Goal: Information Seeking & Learning: Learn about a topic

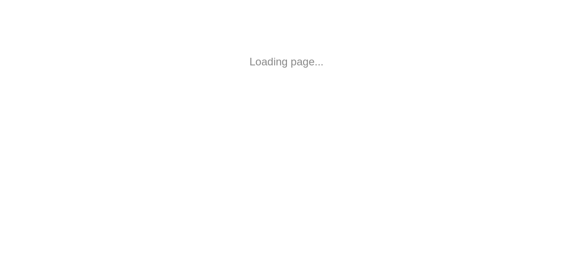
click at [159, 124] on html "Loading page..." at bounding box center [286, 62] width 573 height 124
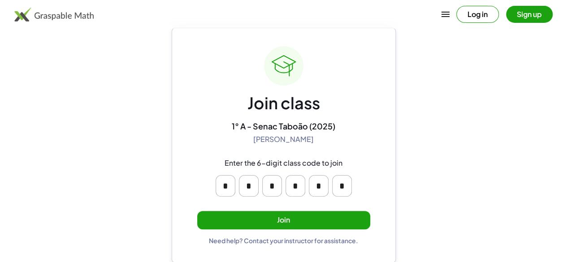
scroll to position [22, 0]
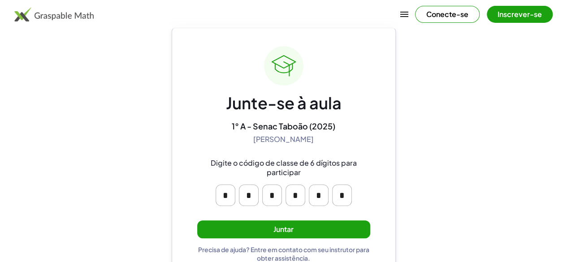
click at [294, 223] on button "Juntar" at bounding box center [283, 229] width 173 height 18
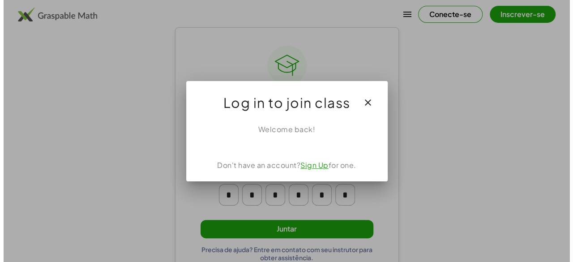
scroll to position [0, 0]
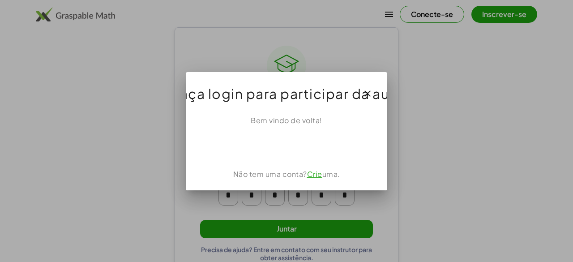
click at [294, 223] on div at bounding box center [286, 131] width 573 height 262
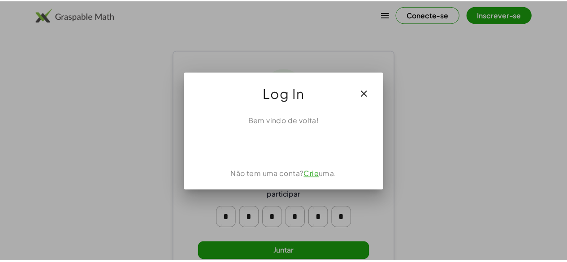
scroll to position [22, 0]
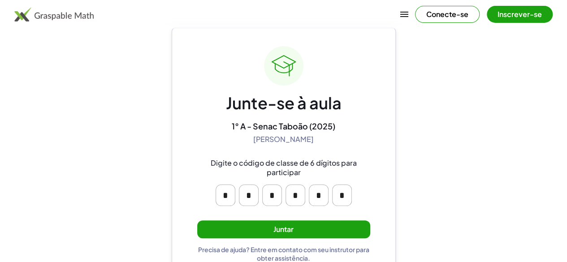
click at [305, 224] on button "Juntar" at bounding box center [283, 229] width 173 height 18
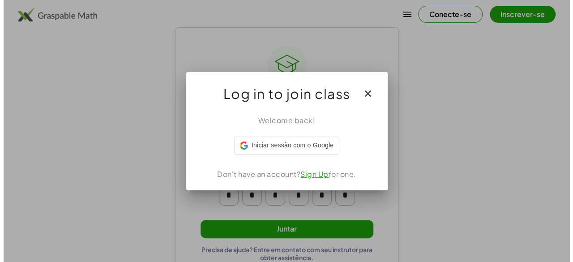
scroll to position [0, 0]
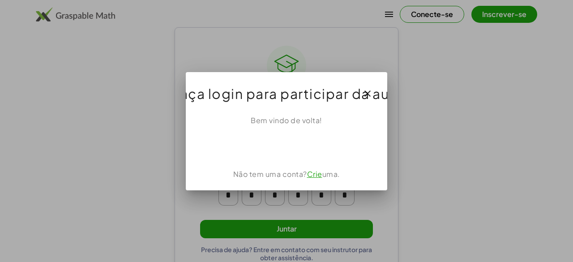
drag, startPoint x: 366, startPoint y: 94, endPoint x: 351, endPoint y: 57, distance: 39.8
click at [351, 57] on div at bounding box center [286, 131] width 573 height 262
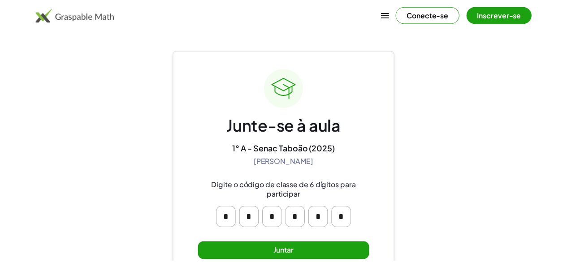
scroll to position [22, 0]
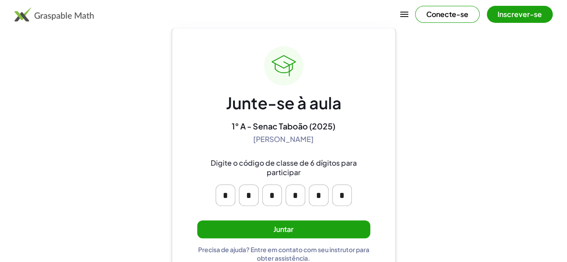
click at [415, 21] on button "Conecte-se" at bounding box center [447, 14] width 65 height 17
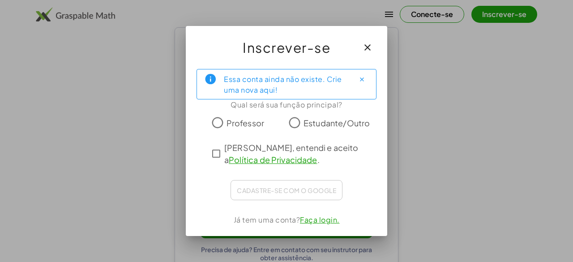
click at [216, 153] on div "Essa conta ainda não existe. Crie uma nova aqui! Qual será sua função principal…" at bounding box center [287, 149] width 202 height 174
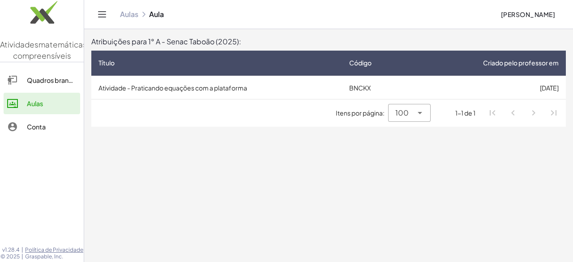
click at [377, 111] on font "Itens por página:" at bounding box center [360, 113] width 49 height 8
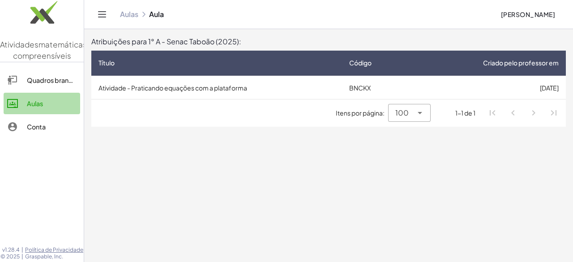
click at [36, 108] on font "Aulas" at bounding box center [35, 103] width 16 height 8
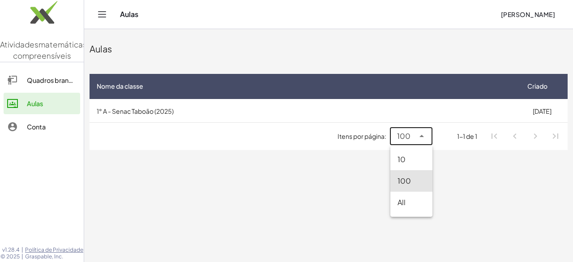
click at [420, 136] on icon at bounding box center [422, 136] width 11 height 11
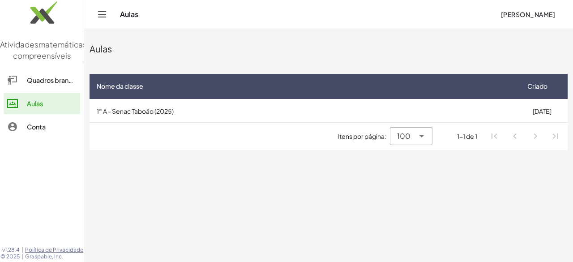
click at [208, 98] on th "Nome da classe" at bounding box center [303, 86] width 427 height 25
click at [34, 86] on div "Quadros brancos" at bounding box center [52, 80] width 50 height 11
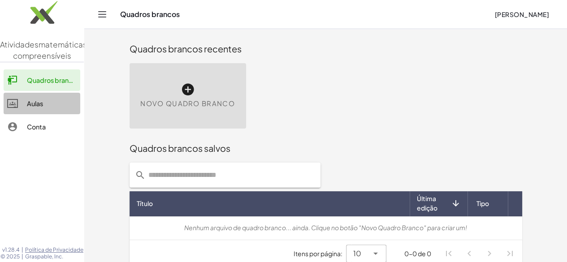
click at [28, 109] on div "Aulas" at bounding box center [52, 103] width 50 height 11
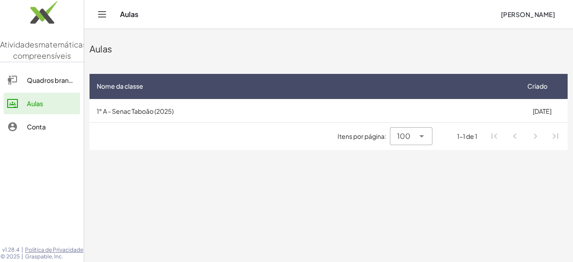
click at [126, 114] on font "1° A - Senac Taboão (2025)" at bounding box center [135, 111] width 77 height 8
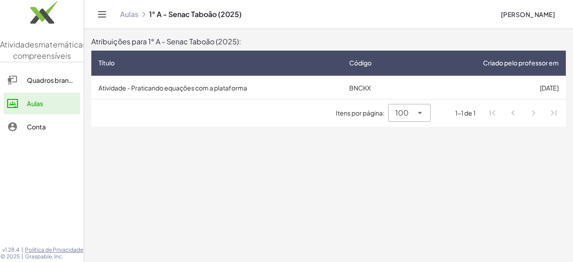
click at [209, 84] on font "Atividade - Praticando equações com a plataforma" at bounding box center [173, 88] width 149 height 8
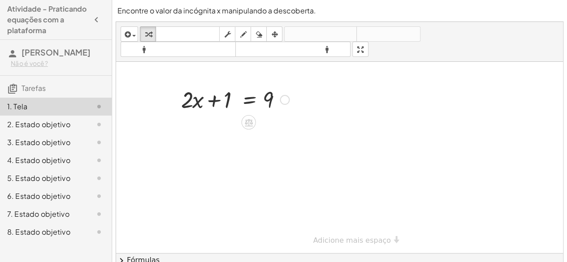
click at [284, 101] on div at bounding box center [285, 100] width 10 height 10
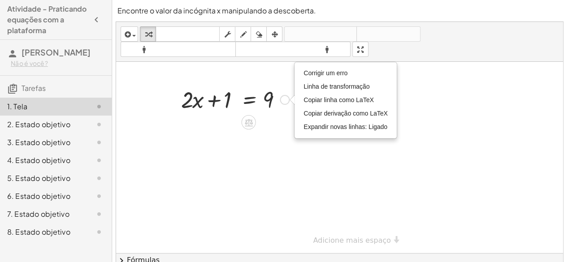
click at [284, 99] on div "Corrigir um erro Linha de transformação Copiar linha como LaTeX Copiar derivaçã…" at bounding box center [285, 100] width 10 height 10
click at [228, 102] on div at bounding box center [235, 99] width 117 height 30
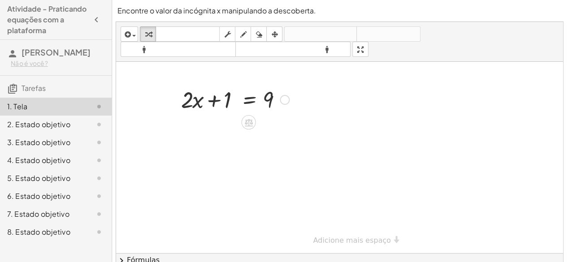
click at [225, 98] on div at bounding box center [235, 99] width 117 height 30
drag, startPoint x: 225, startPoint y: 98, endPoint x: 285, endPoint y: 96, distance: 60.1
click at [285, 96] on div at bounding box center [235, 99] width 117 height 30
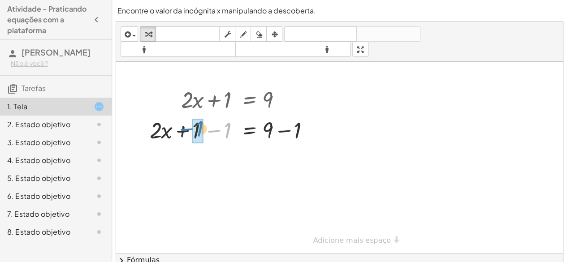
drag, startPoint x: 228, startPoint y: 128, endPoint x: 200, endPoint y: 126, distance: 27.8
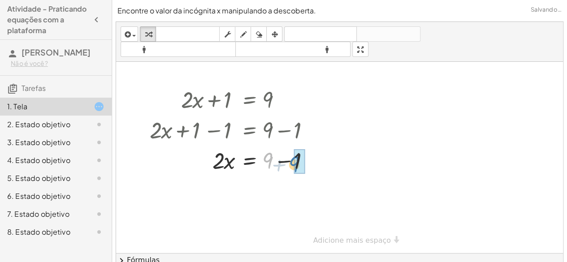
drag, startPoint x: 269, startPoint y: 155, endPoint x: 295, endPoint y: 158, distance: 26.7
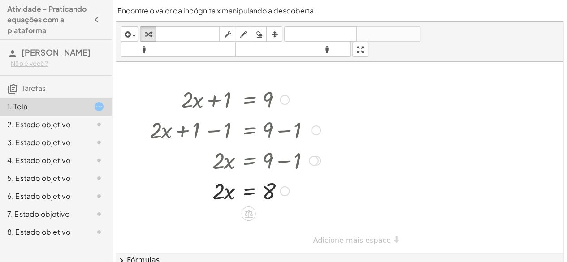
click at [224, 197] on div at bounding box center [235, 190] width 180 height 30
drag, startPoint x: 224, startPoint y: 197, endPoint x: 262, endPoint y: 196, distance: 37.6
click at [262, 196] on div at bounding box center [235, 190] width 180 height 30
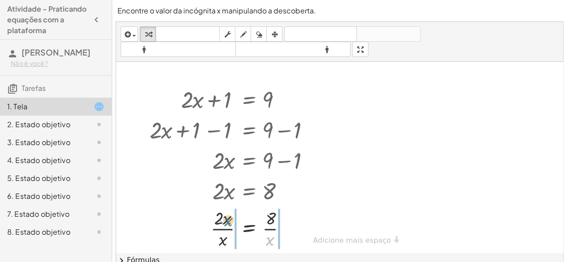
drag, startPoint x: 267, startPoint y: 240, endPoint x: 224, endPoint y: 221, distance: 46.3
click at [224, 221] on div at bounding box center [235, 228] width 180 height 45
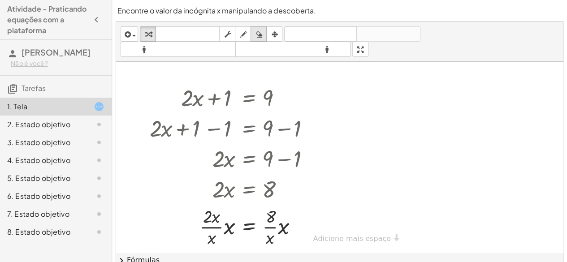
scroll to position [1, 0]
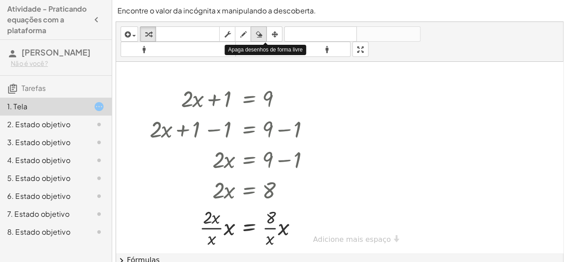
click at [264, 31] on div "button" at bounding box center [259, 34] width 12 height 11
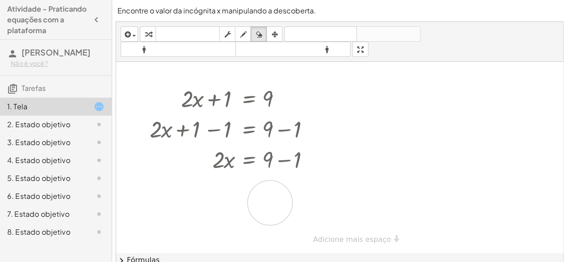
drag, startPoint x: 263, startPoint y: 224, endPoint x: 270, endPoint y: 202, distance: 23.4
click at [270, 202] on div at bounding box center [339, 156] width 447 height 191
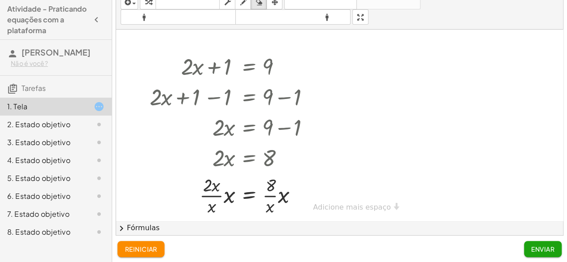
scroll to position [34, 0]
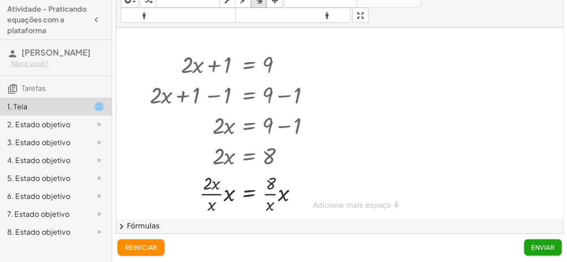
click at [227, 146] on div at bounding box center [339, 122] width 447 height 191
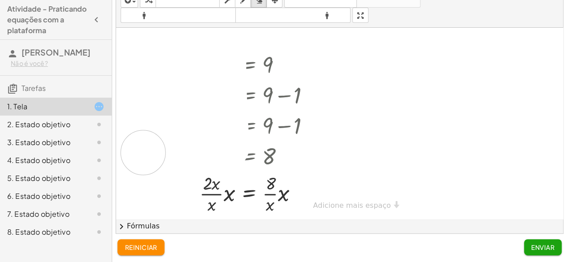
drag, startPoint x: 227, startPoint y: 146, endPoint x: 158, endPoint y: 152, distance: 69.3
click at [158, 152] on div at bounding box center [339, 122] width 447 height 191
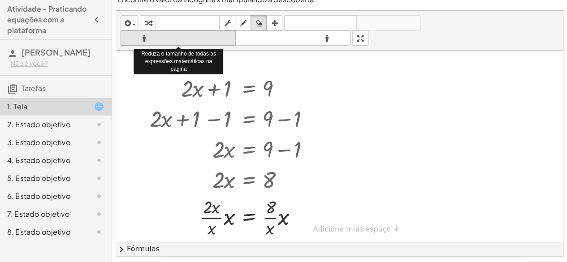
scroll to position [0, 0]
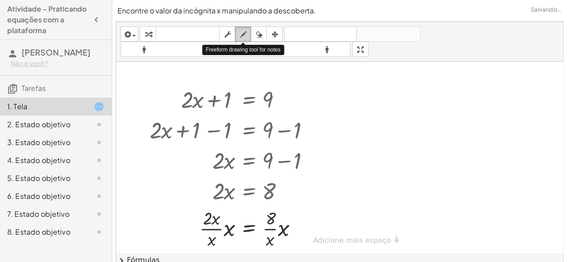
click at [237, 29] on div "button" at bounding box center [243, 34] width 12 height 11
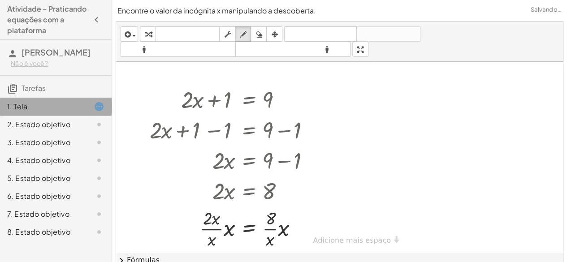
click at [95, 106] on icon at bounding box center [99, 106] width 11 height 11
click at [99, 106] on icon at bounding box center [99, 106] width 11 height 11
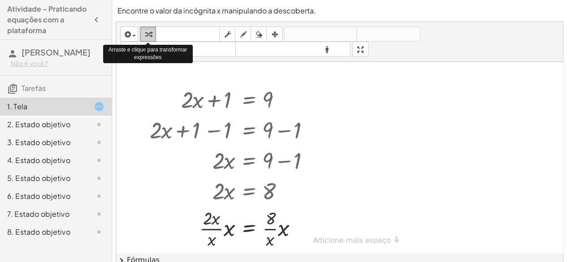
click at [147, 29] on div "button" at bounding box center [148, 34] width 12 height 11
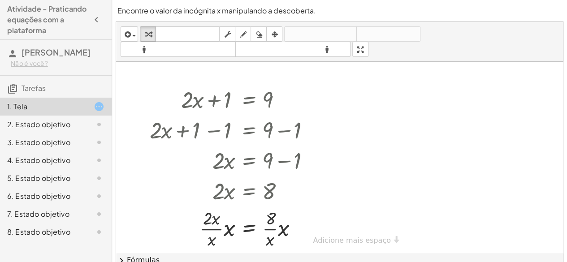
drag, startPoint x: 269, startPoint y: 208, endPoint x: 466, endPoint y: 95, distance: 227.2
click at [466, 95] on div at bounding box center [339, 157] width 447 height 191
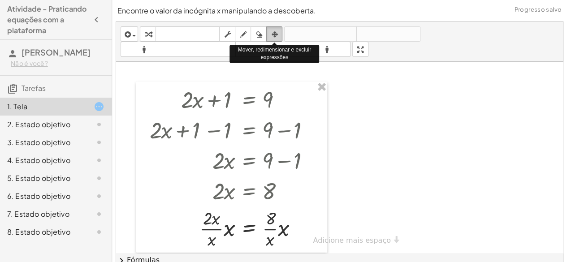
click at [268, 31] on div "button" at bounding box center [274, 34] width 12 height 11
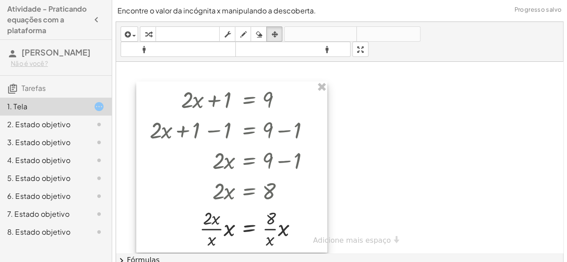
click at [243, 237] on div at bounding box center [231, 167] width 191 height 171
click at [272, 229] on div at bounding box center [231, 167] width 191 height 171
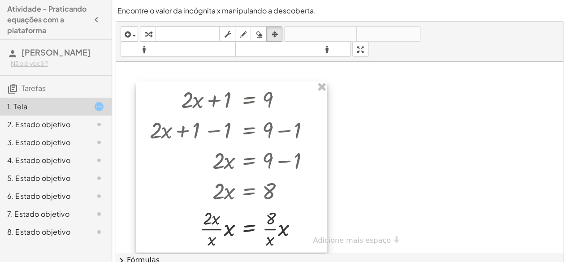
click at [267, 238] on div at bounding box center [231, 167] width 191 height 171
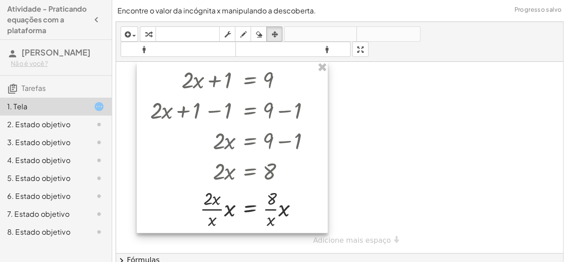
drag, startPoint x: 267, startPoint y: 238, endPoint x: 265, endPoint y: 148, distance: 89.6
click at [265, 148] on div at bounding box center [232, 147] width 191 height 171
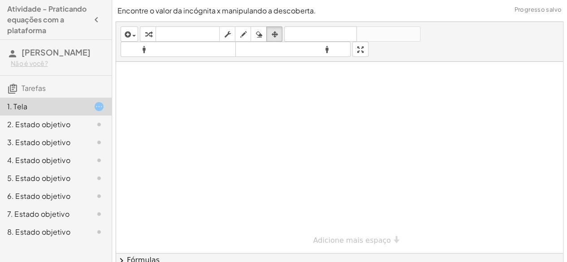
drag, startPoint x: 228, startPoint y: 136, endPoint x: 96, endPoint y: -3, distance: 191.4
click at [96, 0] on html "Atividade - Praticando equações com a plataforma Gustavo Tavares Não é você? Ta…" at bounding box center [283, 148] width 567 height 297
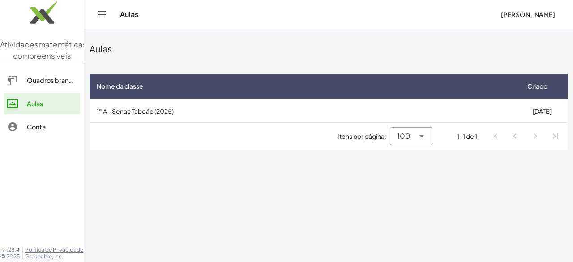
click at [151, 101] on td "1° A - Senac Taboão (2025)" at bounding box center [303, 110] width 427 height 23
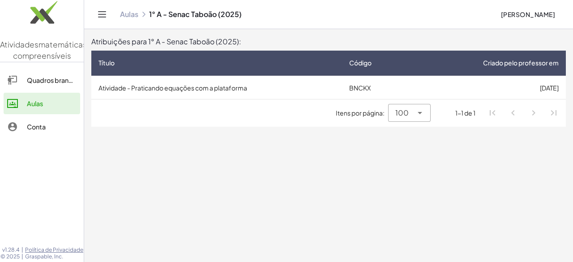
click at [181, 81] on td "Atividade - Praticando equações com a plataforma" at bounding box center [216, 87] width 251 height 23
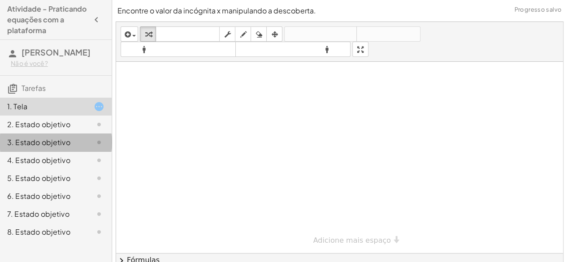
click at [54, 142] on font "3. Estado objetivo" at bounding box center [38, 142] width 63 height 9
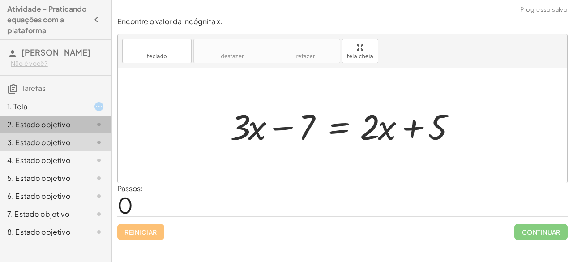
click at [65, 122] on font "2. Estado objetivo" at bounding box center [38, 124] width 63 height 9
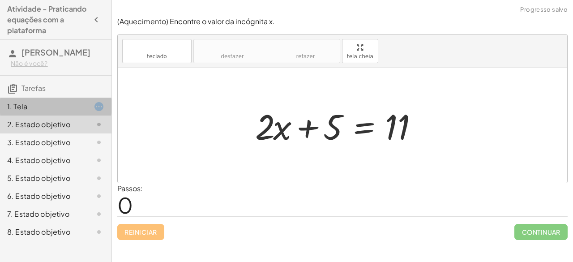
click at [70, 104] on div "1. Tela" at bounding box center [43, 106] width 72 height 11
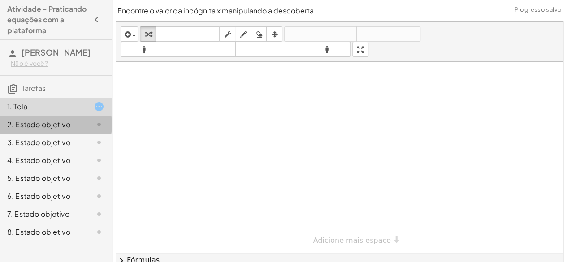
click at [66, 151] on div "2. Estado objetivo" at bounding box center [56, 160] width 112 height 18
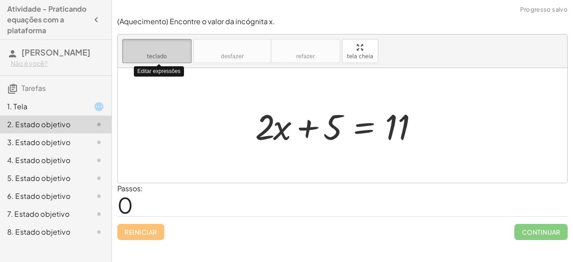
click at [174, 43] on font "teclado" at bounding box center [157, 47] width 60 height 9
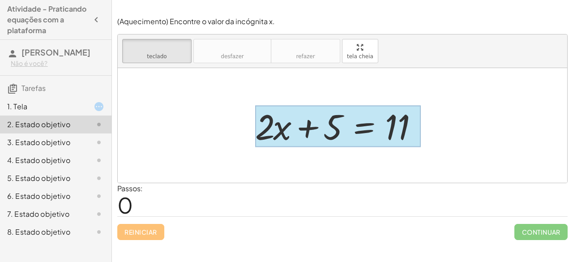
click at [346, 119] on div at bounding box center [338, 127] width 166 height 42
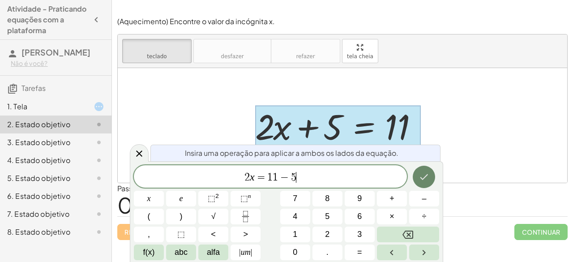
click at [418, 176] on button "Feito" at bounding box center [424, 177] width 22 height 22
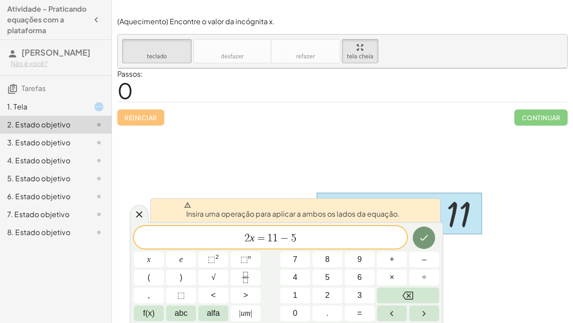
drag, startPoint x: 365, startPoint y: 57, endPoint x: 365, endPoint y: 96, distance: 39.0
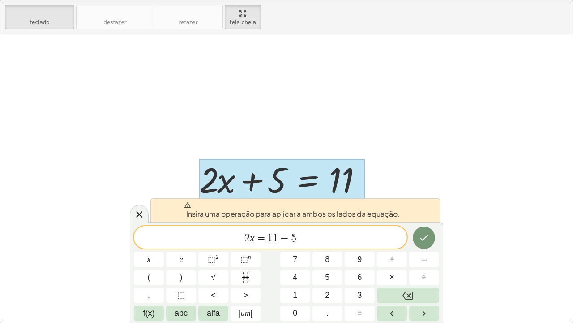
click at [365, 96] on div "teclado teclado desfazer desfazer refazer refazer tela cheia + · 2 · x + 5 = 11…" at bounding box center [286, 161] width 573 height 322
click at [310, 244] on span "2 x = 1 1 − 5 ​" at bounding box center [270, 238] width 273 height 13
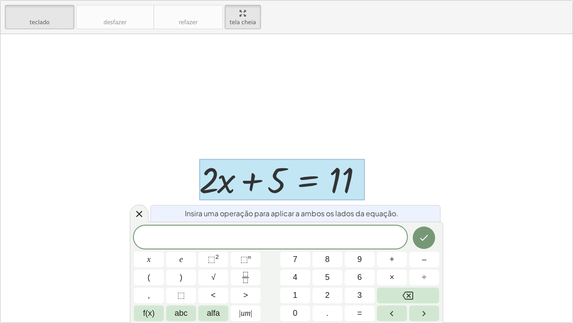
click at [267, 156] on div at bounding box center [290, 178] width 190 height 46
click at [157, 25] on div "teclado teclado desfazer desfazer refazer refazer tela cheia + · 2 · x + 5 = 11…" at bounding box center [286, 161] width 573 height 322
click at [183, 194] on div at bounding box center [286, 178] width 573 height 288
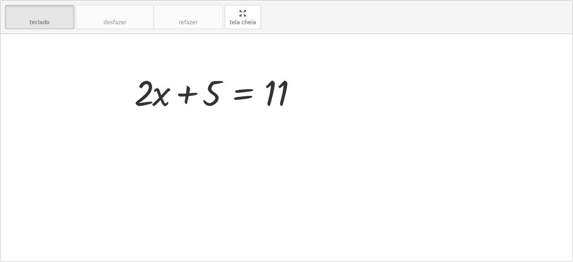
drag, startPoint x: 239, startPoint y: 27, endPoint x: 239, endPoint y: -12, distance: 39.0
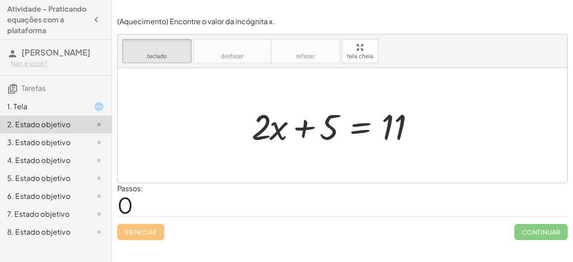
click at [239, 0] on html "Atividade - Praticando equações com a plataforma Gustavo Tavares Não é você? Ta…" at bounding box center [286, 131] width 573 height 262
click at [141, 200] on div "Passos: 0" at bounding box center [130, 199] width 26 height 33
click at [360, 126] on div "+ · 2 · x + 5 = 11" at bounding box center [360, 126] width 0 height 0
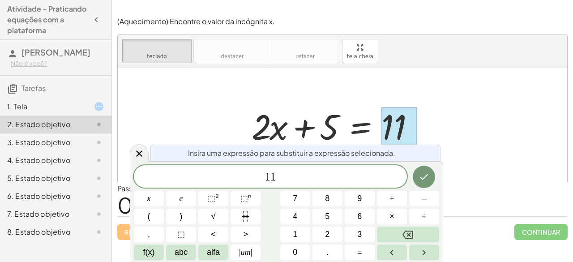
click at [396, 108] on div at bounding box center [400, 128] width 36 height 40
drag, startPoint x: 309, startPoint y: 162, endPoint x: 308, endPoint y: 183, distance: 21.5
click at [308, 183] on div "Insira uma expressão para substituir a expressão selecionada. 1 1 x e ⬚ 2 ⬚ n 7…" at bounding box center [287, 211] width 314 height 101
click at [308, 183] on span "1 1 ​" at bounding box center [270, 177] width 273 height 13
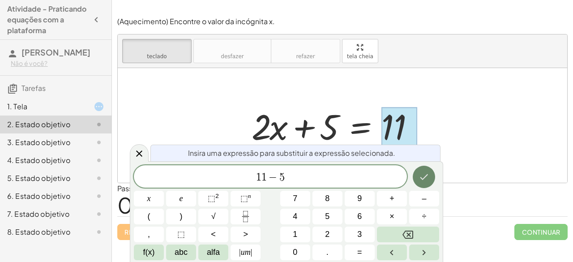
click at [419, 171] on button "Feito" at bounding box center [424, 177] width 22 height 22
click at [136, 155] on icon at bounding box center [139, 153] width 11 height 11
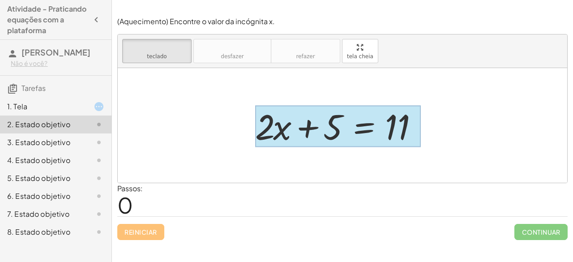
click at [368, 132] on div at bounding box center [338, 127] width 166 height 42
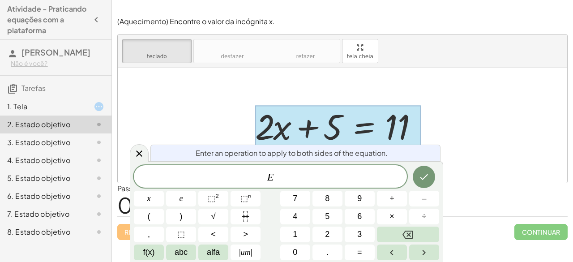
click at [368, 132] on div at bounding box center [338, 127] width 166 height 42
click at [337, 123] on div at bounding box center [338, 127] width 166 height 42
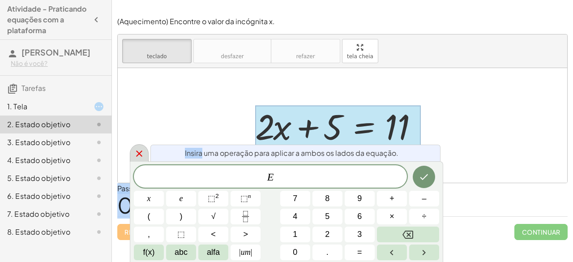
drag, startPoint x: 337, startPoint y: 123, endPoint x: 137, endPoint y: 157, distance: 202.6
click at [137, 157] on body "Atividade - Praticando equações com a plataforma Gustavo Tavares Não é você? Ta…" at bounding box center [286, 131] width 573 height 262
click at [137, 157] on icon at bounding box center [139, 153] width 11 height 11
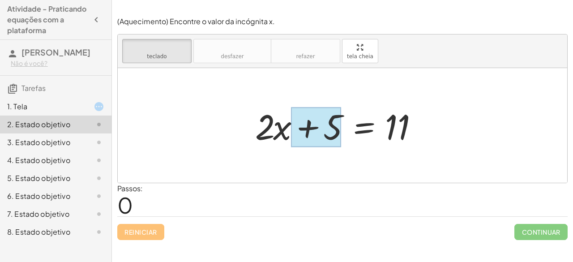
drag, startPoint x: 332, startPoint y: 159, endPoint x: 315, endPoint y: 131, distance: 33.6
click at [315, 131] on div "+ · 2 · x + 5 = 11" at bounding box center [343, 125] width 450 height 115
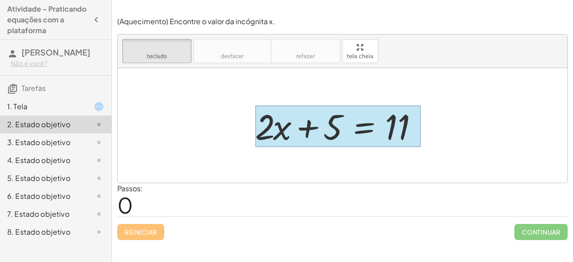
drag, startPoint x: 315, startPoint y: 131, endPoint x: 344, endPoint y: 138, distance: 29.5
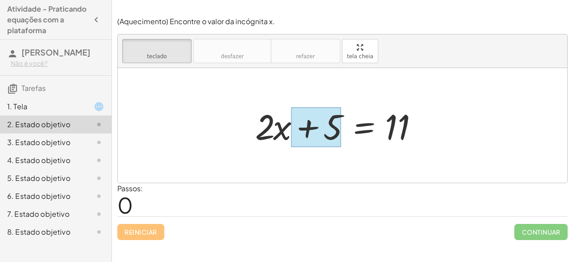
click at [328, 138] on div at bounding box center [316, 128] width 50 height 40
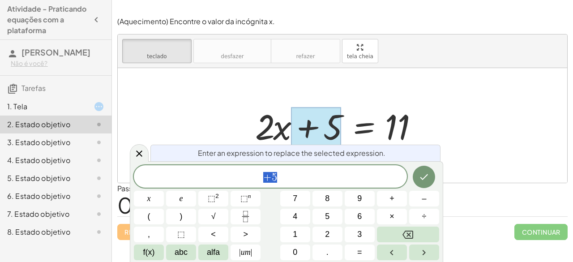
click at [328, 138] on div at bounding box center [316, 128] width 50 height 40
click at [429, 176] on icon "Feito" at bounding box center [424, 177] width 11 height 11
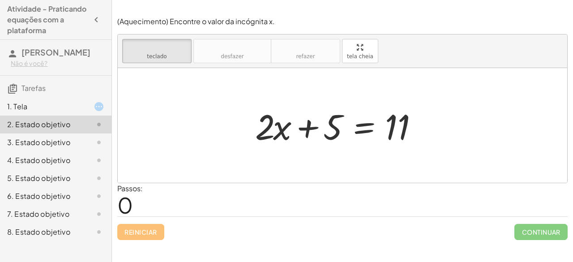
drag, startPoint x: 311, startPoint y: 138, endPoint x: 453, endPoint y: 113, distance: 143.3
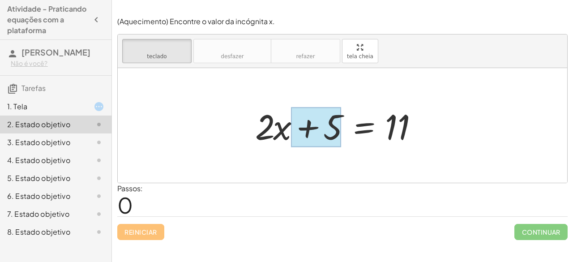
click at [303, 139] on div at bounding box center [316, 128] width 50 height 40
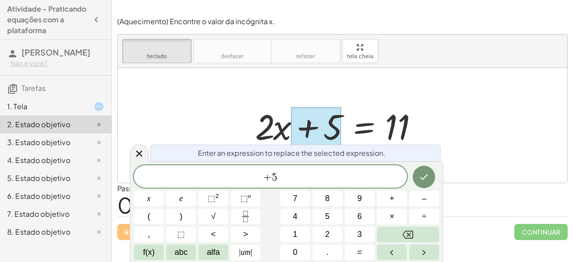
click at [303, 139] on div at bounding box center [316, 128] width 50 height 40
click at [433, 254] on button "Seta para a direita" at bounding box center [424, 253] width 30 height 16
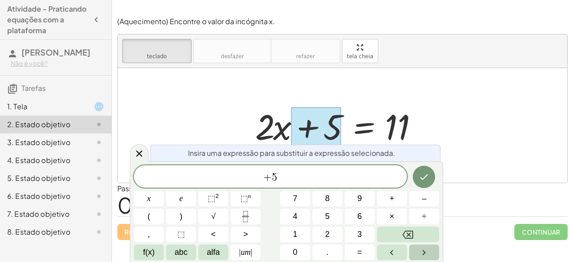
click at [396, 253] on div "+ 5 ​ x e ⬚ 2 ⬚ n 7 8 9 + – ( ) √ 4 5 6 × ÷ , ⬚ < > 1 2 3 f(x) abc alfa | um | …" at bounding box center [287, 212] width 306 height 95
click at [426, 167] on button "Feito" at bounding box center [424, 177] width 22 height 22
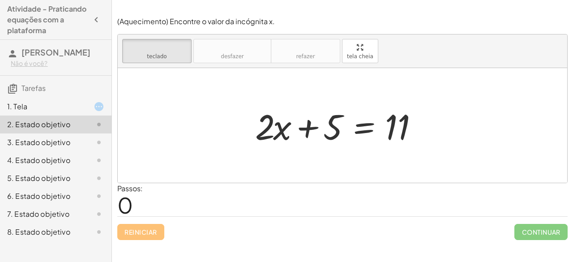
click at [426, 167] on div at bounding box center [343, 125] width 450 height 115
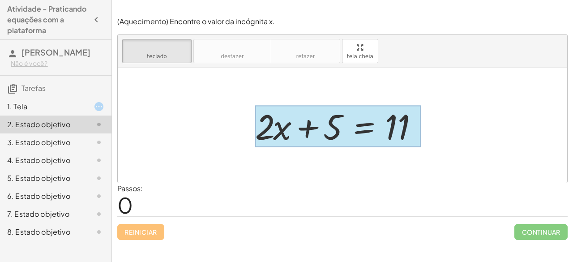
click at [384, 138] on div at bounding box center [338, 127] width 166 height 42
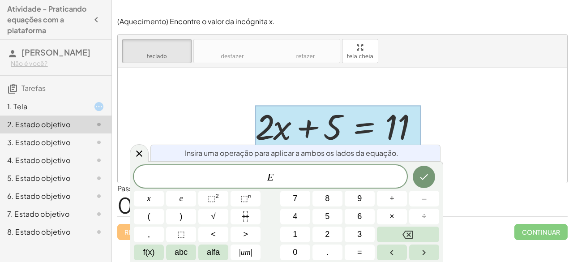
click at [437, 124] on div at bounding box center [346, 126] width 190 height 46
click at [164, 191] on div at bounding box center [149, 199] width 30 height 16
click at [336, 157] on font "Insira uma operação para aplicar a ambos os lados da equação." at bounding box center [292, 152] width 214 height 9
click at [319, 176] on span "E ​" at bounding box center [270, 177] width 273 height 13
click at [136, 158] on icon at bounding box center [139, 153] width 11 height 11
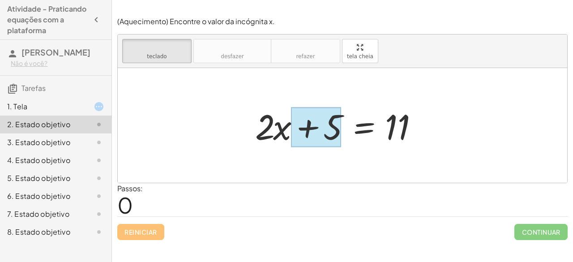
click at [333, 127] on div at bounding box center [316, 128] width 50 height 40
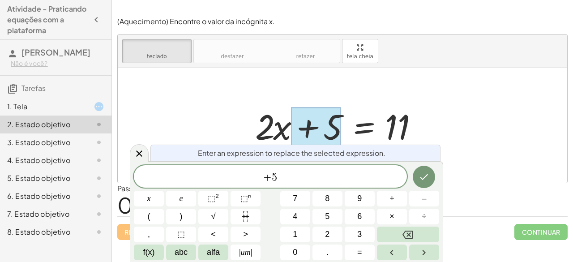
click at [333, 127] on div at bounding box center [316, 128] width 50 height 40
click at [144, 157] on div at bounding box center [139, 152] width 19 height 17
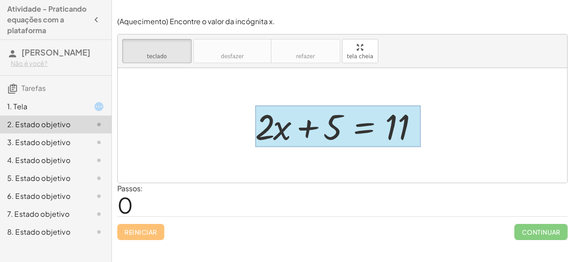
click at [349, 121] on div at bounding box center [338, 127] width 166 height 42
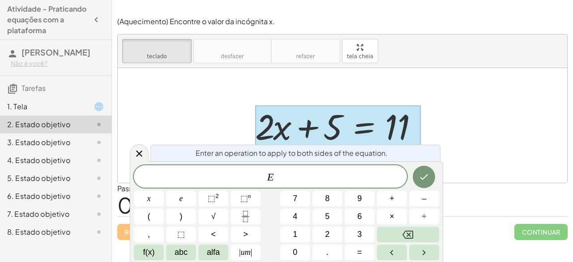
click at [349, 121] on div at bounding box center [338, 127] width 166 height 42
click at [323, 171] on span "E ​" at bounding box center [270, 177] width 273 height 13
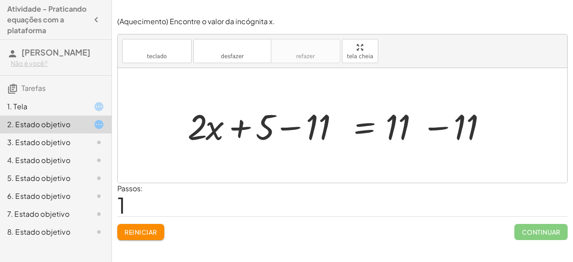
click at [315, 126] on div at bounding box center [346, 126] width 327 height 46
click at [315, 126] on div at bounding box center [380, 126] width 259 height 46
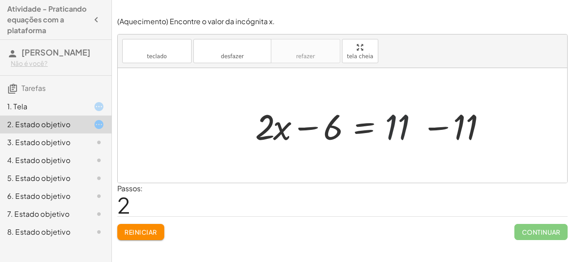
click at [401, 118] on div at bounding box center [380, 126] width 259 height 46
click at [468, 130] on div at bounding box center [380, 126] width 259 height 46
click at [468, 130] on div at bounding box center [343, 125] width 450 height 115
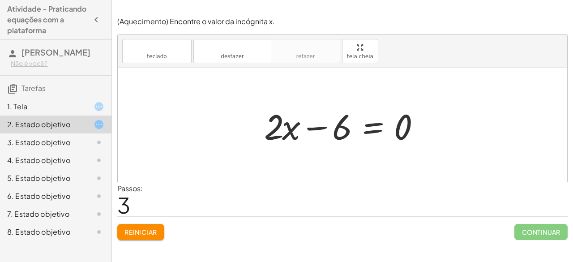
drag, startPoint x: 468, startPoint y: 130, endPoint x: 293, endPoint y: 125, distance: 175.3
click at [293, 125] on div "+ · 2 · x + 5 = 11 + · 2 · x + 5 − 11 = + 11 − 11 + · 2 · x − 6 = + 11 − 11 + ·…" at bounding box center [343, 125] width 450 height 115
click at [293, 125] on div at bounding box center [346, 126] width 172 height 46
click at [316, 128] on div at bounding box center [346, 126] width 172 height 46
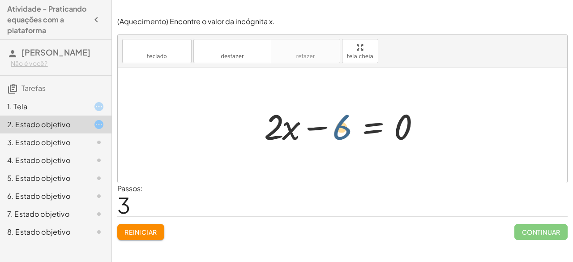
drag, startPoint x: 341, startPoint y: 121, endPoint x: 354, endPoint y: 121, distance: 13.0
click at [354, 121] on div at bounding box center [346, 126] width 172 height 46
click at [338, 129] on div at bounding box center [346, 126] width 172 height 46
click at [361, 128] on div at bounding box center [346, 126] width 172 height 46
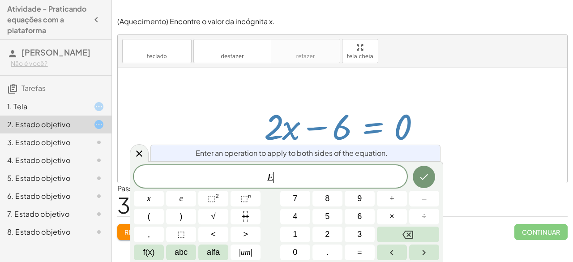
click at [361, 128] on div at bounding box center [346, 126] width 172 height 46
drag, startPoint x: 146, startPoint y: 149, endPoint x: 140, endPoint y: 154, distance: 8.0
click at [140, 154] on div at bounding box center [139, 152] width 19 height 17
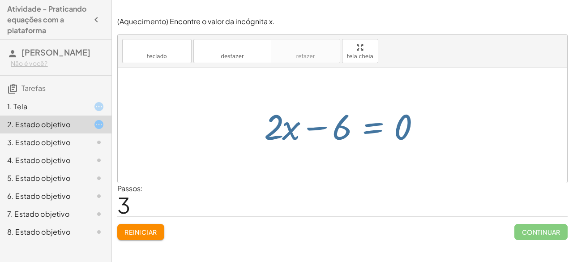
click at [140, 154] on div at bounding box center [343, 125] width 450 height 115
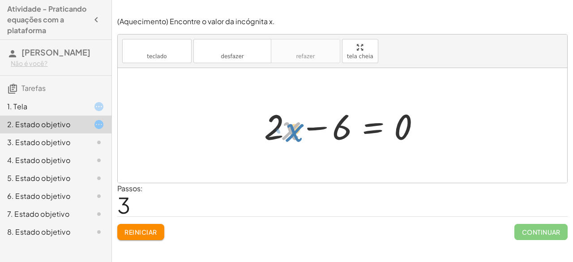
click at [296, 134] on div at bounding box center [346, 126] width 172 height 46
drag, startPoint x: 276, startPoint y: 120, endPoint x: 272, endPoint y: 119, distance: 4.7
click at [272, 119] on div at bounding box center [346, 126] width 172 height 46
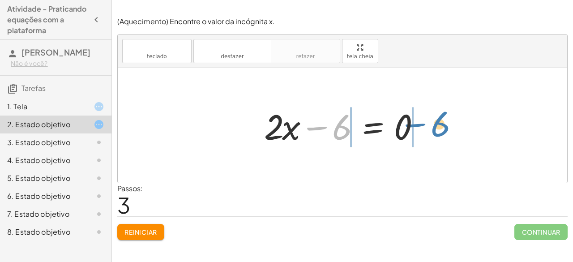
drag, startPoint x: 345, startPoint y: 120, endPoint x: 451, endPoint y: 114, distance: 106.8
click at [451, 114] on div "+ · 2 · x + 5 = 11 + · 2 · x + 5 − 11 = + 11 − 11 + · 2 · x − 6 = + 11 − 11 − 6…" at bounding box center [343, 125] width 450 height 115
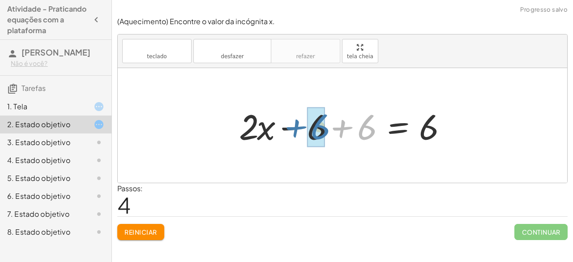
drag, startPoint x: 360, startPoint y: 137, endPoint x: 314, endPoint y: 137, distance: 46.6
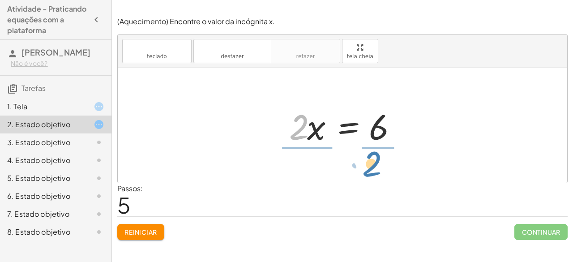
drag, startPoint x: 300, startPoint y: 131, endPoint x: 373, endPoint y: 168, distance: 81.7
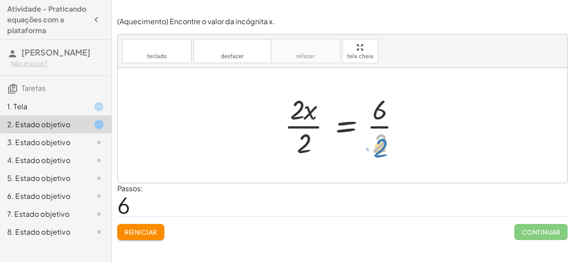
click at [379, 147] on div at bounding box center [346, 125] width 132 height 69
drag, startPoint x: 379, startPoint y: 121, endPoint x: 377, endPoint y: 128, distance: 7.3
click at [377, 128] on div at bounding box center [346, 125] width 132 height 69
drag, startPoint x: 382, startPoint y: 148, endPoint x: 380, endPoint y: 117, distance: 31.0
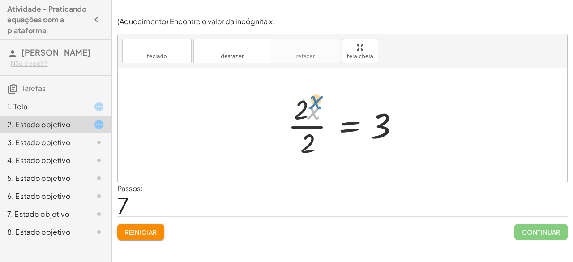
drag, startPoint x: 315, startPoint y: 111, endPoint x: 317, endPoint y: 101, distance: 9.7
click at [317, 101] on div at bounding box center [346, 125] width 125 height 69
drag, startPoint x: 301, startPoint y: 105, endPoint x: 303, endPoint y: 129, distance: 24.3
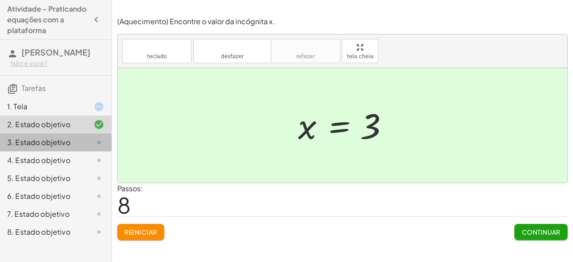
click at [35, 147] on font "3. Estado objetivo" at bounding box center [38, 142] width 63 height 9
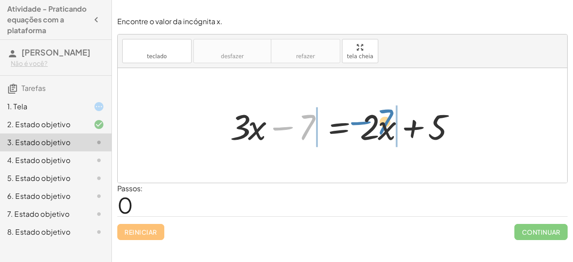
drag, startPoint x: 307, startPoint y: 128, endPoint x: 385, endPoint y: 123, distance: 78.1
click at [385, 123] on div at bounding box center [346, 126] width 241 height 46
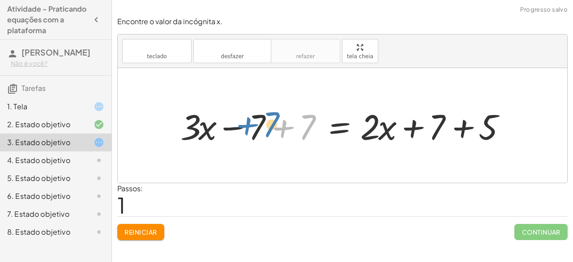
drag, startPoint x: 307, startPoint y: 121, endPoint x: 266, endPoint y: 119, distance: 40.8
click at [266, 119] on div at bounding box center [346, 126] width 341 height 46
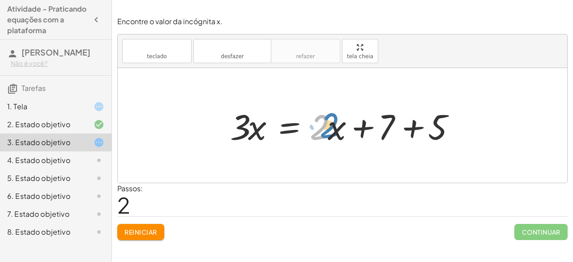
drag, startPoint x: 321, startPoint y: 128, endPoint x: 331, endPoint y: 126, distance: 10.0
click at [331, 126] on div at bounding box center [346, 126] width 241 height 46
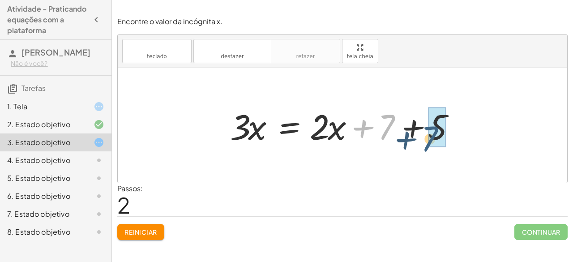
drag, startPoint x: 384, startPoint y: 125, endPoint x: 427, endPoint y: 137, distance: 44.6
click at [427, 137] on div at bounding box center [346, 126] width 241 height 46
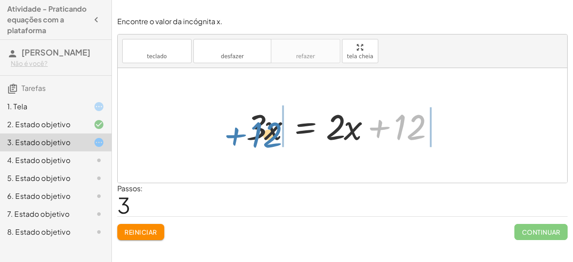
drag, startPoint x: 423, startPoint y: 124, endPoint x: 279, endPoint y: 132, distance: 144.0
click at [279, 132] on div at bounding box center [346, 126] width 208 height 46
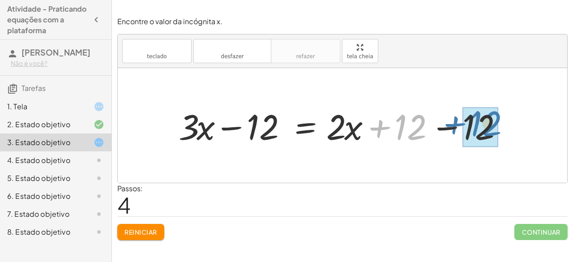
drag, startPoint x: 417, startPoint y: 126, endPoint x: 500, endPoint y: 122, distance: 83.0
click at [500, 122] on div at bounding box center [346, 126] width 345 height 46
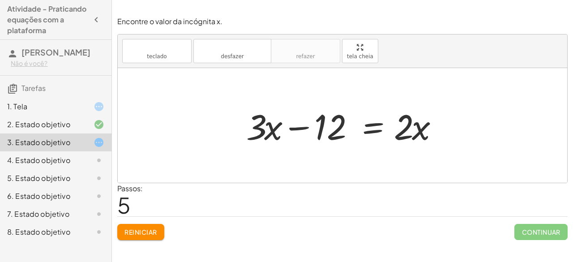
click at [334, 129] on div at bounding box center [346, 126] width 208 height 46
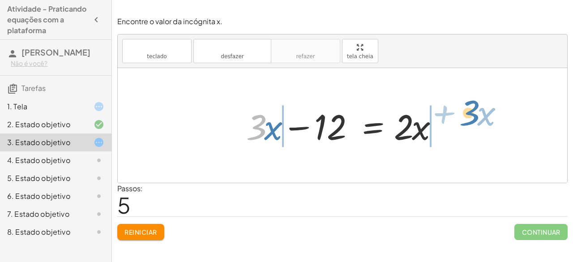
drag, startPoint x: 259, startPoint y: 119, endPoint x: 472, endPoint y: 104, distance: 213.7
click at [472, 104] on div "+ · 3 · x − 7 = + · 2 · x + 5 + · 3 · x − 7 + 7 = + · 2 · x + 7 + 5 + · 3 · x +…" at bounding box center [343, 125] width 450 height 115
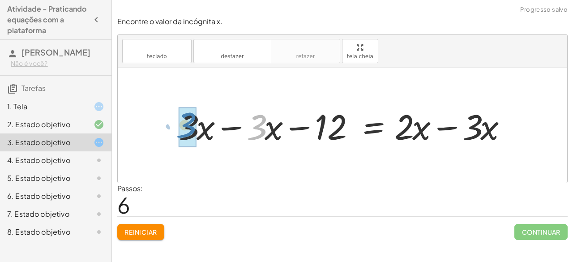
drag, startPoint x: 257, startPoint y: 132, endPoint x: 187, endPoint y: 130, distance: 69.9
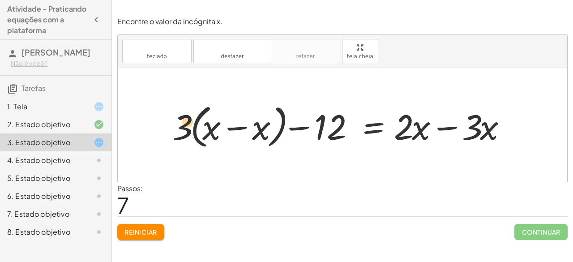
drag, startPoint x: 190, startPoint y: 126, endPoint x: 195, endPoint y: 121, distance: 7.6
click at [195, 121] on div at bounding box center [343, 126] width 350 height 52
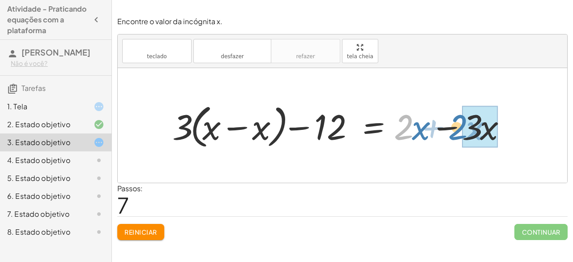
drag, startPoint x: 402, startPoint y: 119, endPoint x: 464, endPoint y: 120, distance: 61.4
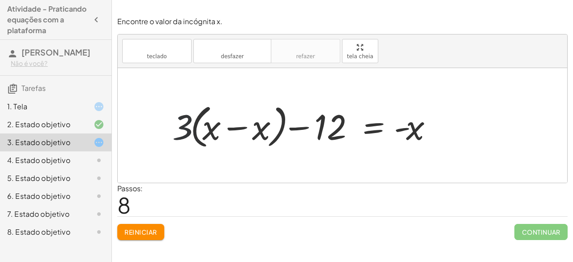
click at [171, 130] on div at bounding box center [306, 126] width 276 height 52
drag, startPoint x: 171, startPoint y: 130, endPoint x: 179, endPoint y: 129, distance: 8.1
click at [179, 129] on div at bounding box center [306, 126] width 276 height 52
drag, startPoint x: 180, startPoint y: 119, endPoint x: 208, endPoint y: 110, distance: 29.2
click at [208, 110] on div at bounding box center [306, 126] width 276 height 52
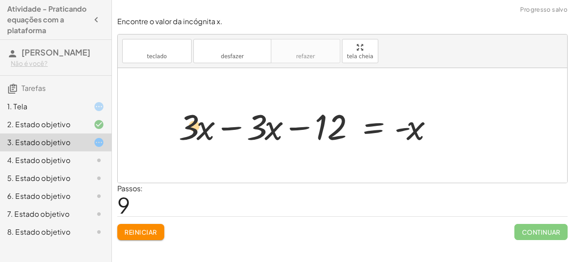
drag, startPoint x: 190, startPoint y: 132, endPoint x: 197, endPoint y: 131, distance: 6.9
click at [197, 131] on div at bounding box center [309, 126] width 271 height 46
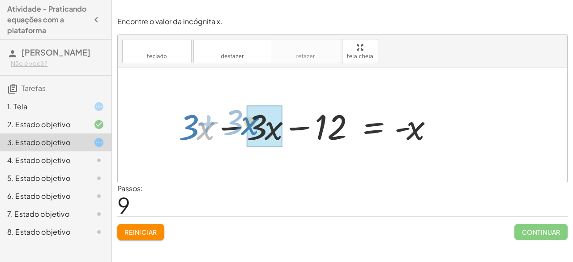
drag, startPoint x: 197, startPoint y: 130, endPoint x: 241, endPoint y: 125, distance: 44.6
click at [241, 125] on div at bounding box center [309, 126] width 271 height 46
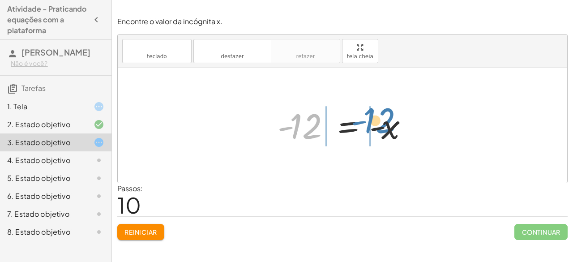
drag, startPoint x: 306, startPoint y: 122, endPoint x: 380, endPoint y: 116, distance: 73.7
click at [380, 116] on div at bounding box center [346, 125] width 147 height 44
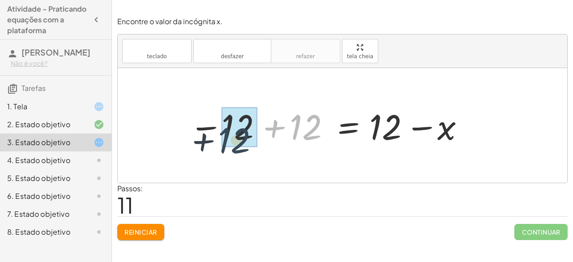
drag, startPoint x: 309, startPoint y: 126, endPoint x: 235, endPoint y: 135, distance: 74.0
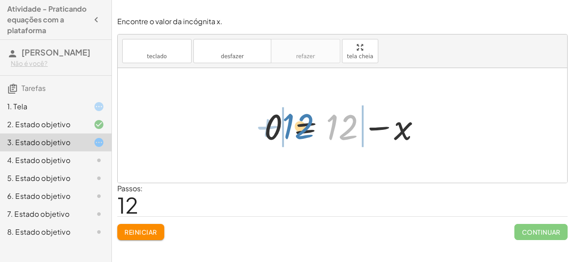
drag, startPoint x: 347, startPoint y: 125, endPoint x: 302, endPoint y: 125, distance: 44.8
click at [302, 125] on div at bounding box center [346, 126] width 172 height 46
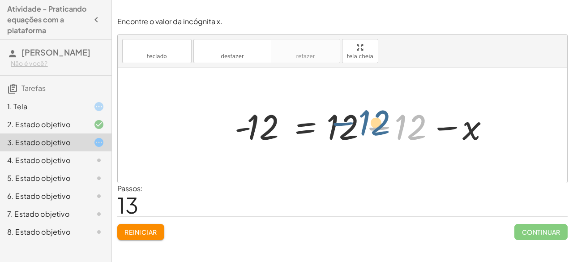
drag, startPoint x: 400, startPoint y: 129, endPoint x: 355, endPoint y: 124, distance: 44.6
click at [355, 124] on div at bounding box center [365, 126] width 271 height 46
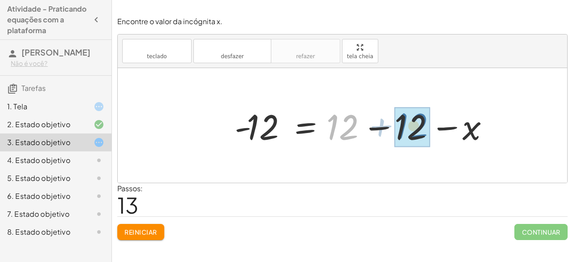
drag, startPoint x: 345, startPoint y: 124, endPoint x: 418, endPoint y: 122, distance: 73.5
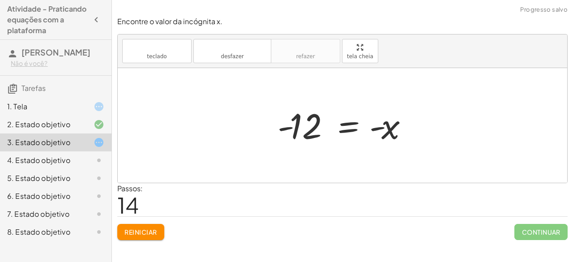
click at [349, 131] on div at bounding box center [346, 125] width 147 height 44
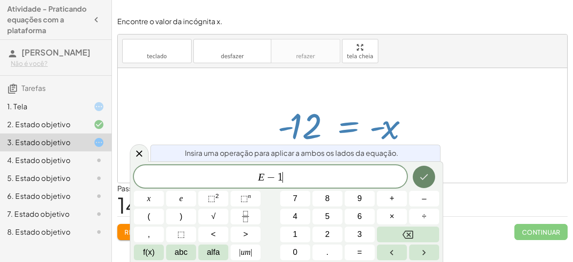
click at [430, 175] on icon "Feito" at bounding box center [424, 177] width 11 height 11
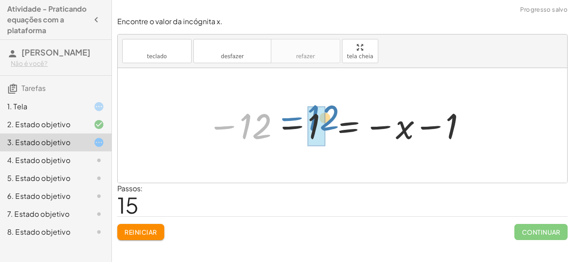
drag, startPoint x: 257, startPoint y: 125, endPoint x: 324, endPoint y: 117, distance: 67.7
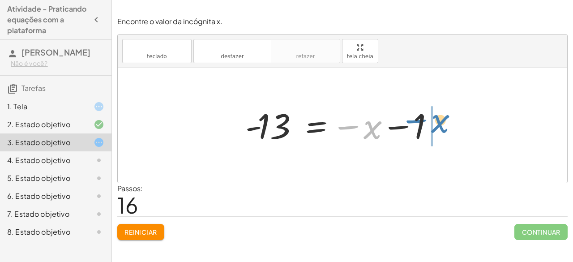
drag, startPoint x: 366, startPoint y: 126, endPoint x: 434, endPoint y: 120, distance: 67.5
click at [434, 120] on div at bounding box center [346, 125] width 211 height 44
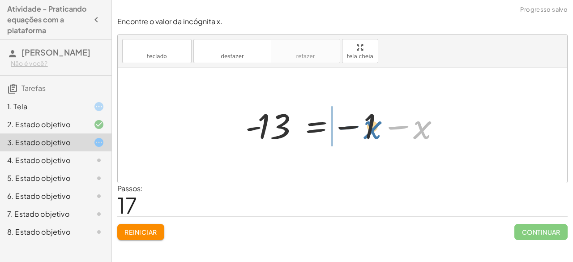
drag, startPoint x: 417, startPoint y: 125, endPoint x: 360, endPoint y: 125, distance: 57.3
click at [360, 125] on div at bounding box center [346, 125] width 211 height 44
click at [272, 129] on div at bounding box center [346, 125] width 211 height 44
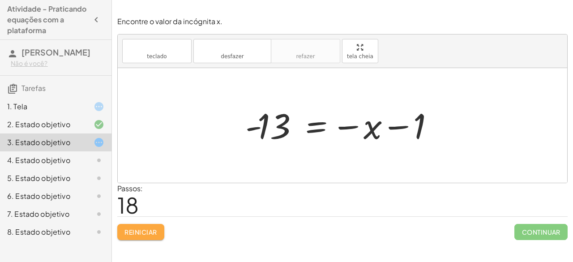
click at [156, 230] on font "Reiniciar" at bounding box center [141, 232] width 32 height 8
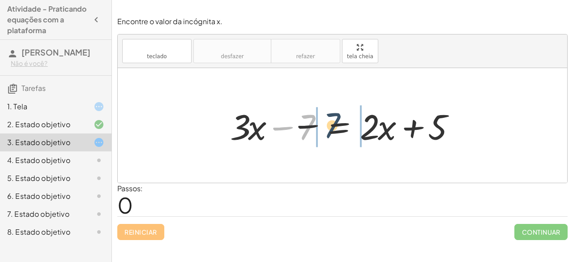
drag, startPoint x: 313, startPoint y: 136, endPoint x: 407, endPoint y: 127, distance: 94.6
click at [407, 127] on div at bounding box center [346, 126] width 241 height 46
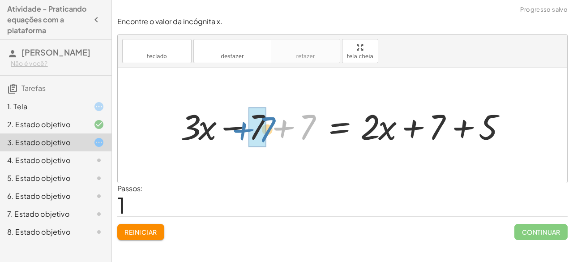
drag, startPoint x: 308, startPoint y: 138, endPoint x: 263, endPoint y: 139, distance: 44.8
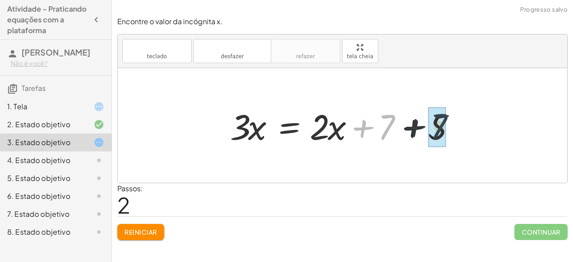
drag, startPoint x: 387, startPoint y: 126, endPoint x: 452, endPoint y: 125, distance: 64.5
click at [452, 125] on div at bounding box center [346, 126] width 241 height 46
drag, startPoint x: 387, startPoint y: 128, endPoint x: 425, endPoint y: 128, distance: 37.6
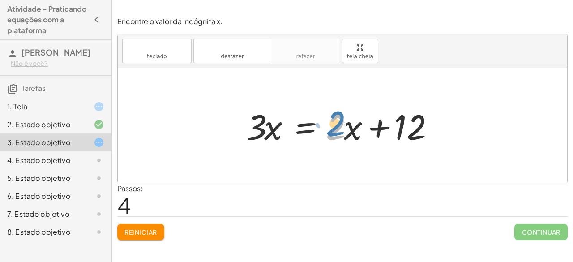
click at [340, 125] on div at bounding box center [346, 126] width 208 height 46
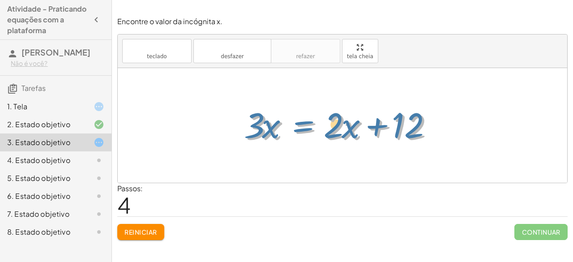
click at [308, 132] on div at bounding box center [346, 126] width 208 height 46
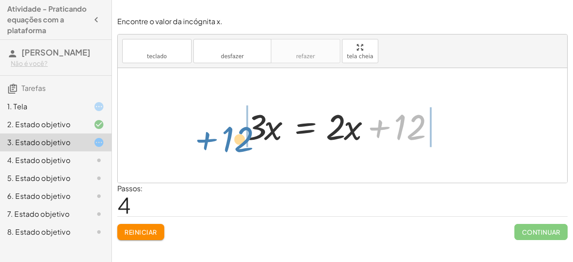
drag, startPoint x: 405, startPoint y: 121, endPoint x: 230, endPoint y: 132, distance: 175.1
click at [230, 132] on div "+ · 3 · x − 7 = + · 2 · x + 5 + · 3 · x − 7 + 7 = + · 2 · x + 7 + 5 + · 3 · x +…" at bounding box center [343, 125] width 450 height 115
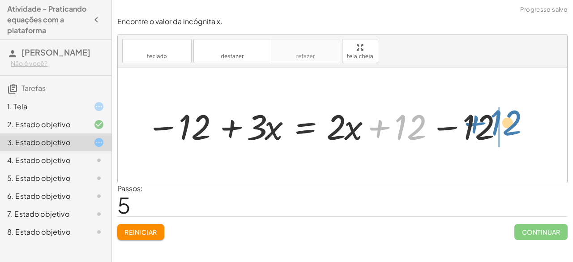
drag, startPoint x: 405, startPoint y: 128, endPoint x: 507, endPoint y: 123, distance: 102.2
click at [507, 123] on div at bounding box center [327, 126] width 371 height 46
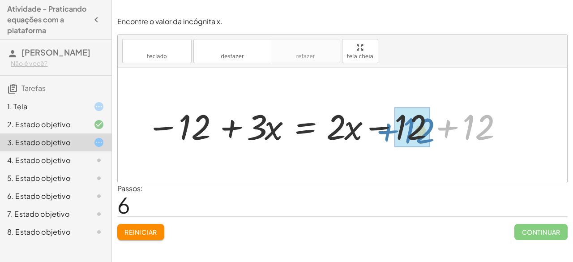
drag, startPoint x: 487, startPoint y: 129, endPoint x: 427, endPoint y: 133, distance: 60.6
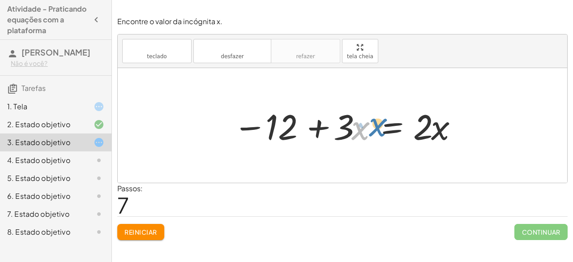
drag, startPoint x: 356, startPoint y: 127, endPoint x: 372, endPoint y: 123, distance: 17.0
click at [372, 123] on div at bounding box center [346, 126] width 235 height 46
drag, startPoint x: 351, startPoint y: 125, endPoint x: 353, endPoint y: 118, distance: 7.3
click at [353, 118] on div at bounding box center [346, 126] width 235 height 46
click at [357, 109] on div at bounding box center [346, 126] width 235 height 46
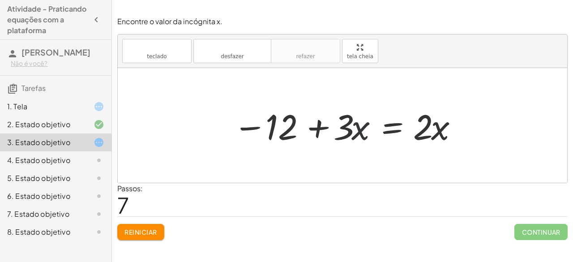
click at [357, 109] on div at bounding box center [346, 126] width 235 height 46
drag, startPoint x: 357, startPoint y: 109, endPoint x: 351, endPoint y: 115, distance: 8.6
click at [351, 115] on div at bounding box center [346, 126] width 235 height 46
click at [353, 128] on div at bounding box center [346, 126] width 235 height 46
click at [349, 121] on div at bounding box center [346, 126] width 235 height 46
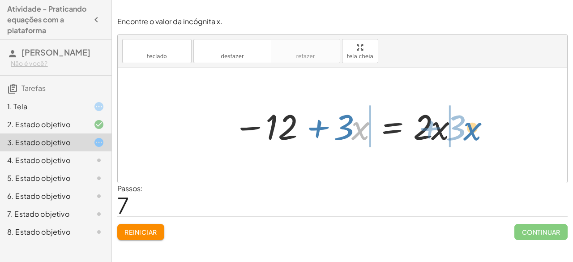
drag, startPoint x: 358, startPoint y: 125, endPoint x: 470, endPoint y: 126, distance: 112.0
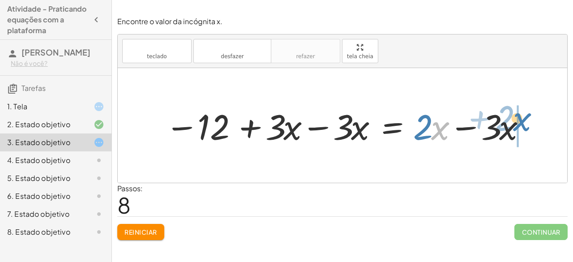
drag, startPoint x: 436, startPoint y: 125, endPoint x: 526, endPoint y: 116, distance: 90.5
click at [526, 116] on div at bounding box center [346, 126] width 371 height 46
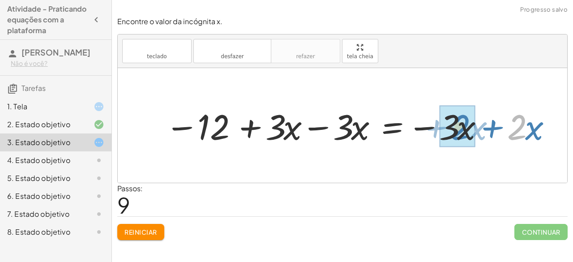
drag, startPoint x: 517, startPoint y: 121, endPoint x: 461, endPoint y: 121, distance: 56.5
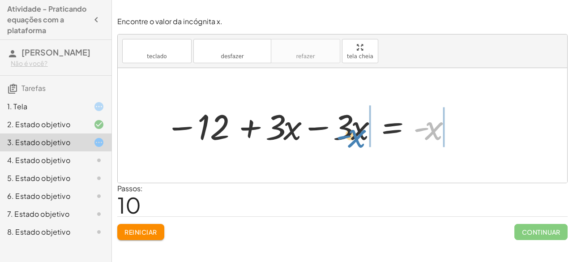
drag, startPoint x: 431, startPoint y: 131, endPoint x: 353, endPoint y: 138, distance: 78.2
click at [353, 138] on div at bounding box center [309, 126] width 297 height 46
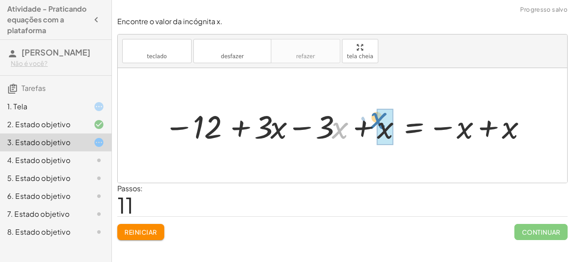
drag, startPoint x: 341, startPoint y: 129, endPoint x: 380, endPoint y: 120, distance: 40.2
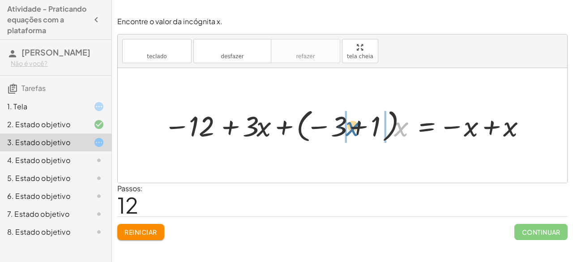
drag, startPoint x: 401, startPoint y: 125, endPoint x: 348, endPoint y: 125, distance: 53.8
click at [348, 125] on div at bounding box center [346, 125] width 374 height 40
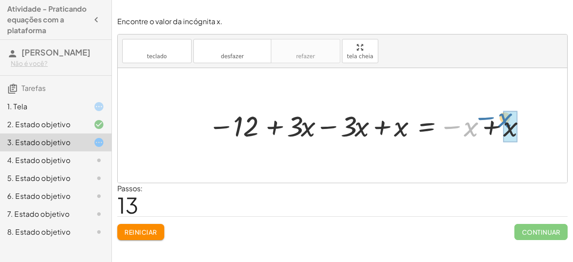
drag, startPoint x: 474, startPoint y: 129, endPoint x: 508, endPoint y: 120, distance: 35.2
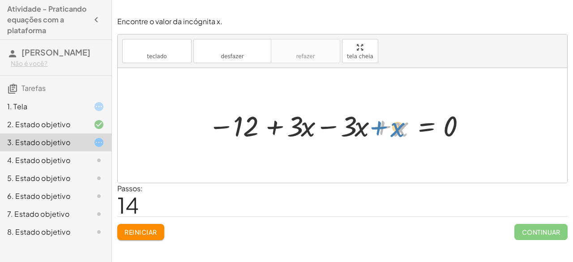
click at [395, 125] on div at bounding box center [338, 125] width 270 height 37
click at [356, 128] on div at bounding box center [338, 125] width 270 height 37
drag, startPoint x: 398, startPoint y: 125, endPoint x: 365, endPoint y: 124, distance: 32.7
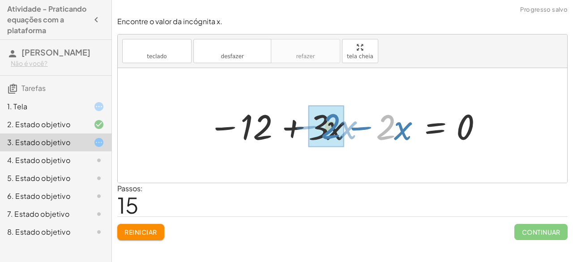
drag, startPoint x: 388, startPoint y: 128, endPoint x: 333, endPoint y: 127, distance: 55.1
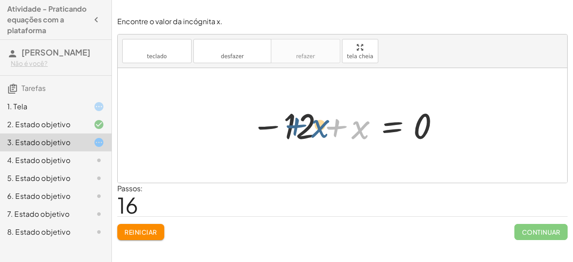
drag, startPoint x: 362, startPoint y: 127, endPoint x: 322, endPoint y: 126, distance: 40.3
click at [322, 126] on div at bounding box center [346, 125] width 199 height 44
click at [301, 118] on div at bounding box center [346, 125] width 199 height 44
click at [168, 65] on div "teclado teclado desfazer desfazer refazer refazer tela cheia" at bounding box center [343, 51] width 450 height 34
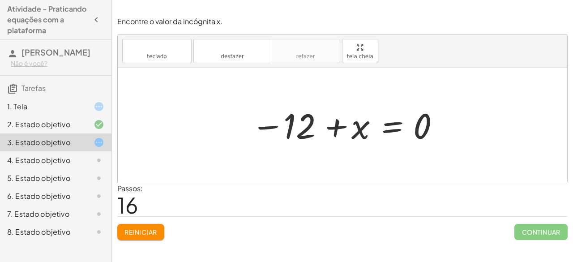
click at [168, 65] on div "teclado teclado desfazer desfazer refazer refazer tela cheia" at bounding box center [343, 51] width 450 height 34
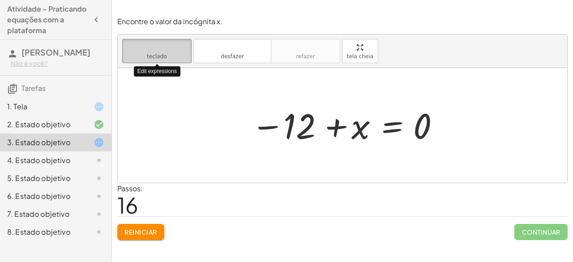
click at [175, 51] on font "teclado" at bounding box center [157, 47] width 60 height 9
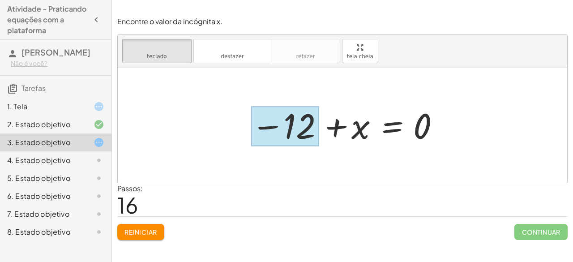
click at [312, 113] on div at bounding box center [285, 127] width 68 height 40
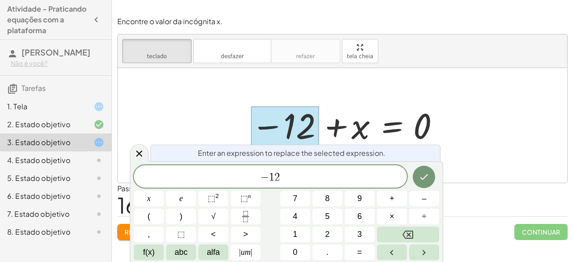
click at [312, 113] on div at bounding box center [285, 127] width 68 height 40
click at [303, 178] on span "− 1 2 ​" at bounding box center [270, 177] width 273 height 13
click at [142, 152] on icon at bounding box center [139, 153] width 11 height 11
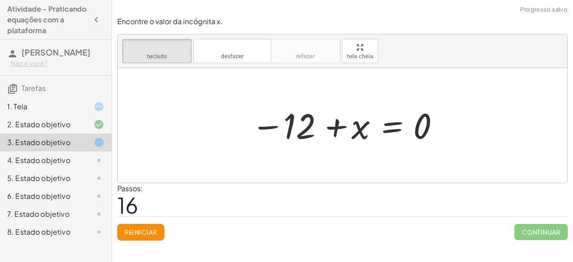
click at [148, 233] on font "Reiniciar" at bounding box center [141, 232] width 32 height 8
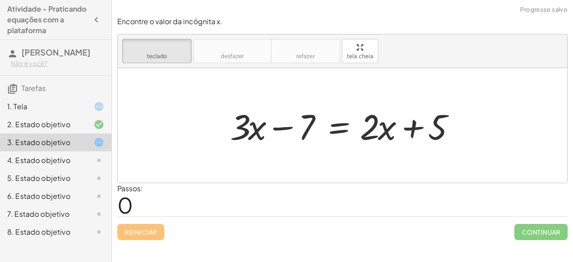
click at [148, 233] on div "Reiniciar Continuar" at bounding box center [342, 228] width 451 height 24
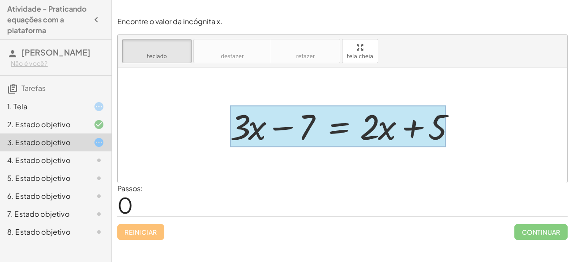
drag, startPoint x: 305, startPoint y: 132, endPoint x: 319, endPoint y: 124, distance: 16.2
click at [319, 124] on div at bounding box center [338, 127] width 216 height 42
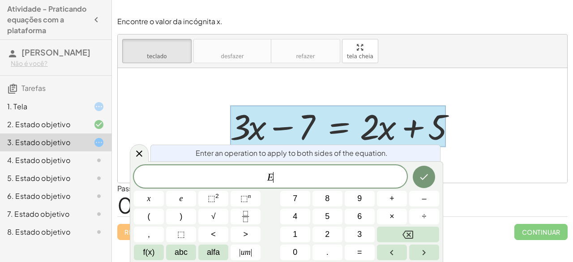
click at [319, 124] on div at bounding box center [338, 127] width 216 height 42
drag, startPoint x: 319, startPoint y: 124, endPoint x: 138, endPoint y: 154, distance: 183.5
click at [138, 154] on body "Atividade - Praticando equações com a plataforma Gustavo Tavares Não é você? Ta…" at bounding box center [286, 131] width 573 height 262
click at [138, 154] on icon at bounding box center [139, 154] width 6 height 6
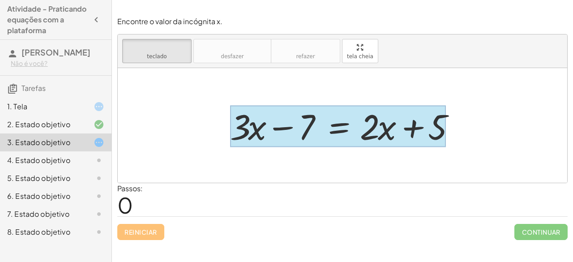
drag, startPoint x: 306, startPoint y: 114, endPoint x: 323, endPoint y: 116, distance: 18.0
click at [323, 116] on div at bounding box center [338, 127] width 216 height 42
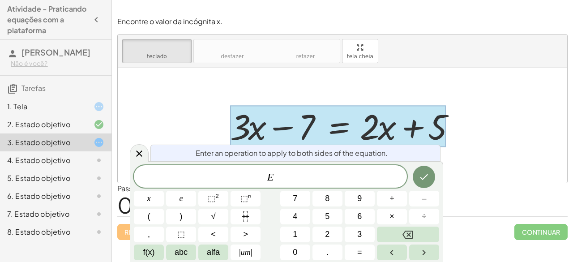
click at [323, 116] on div at bounding box center [338, 127] width 216 height 42
drag, startPoint x: 146, startPoint y: 152, endPoint x: 138, endPoint y: 155, distance: 8.5
click at [138, 155] on div at bounding box center [139, 152] width 19 height 17
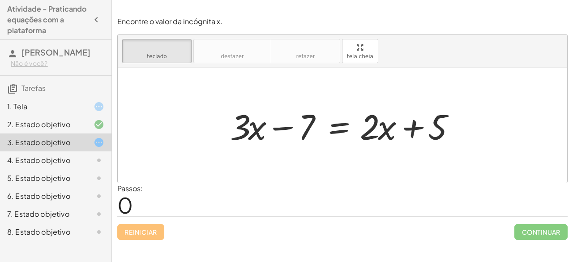
click at [138, 155] on div at bounding box center [343, 125] width 450 height 115
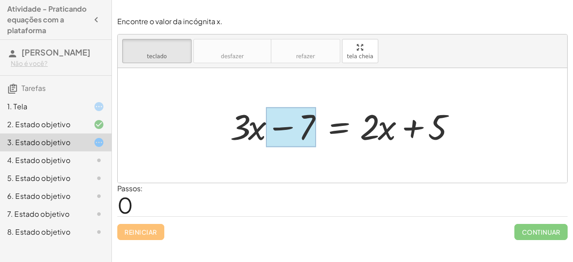
click at [308, 121] on div at bounding box center [291, 128] width 50 height 40
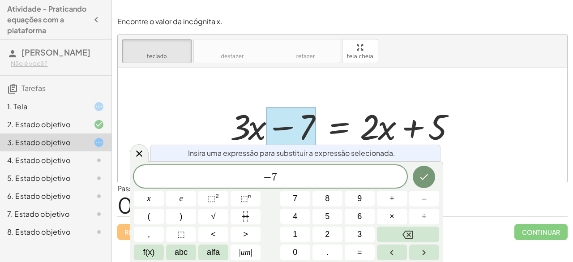
click at [308, 121] on div at bounding box center [291, 128] width 50 height 40
click at [143, 155] on icon at bounding box center [139, 153] width 11 height 11
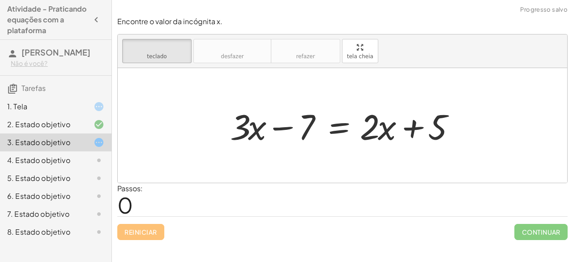
click at [143, 155] on div at bounding box center [343, 125] width 450 height 115
click at [292, 54] on div "teclado teclado desfazer desfazer refazer refazer tela cheia" at bounding box center [343, 51] width 450 height 34
drag, startPoint x: 249, startPoint y: 65, endPoint x: 355, endPoint y: 52, distance: 107.4
click at [355, 52] on div "teclado teclado desfazer desfazer refazer refazer tela cheia" at bounding box center [343, 51] width 450 height 34
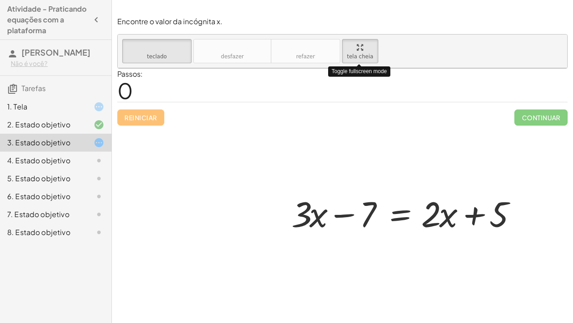
drag, startPoint x: 355, startPoint y: 52, endPoint x: 355, endPoint y: 91, distance: 39.0
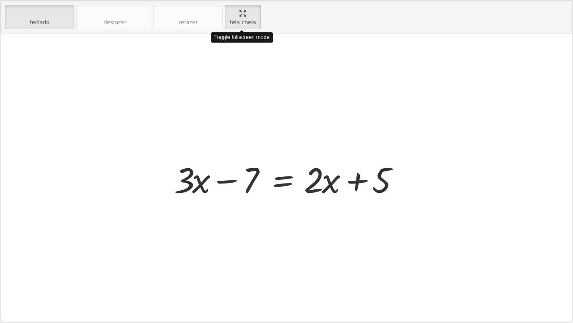
click at [355, 91] on div "teclado teclado desfazer desfazer refazer refazer tela cheia Toggle fullscreen …" at bounding box center [286, 161] width 573 height 322
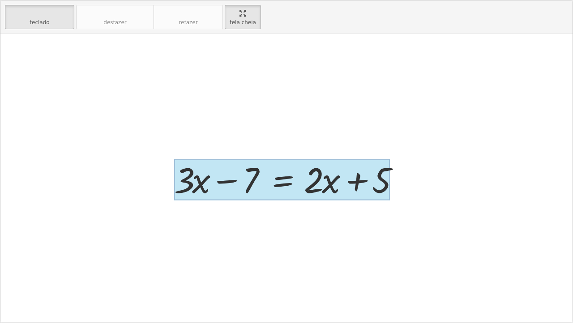
drag, startPoint x: 245, startPoint y: 167, endPoint x: 287, endPoint y: 173, distance: 42.6
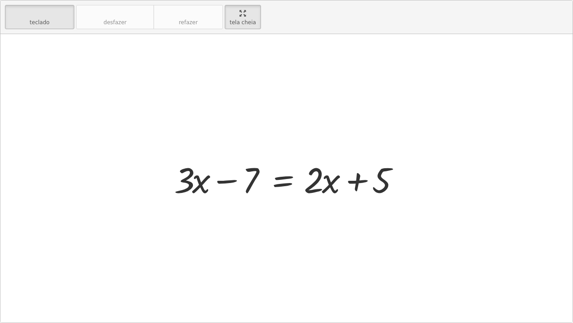
drag, startPoint x: 287, startPoint y: 173, endPoint x: 276, endPoint y: 142, distance: 33.2
drag, startPoint x: 276, startPoint y: 142, endPoint x: 236, endPoint y: 20, distance: 128.4
click at [236, 20] on div "teclado teclado desfazer desfazer refazer refazer tela cheia + · 3 · x − 7 = + …" at bounding box center [286, 161] width 573 height 322
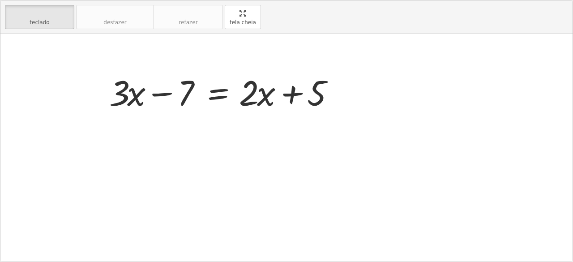
drag, startPoint x: 236, startPoint y: 20, endPoint x: 236, endPoint y: -19, distance: 39.0
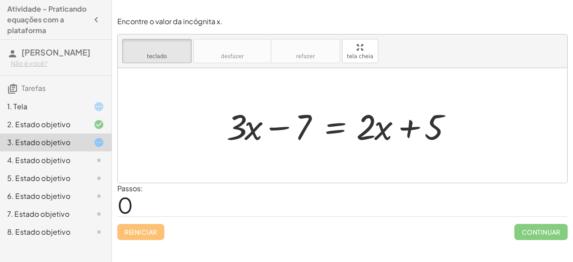
click at [236, 0] on html "Atividade - Praticando equações com a plataforma Gustavo Tavares Não é você? Ta…" at bounding box center [286, 131] width 573 height 262
drag, startPoint x: 169, startPoint y: 62, endPoint x: 166, endPoint y: 42, distance: 20.5
click at [166, 42] on button "teclado teclado" at bounding box center [156, 51] width 69 height 24
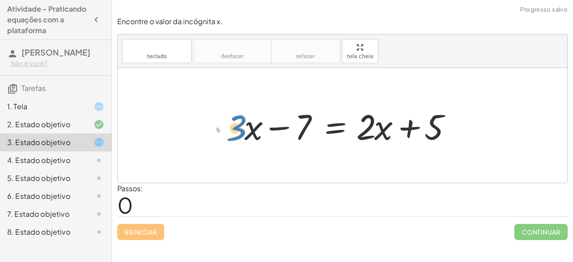
click at [237, 125] on div at bounding box center [342, 126] width 241 height 46
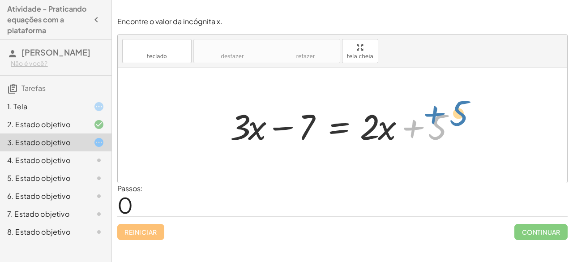
drag, startPoint x: 435, startPoint y: 128, endPoint x: 457, endPoint y: 117, distance: 24.8
click at [457, 117] on div at bounding box center [346, 126] width 241 height 46
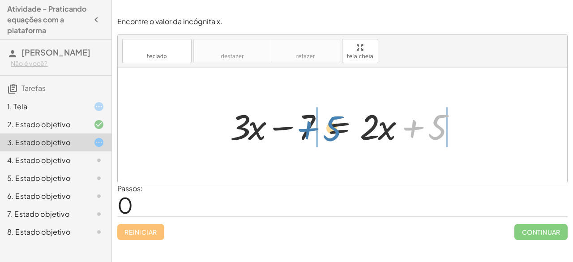
drag, startPoint x: 434, startPoint y: 132, endPoint x: 328, endPoint y: 133, distance: 106.2
click at [328, 133] on div at bounding box center [346, 126] width 241 height 46
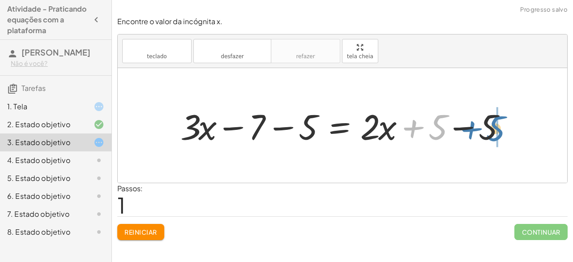
drag, startPoint x: 435, startPoint y: 127, endPoint x: 500, endPoint y: 128, distance: 65.0
click at [500, 128] on div at bounding box center [346, 126] width 341 height 46
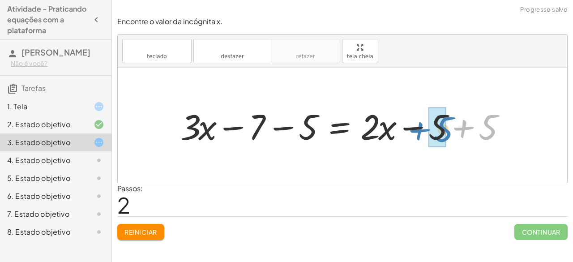
drag, startPoint x: 488, startPoint y: 126, endPoint x: 443, endPoint y: 129, distance: 45.8
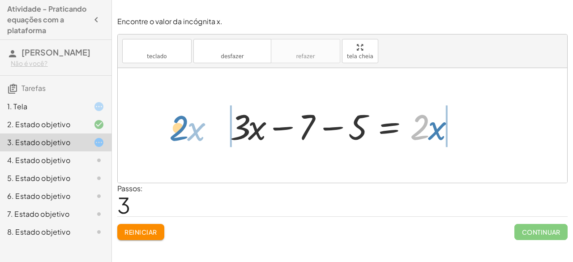
drag, startPoint x: 423, startPoint y: 127, endPoint x: 182, endPoint y: 128, distance: 241.0
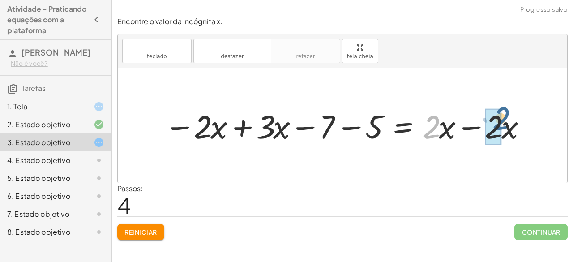
drag, startPoint x: 436, startPoint y: 129, endPoint x: 507, endPoint y: 121, distance: 71.3
click at [507, 121] on div at bounding box center [346, 125] width 373 height 43
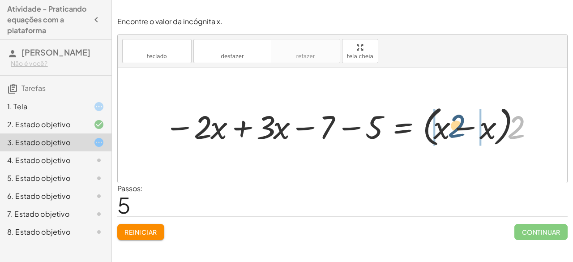
drag, startPoint x: 521, startPoint y: 126, endPoint x: 456, endPoint y: 125, distance: 65.0
click at [456, 125] on div at bounding box center [349, 126] width 379 height 48
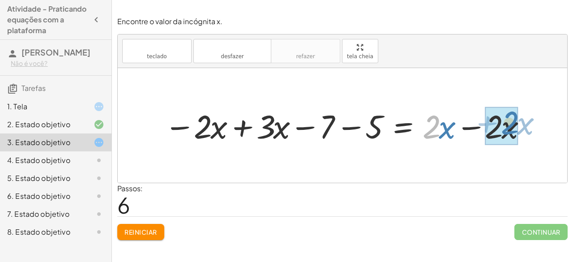
drag, startPoint x: 427, startPoint y: 129, endPoint x: 505, endPoint y: 125, distance: 78.5
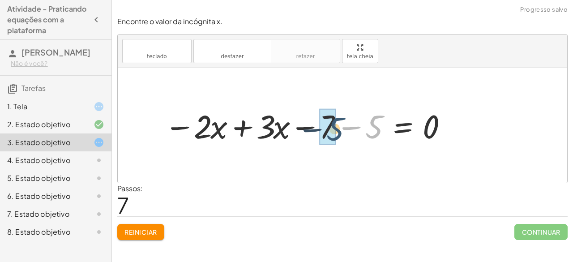
drag, startPoint x: 381, startPoint y: 128, endPoint x: 341, endPoint y: 130, distance: 39.9
click at [341, 130] on div at bounding box center [307, 125] width 294 height 43
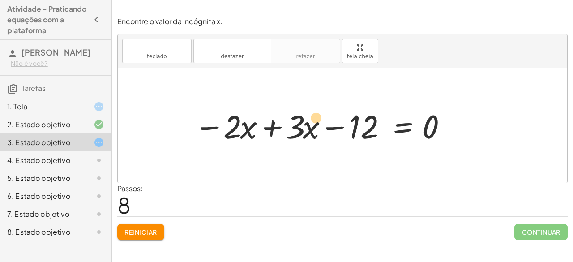
drag, startPoint x: 311, startPoint y: 127, endPoint x: 315, endPoint y: 118, distance: 9.5
click at [315, 118] on div at bounding box center [322, 125] width 264 height 43
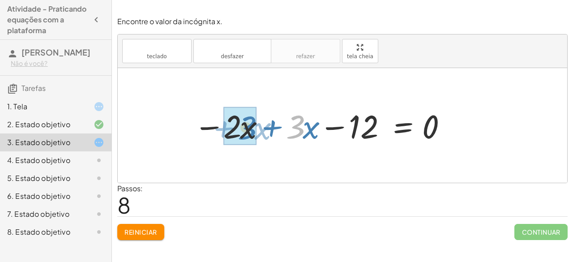
drag, startPoint x: 298, startPoint y: 119, endPoint x: 246, endPoint y: 121, distance: 52.4
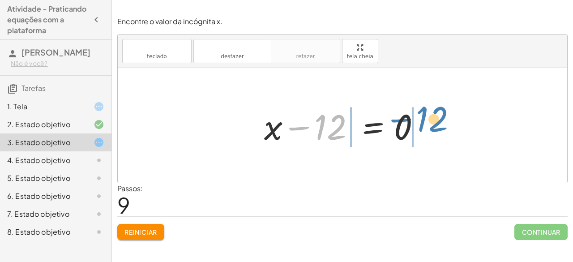
drag, startPoint x: 326, startPoint y: 125, endPoint x: 428, endPoint y: 116, distance: 102.5
click at [428, 116] on div at bounding box center [346, 126] width 172 height 46
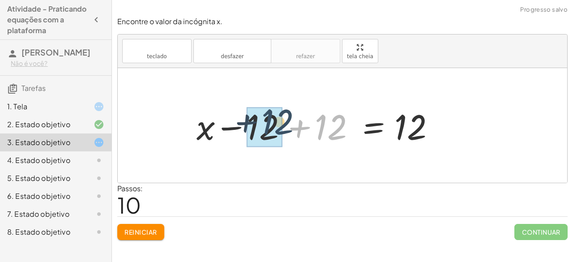
drag, startPoint x: 325, startPoint y: 132, endPoint x: 275, endPoint y: 127, distance: 50.4
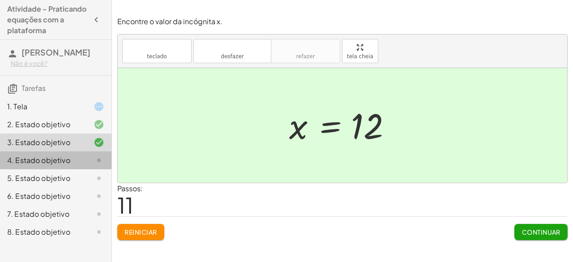
click at [69, 156] on font "4. Estado objetivo" at bounding box center [38, 159] width 63 height 9
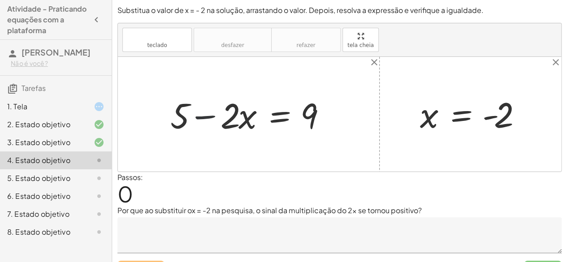
click at [193, 105] on div at bounding box center [252, 114] width 172 height 46
drag, startPoint x: 312, startPoint y: 113, endPoint x: 299, endPoint y: 103, distance: 16.5
click at [299, 103] on div at bounding box center [252, 114] width 172 height 46
click at [238, 105] on div at bounding box center [252, 114] width 172 height 46
drag, startPoint x: 309, startPoint y: 123, endPoint x: 228, endPoint y: 123, distance: 80.6
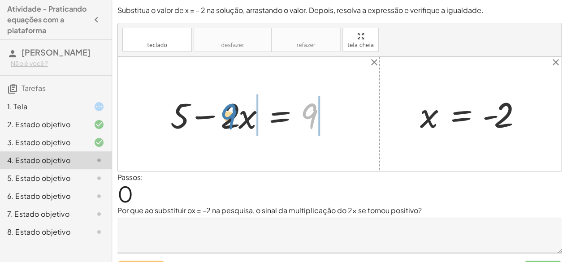
click at [228, 123] on div at bounding box center [252, 114] width 172 height 46
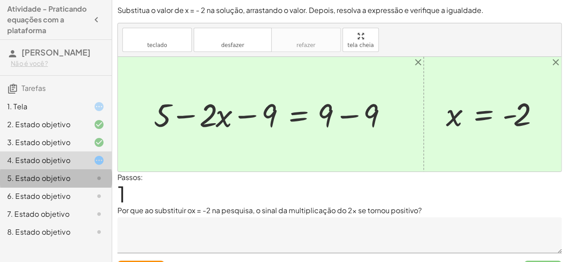
click at [84, 174] on div at bounding box center [91, 178] width 25 height 11
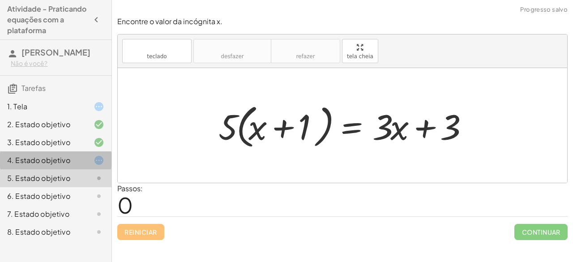
click at [80, 155] on div at bounding box center [91, 160] width 25 height 11
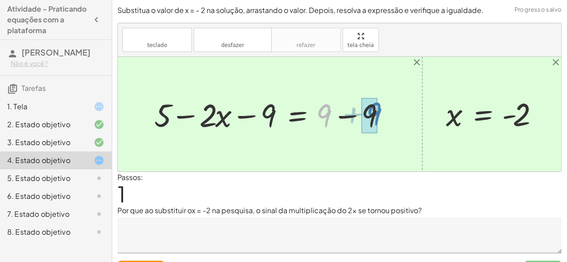
drag, startPoint x: 321, startPoint y: 115, endPoint x: 330, endPoint y: 114, distance: 9.5
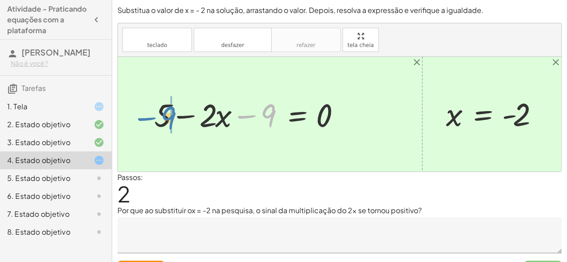
drag, startPoint x: 267, startPoint y: 106, endPoint x: 166, endPoint y: 108, distance: 100.8
click at [166, 108] on div at bounding box center [251, 114] width 203 height 42
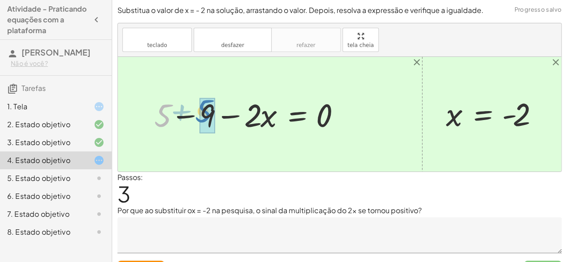
drag, startPoint x: 154, startPoint y: 112, endPoint x: 194, endPoint y: 107, distance: 41.0
click at [194, 107] on div at bounding box center [251, 114] width 203 height 42
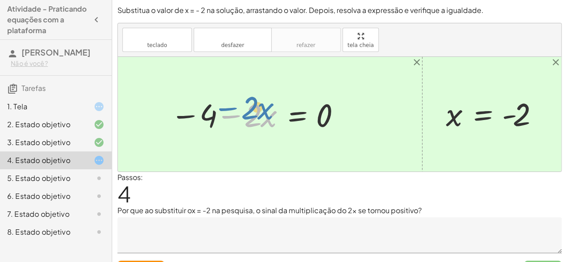
drag, startPoint x: 232, startPoint y: 113, endPoint x: 228, endPoint y: 105, distance: 8.2
click at [228, 105] on div at bounding box center [256, 114] width 181 height 42
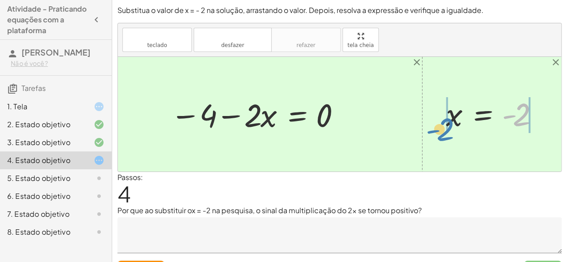
drag, startPoint x: 514, startPoint y: 115, endPoint x: 435, endPoint y: 129, distance: 79.7
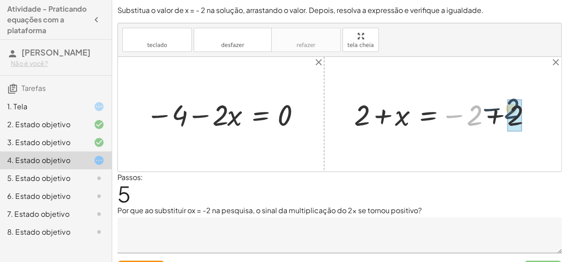
drag, startPoint x: 468, startPoint y: 121, endPoint x: 507, endPoint y: 113, distance: 39.6
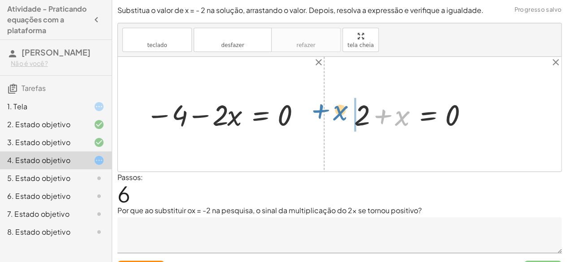
drag, startPoint x: 405, startPoint y: 117, endPoint x: 341, endPoint y: 112, distance: 63.4
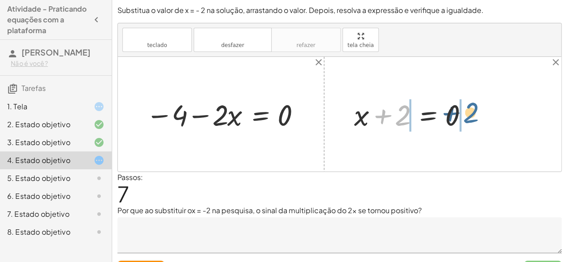
drag, startPoint x: 407, startPoint y: 116, endPoint x: 481, endPoint y: 113, distance: 74.0
click at [481, 113] on div "x = - 2 + 2 + x = − 2 + 2 + 2 + x = 0 + 2 x = + 2 + 0" at bounding box center [411, 114] width 142 height 43
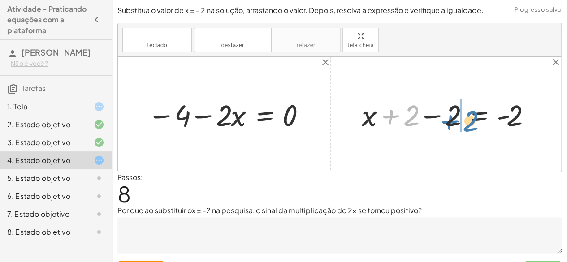
drag, startPoint x: 409, startPoint y: 114, endPoint x: 463, endPoint y: 118, distance: 54.8
click at [463, 118] on div at bounding box center [449, 114] width 184 height 39
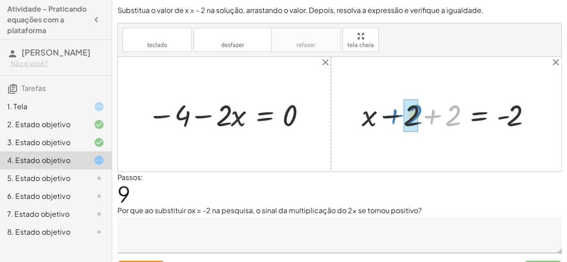
drag, startPoint x: 444, startPoint y: 110, endPoint x: 405, endPoint y: 109, distance: 39.0
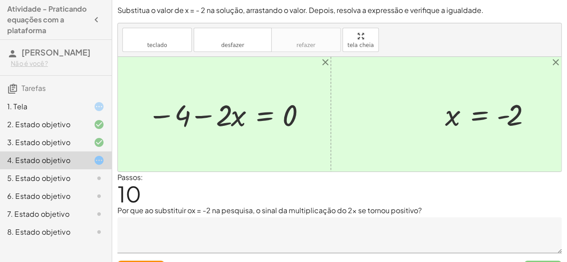
click at [214, 171] on div at bounding box center [339, 114] width 443 height 115
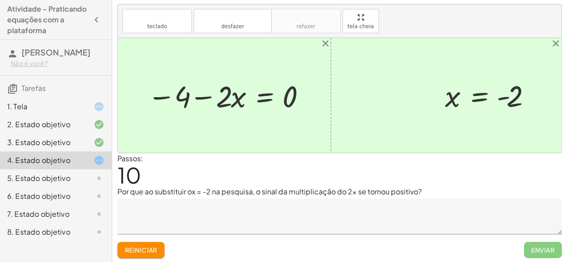
click at [0, 0] on div "Substitua o valor de x = - 2 na solução, arrastando o valor. Depois, resolva a …" at bounding box center [0, 0] width 0 height 0
click at [146, 242] on button "Reiniciar" at bounding box center [140, 250] width 47 height 16
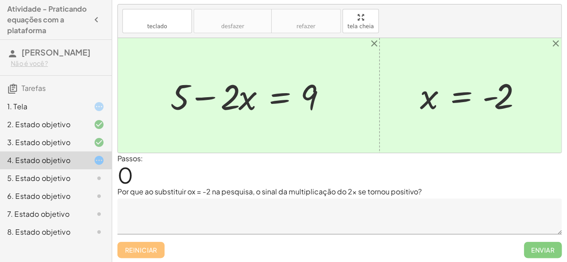
click at [308, 114] on div at bounding box center [252, 96] width 172 height 46
drag, startPoint x: 428, startPoint y: 102, endPoint x: 513, endPoint y: 95, distance: 85.4
click at [513, 95] on div at bounding box center [473, 95] width 116 height 44
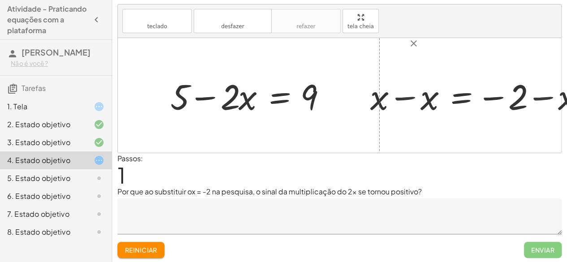
click at [513, 95] on div at bounding box center [480, 96] width 231 height 46
click at [147, 250] on font "Reiniciar" at bounding box center [141, 250] width 32 height 8
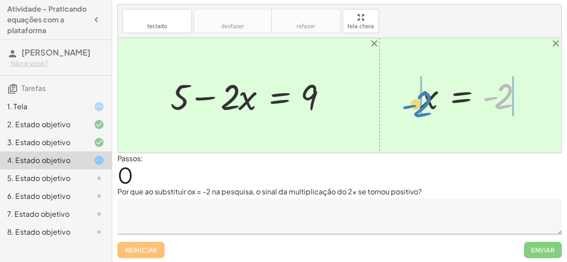
drag, startPoint x: 509, startPoint y: 80, endPoint x: 427, endPoint y: 88, distance: 81.5
click at [427, 88] on div at bounding box center [473, 95] width 116 height 44
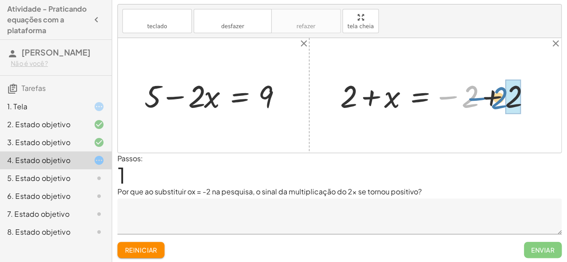
drag, startPoint x: 472, startPoint y: 88, endPoint x: 504, endPoint y: 89, distance: 31.4
click at [504, 89] on div at bounding box center [438, 95] width 205 height 41
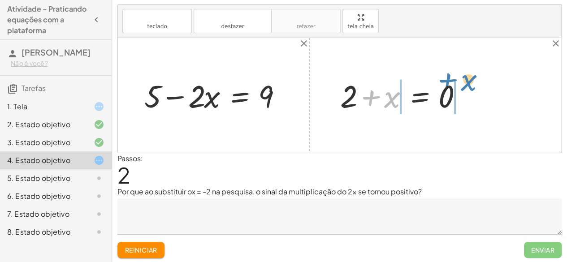
drag, startPoint x: 395, startPoint y: 101, endPoint x: 471, endPoint y: 84, distance: 78.5
click at [471, 84] on div at bounding box center [405, 95] width 138 height 41
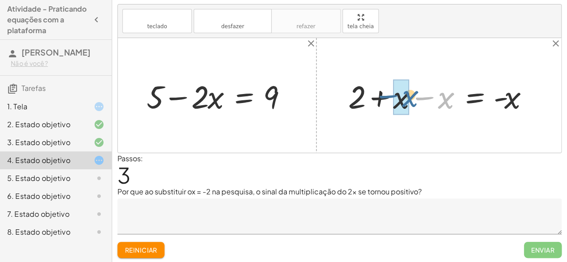
drag, startPoint x: 453, startPoint y: 103, endPoint x: 410, endPoint y: 101, distance: 42.1
click at [410, 101] on div at bounding box center [442, 96] width 196 height 42
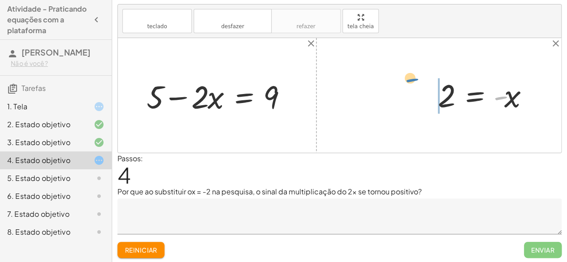
drag, startPoint x: 498, startPoint y: 94, endPoint x: 410, endPoint y: 83, distance: 88.0
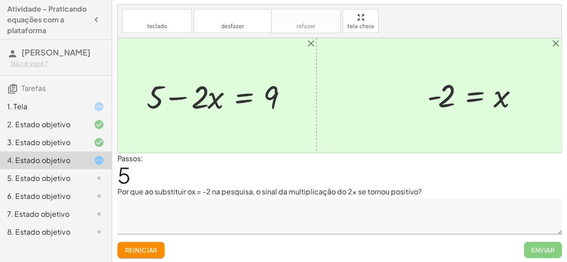
click at [486, 93] on div at bounding box center [475, 95] width 107 height 40
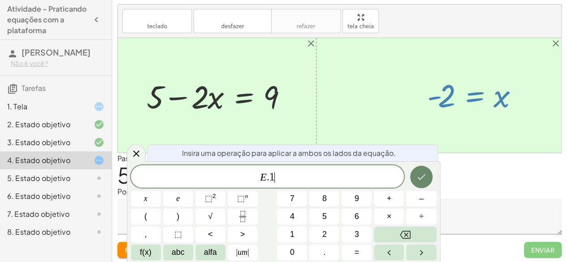
click at [424, 173] on icon "Feito" at bounding box center [421, 177] width 11 height 11
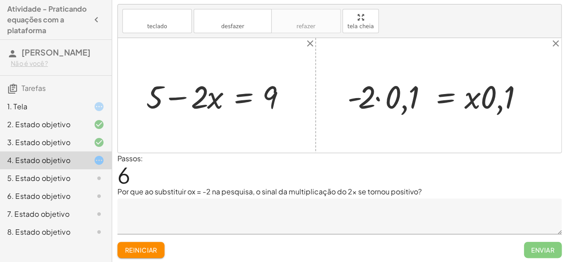
click at [489, 96] on div at bounding box center [442, 96] width 198 height 42
click at [394, 96] on div at bounding box center [442, 96] width 198 height 42
click at [394, 96] on div at bounding box center [455, 96] width 171 height 42
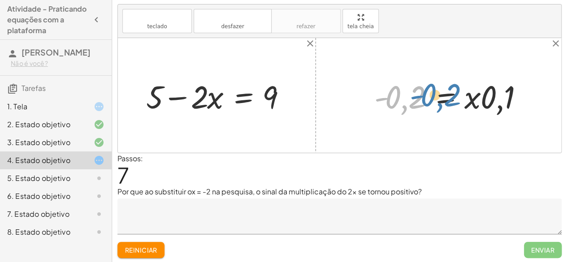
drag, startPoint x: 394, startPoint y: 96, endPoint x: 401, endPoint y: 101, distance: 8.6
click at [401, 101] on div at bounding box center [455, 96] width 171 height 42
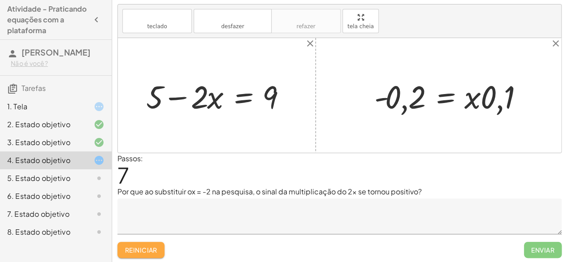
click at [155, 242] on button "Reiniciar" at bounding box center [140, 250] width 47 height 16
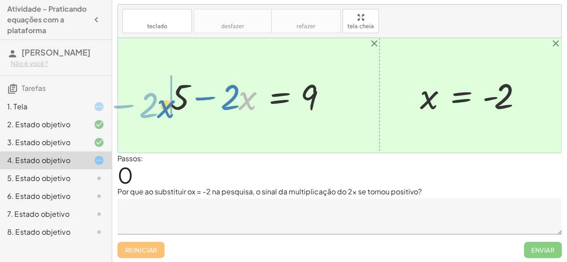
drag, startPoint x: 240, startPoint y: 85, endPoint x: 159, endPoint y: 92, distance: 81.9
click at [159, 92] on div "· x − · 2 + 5 − · 2 · x = 9" at bounding box center [249, 95] width 184 height 51
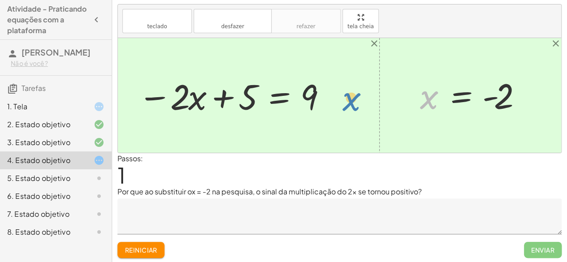
drag, startPoint x: 431, startPoint y: 103, endPoint x: 344, endPoint y: 99, distance: 87.0
click at [369, 78] on div at bounding box center [339, 95] width 443 height 115
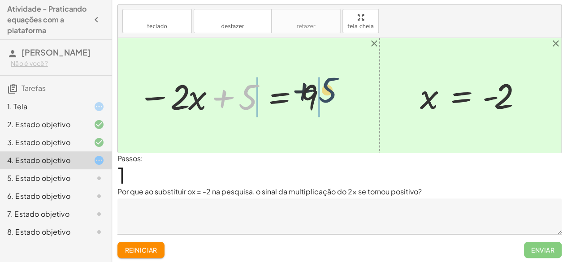
drag, startPoint x: 246, startPoint y: 95, endPoint x: 331, endPoint y: 89, distance: 85.8
click at [331, 89] on div at bounding box center [233, 96] width 199 height 46
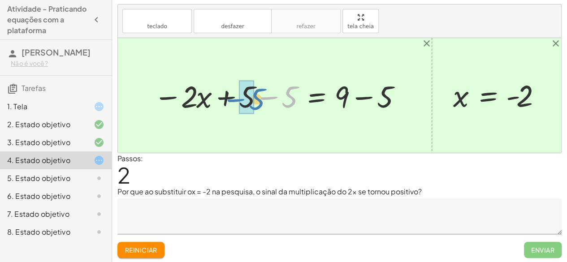
drag, startPoint x: 291, startPoint y: 90, endPoint x: 259, endPoint y: 92, distance: 32.8
click at [259, 92] on div at bounding box center [278, 96] width 258 height 40
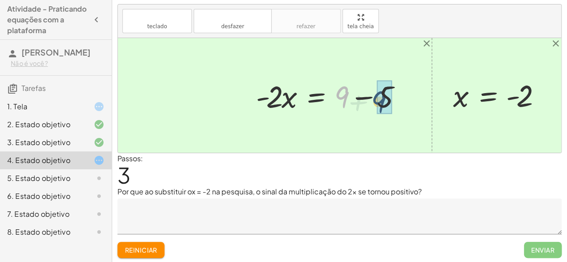
drag, startPoint x: 337, startPoint y: 91, endPoint x: 375, endPoint y: 95, distance: 38.0
click at [375, 95] on div at bounding box center [331, 96] width 160 height 40
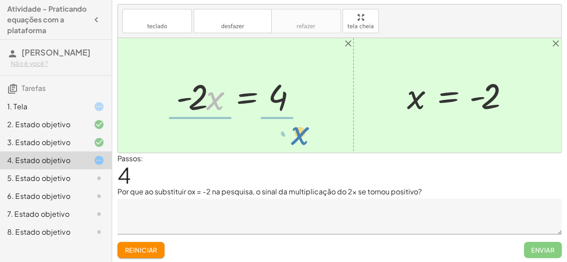
drag, startPoint x: 208, startPoint y: 109, endPoint x: 293, endPoint y: 144, distance: 91.6
click at [293, 144] on div "+ 5 − · 2 · x = 9 − · 2 · x + 5 = 9 − · 2 · x + 5 − 5 = + 9 − 5 − · 2 · x + 0 =…" at bounding box center [339, 95] width 443 height 115
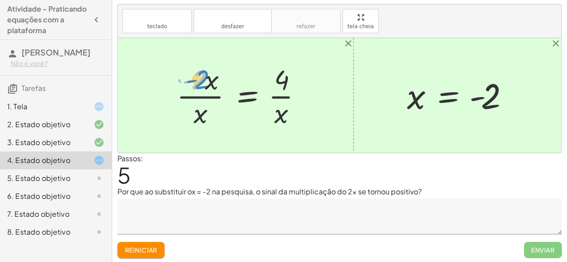
click at [201, 81] on div at bounding box center [242, 95] width 141 height 69
drag, startPoint x: 198, startPoint y: 110, endPoint x: 209, endPoint y: 104, distance: 12.0
click at [209, 104] on div at bounding box center [242, 95] width 141 height 69
click at [0, 0] on div "Substitua o valor de x = - 2 na solução, arrastando o valor. Depois, resolva a …" at bounding box center [0, 0] width 0 height 0
click at [145, 249] on font "Reiniciar" at bounding box center [141, 250] width 32 height 8
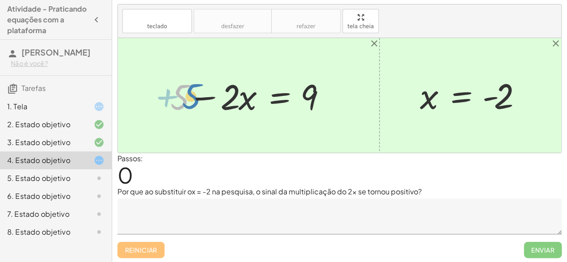
drag, startPoint x: 174, startPoint y: 102, endPoint x: 185, endPoint y: 101, distance: 11.7
click at [185, 101] on div at bounding box center [252, 96] width 172 height 46
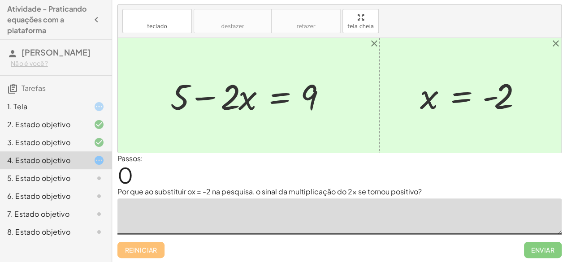
click at [157, 224] on textarea at bounding box center [339, 216] width 444 height 36
type textarea "*"
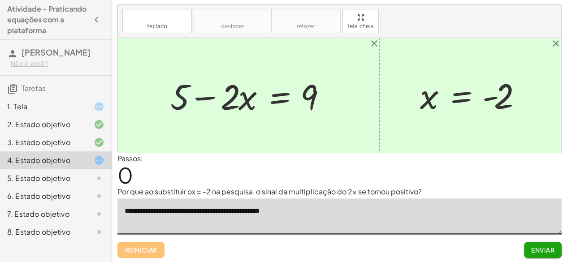
type textarea "**********"
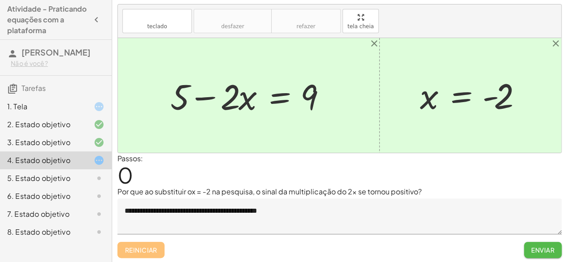
click at [541, 246] on font "Enviar" at bounding box center [542, 250] width 23 height 8
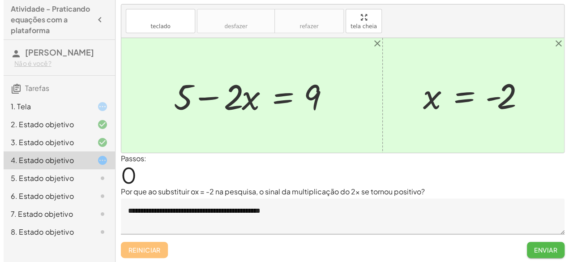
scroll to position [0, 0]
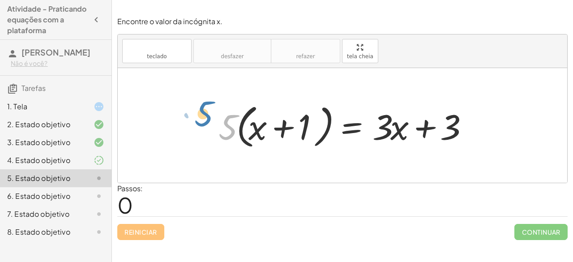
drag, startPoint x: 223, startPoint y: 112, endPoint x: 199, endPoint y: 100, distance: 27.3
click at [199, 100] on div "· 5 · 5 · ( + x + 1 ) = + · 3 · x + 3" at bounding box center [343, 125] width 450 height 115
drag, startPoint x: 386, startPoint y: 127, endPoint x: 379, endPoint y: 125, distance: 7.0
click at [379, 125] on div at bounding box center [346, 126] width 264 height 52
drag, startPoint x: 220, startPoint y: 123, endPoint x: 255, endPoint y: 112, distance: 36.4
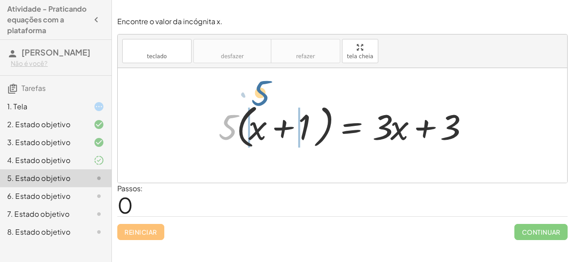
click at [255, 112] on div at bounding box center [346, 126] width 264 height 52
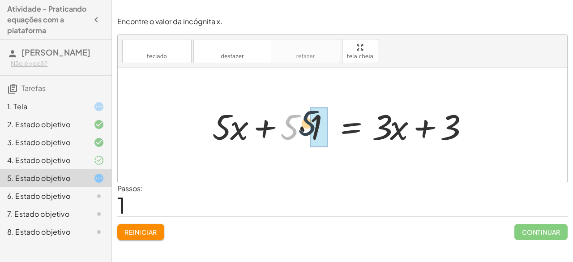
drag, startPoint x: 287, startPoint y: 120, endPoint x: 306, endPoint y: 116, distance: 19.2
click at [306, 116] on div at bounding box center [343, 126] width 271 height 46
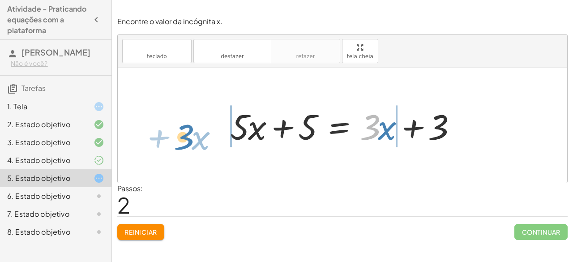
drag, startPoint x: 370, startPoint y: 129, endPoint x: 184, endPoint y: 138, distance: 186.1
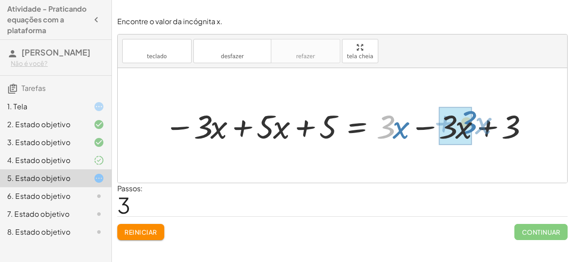
drag, startPoint x: 379, startPoint y: 122, endPoint x: 460, endPoint y: 118, distance: 80.8
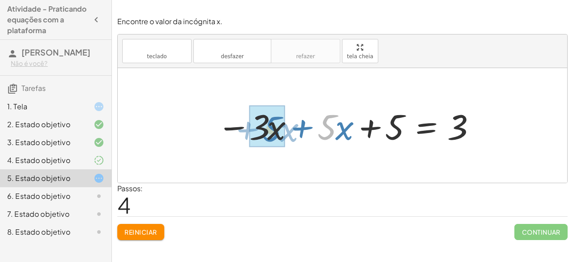
drag, startPoint x: 332, startPoint y: 124, endPoint x: 276, endPoint y: 126, distance: 55.1
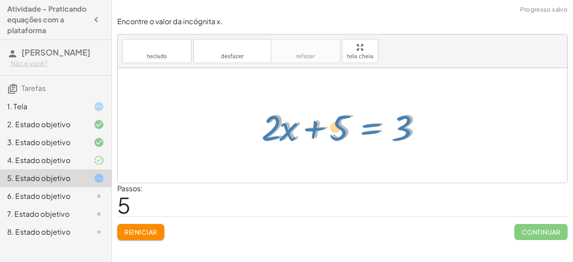
drag, startPoint x: 351, startPoint y: 117, endPoint x: 342, endPoint y: 119, distance: 9.1
click at [342, 119] on div at bounding box center [346, 126] width 172 height 46
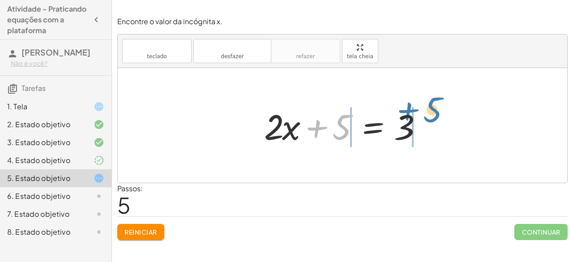
drag, startPoint x: 343, startPoint y: 121, endPoint x: 435, endPoint y: 104, distance: 93.8
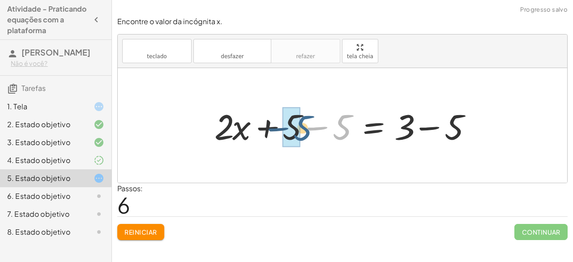
drag, startPoint x: 341, startPoint y: 125, endPoint x: 297, endPoint y: 127, distance: 44.4
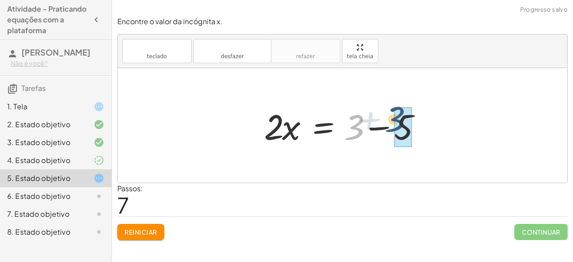
drag, startPoint x: 358, startPoint y: 129, endPoint x: 400, endPoint y: 121, distance: 42.0
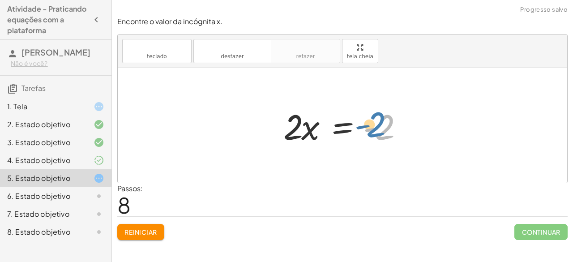
drag, startPoint x: 381, startPoint y: 127, endPoint x: 374, endPoint y: 124, distance: 7.2
click at [374, 124] on div at bounding box center [346, 126] width 134 height 46
click at [307, 132] on div at bounding box center [346, 126] width 134 height 46
drag, startPoint x: 372, startPoint y: 129, endPoint x: 351, endPoint y: 118, distance: 23.9
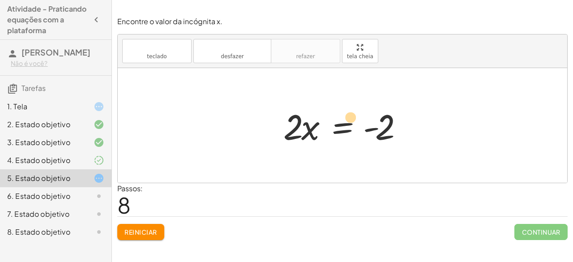
click at [351, 118] on div at bounding box center [346, 126] width 134 height 46
click at [357, 127] on div at bounding box center [346, 126] width 134 height 46
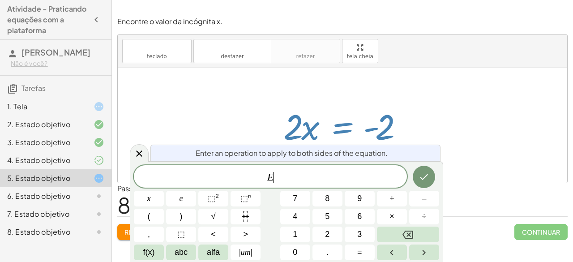
click at [357, 127] on div at bounding box center [346, 126] width 134 height 46
click at [331, 239] on button "2" at bounding box center [328, 235] width 30 height 16
click at [386, 221] on button "×" at bounding box center [392, 217] width 30 height 16
click at [420, 172] on icon "Feito" at bounding box center [424, 177] width 11 height 11
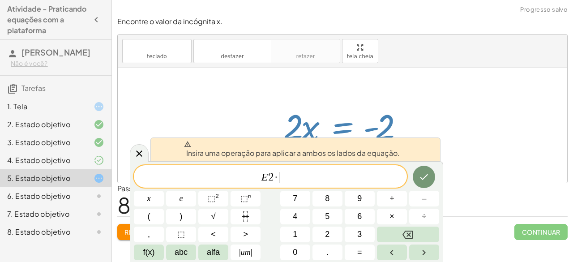
click at [360, 180] on span "E 2 · ​" at bounding box center [270, 177] width 273 height 13
click at [130, 156] on div at bounding box center [139, 152] width 19 height 17
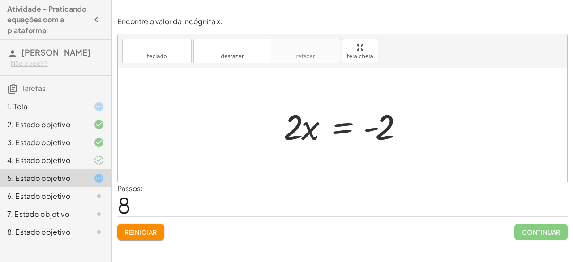
click at [308, 128] on div at bounding box center [346, 126] width 134 height 46
drag, startPoint x: 308, startPoint y: 128, endPoint x: 319, endPoint y: 118, distance: 15.2
click at [319, 118] on div at bounding box center [346, 126] width 134 height 46
click at [141, 230] on font "Reiniciar" at bounding box center [141, 232] width 32 height 8
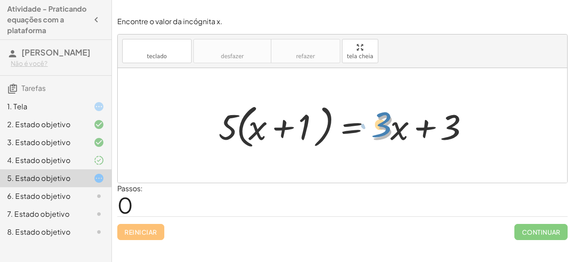
click at [381, 121] on div at bounding box center [346, 126] width 264 height 52
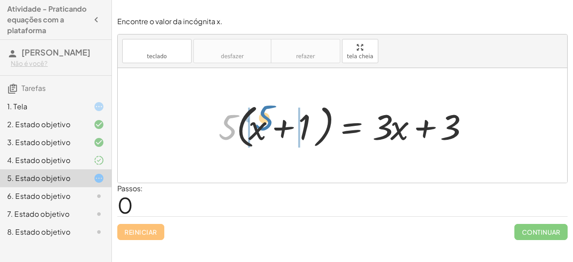
drag, startPoint x: 234, startPoint y: 129, endPoint x: 271, endPoint y: 119, distance: 37.9
click at [271, 119] on div at bounding box center [346, 126] width 264 height 52
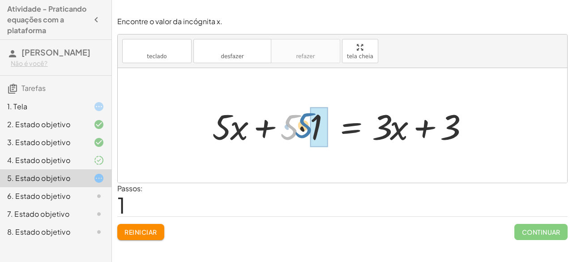
drag, startPoint x: 284, startPoint y: 120, endPoint x: 298, endPoint y: 118, distance: 14.4
click at [298, 118] on div at bounding box center [343, 126] width 271 height 46
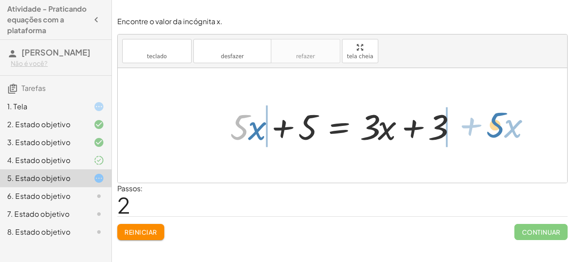
drag, startPoint x: 237, startPoint y: 117, endPoint x: 499, endPoint y: 115, distance: 261.7
click at [499, 115] on div "· 5 · ( + x + 1 ) = + · 3 · x + 3 + · 5 · x + · 5 · 1 = + · 3 · x + 3 · 5 + · x…" at bounding box center [343, 125] width 450 height 115
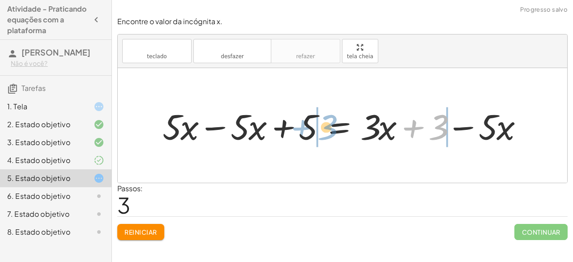
drag, startPoint x: 443, startPoint y: 121, endPoint x: 332, endPoint y: 121, distance: 111.1
click at [332, 121] on div at bounding box center [346, 126] width 377 height 46
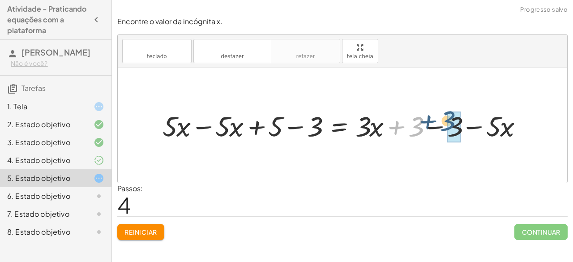
drag, startPoint x: 416, startPoint y: 119, endPoint x: 448, endPoint y: 113, distance: 32.3
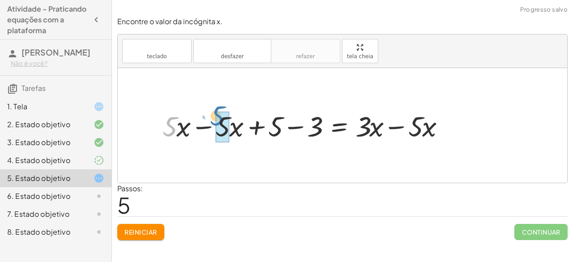
drag, startPoint x: 169, startPoint y: 123, endPoint x: 217, endPoint y: 112, distance: 49.1
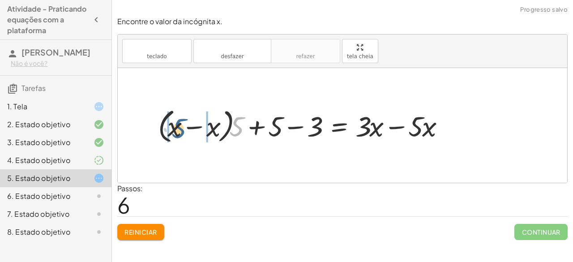
drag, startPoint x: 234, startPoint y: 118, endPoint x: 173, endPoint y: 120, distance: 61.4
click at [173, 120] on div at bounding box center [305, 125] width 303 height 41
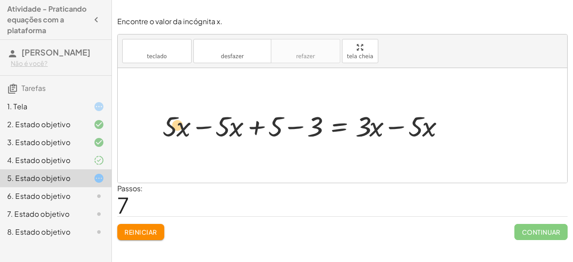
click at [172, 117] on div at bounding box center [307, 125] width 298 height 37
drag, startPoint x: 181, startPoint y: 121, endPoint x: 223, endPoint y: 113, distance: 42.0
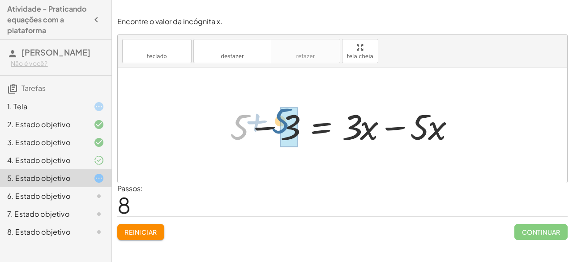
drag, startPoint x: 243, startPoint y: 121, endPoint x: 281, endPoint y: 115, distance: 39.1
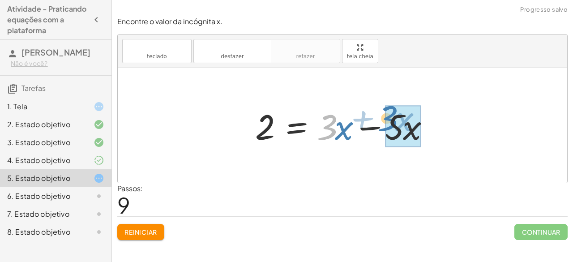
drag, startPoint x: 330, startPoint y: 119, endPoint x: 391, endPoint y: 110, distance: 61.1
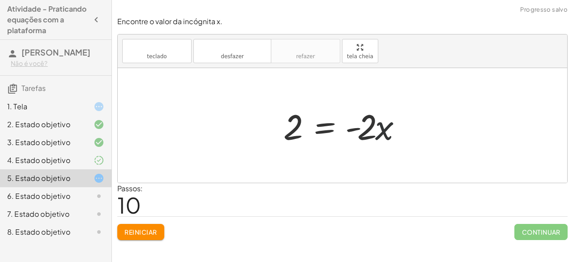
click at [383, 121] on div at bounding box center [346, 126] width 134 height 46
click at [381, 117] on div at bounding box center [346, 126] width 134 height 46
drag, startPoint x: 379, startPoint y: 126, endPoint x: 386, endPoint y: 127, distance: 6.8
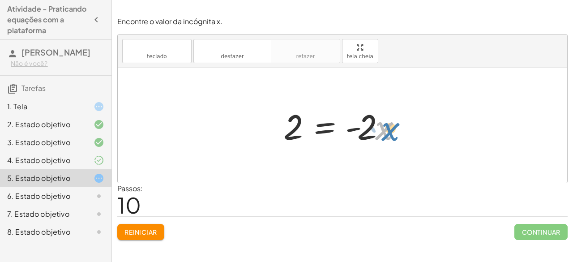
click at [386, 127] on div at bounding box center [346, 126] width 134 height 46
drag, startPoint x: 364, startPoint y: 126, endPoint x: 408, endPoint y: 124, distance: 44.0
click at [408, 124] on div at bounding box center [346, 126] width 134 height 46
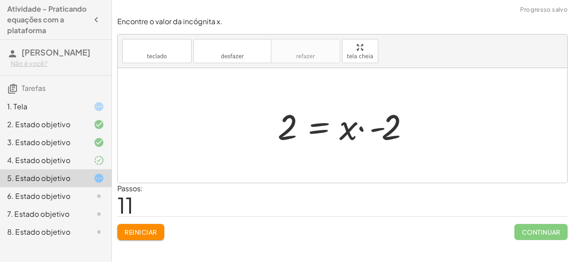
click at [363, 127] on div at bounding box center [346, 126] width 147 height 46
click at [349, 126] on div at bounding box center [346, 126] width 147 height 46
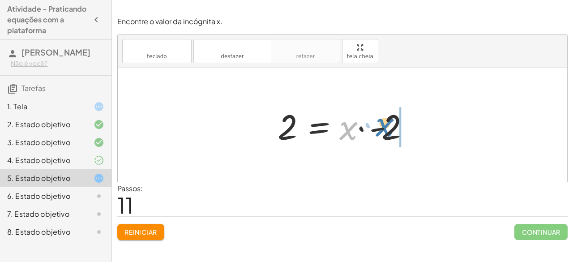
drag, startPoint x: 349, startPoint y: 126, endPoint x: 396, endPoint y: 121, distance: 46.9
click at [396, 121] on div at bounding box center [346, 126] width 147 height 46
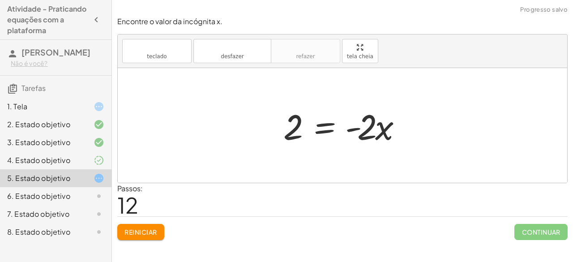
click at [344, 128] on div at bounding box center [346, 126] width 134 height 46
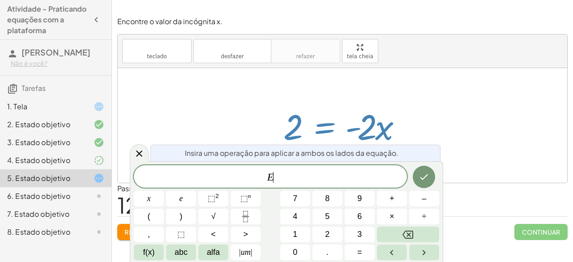
click at [339, 142] on div at bounding box center [346, 126] width 134 height 46
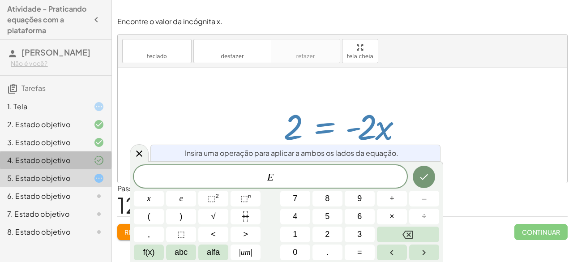
click at [77, 156] on div "4. Estado objetivo" at bounding box center [43, 160] width 72 height 11
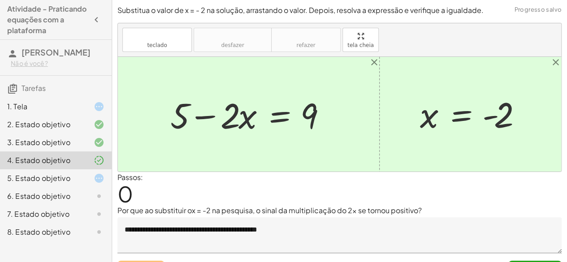
click at [77, 183] on div "5. Estado objetivo" at bounding box center [43, 178] width 72 height 11
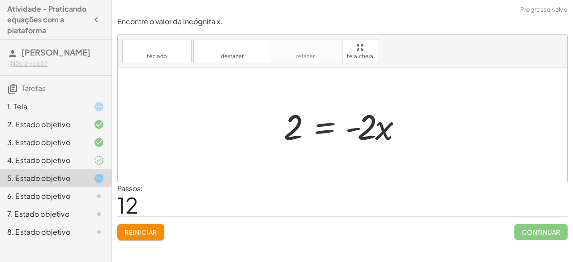
click at [338, 126] on div at bounding box center [346, 126] width 134 height 46
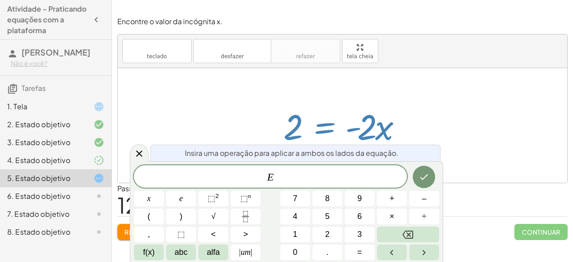
click at [381, 190] on div "E x e ⬚ 2 ⬚ n 7 8 9 + – ( ) √ 4 5 6 × ÷ , ⬚ < > 1 2 3 f(x) abc alfa | um | 0 . =" at bounding box center [287, 212] width 306 height 95
click at [137, 149] on icon at bounding box center [139, 153] width 11 height 11
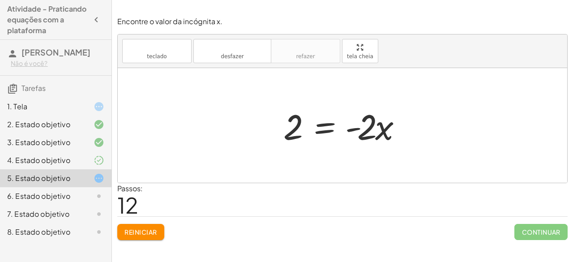
click at [396, 129] on div at bounding box center [346, 126] width 134 height 46
drag, startPoint x: 396, startPoint y: 129, endPoint x: 180, endPoint y: 43, distance: 232.4
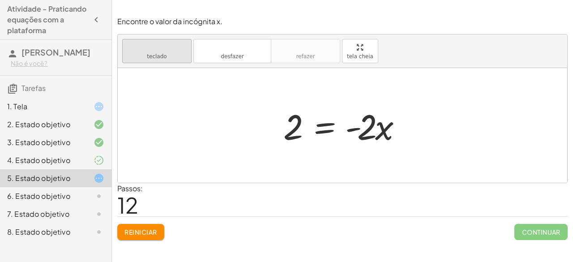
click at [180, 43] on div "teclado teclado desfazer desfazer refazer refazer tela cheia · 5 · ( + x + 1 ) …" at bounding box center [343, 108] width 450 height 148
click at [180, 43] on font "teclado" at bounding box center [157, 47] width 60 height 9
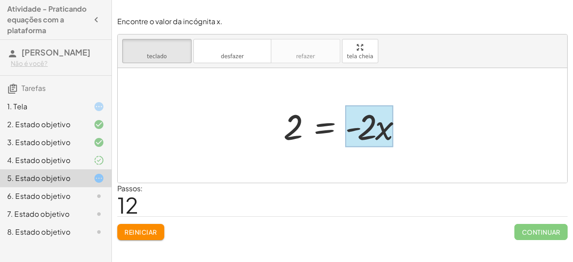
click at [390, 124] on div at bounding box center [369, 127] width 48 height 42
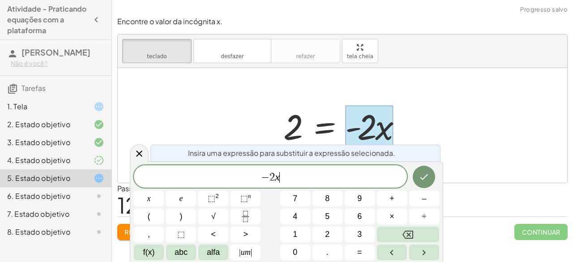
click at [306, 174] on span "− 2 x ​" at bounding box center [270, 177] width 273 height 13
click at [422, 215] on button "÷" at bounding box center [424, 217] width 30 height 16
click at [427, 172] on icon "Feito" at bounding box center [424, 177] width 11 height 11
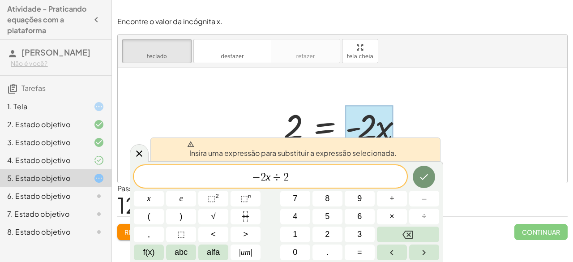
click at [341, 184] on div "− 2 x ÷ 2 ​" at bounding box center [270, 176] width 273 height 22
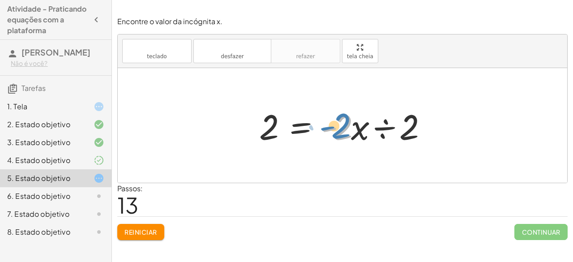
click at [340, 122] on div at bounding box center [346, 126] width 183 height 46
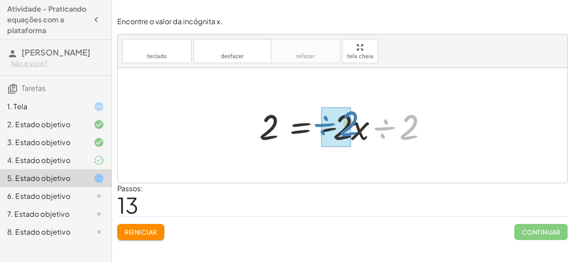
drag, startPoint x: 407, startPoint y: 129, endPoint x: 347, endPoint y: 125, distance: 60.1
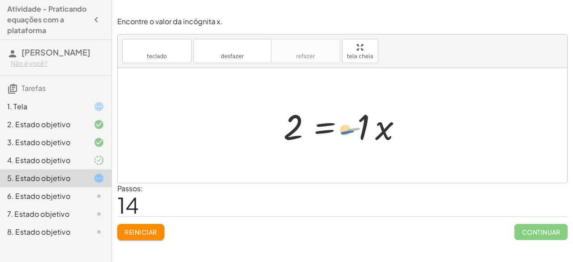
drag, startPoint x: 355, startPoint y: 126, endPoint x: 347, endPoint y: 129, distance: 8.5
click at [347, 129] on div at bounding box center [346, 126] width 134 height 46
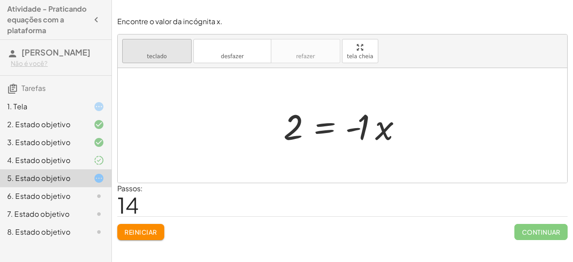
click at [152, 56] on font "teclado" at bounding box center [157, 56] width 20 height 6
click at [358, 120] on div at bounding box center [360, 128] width 30 height 40
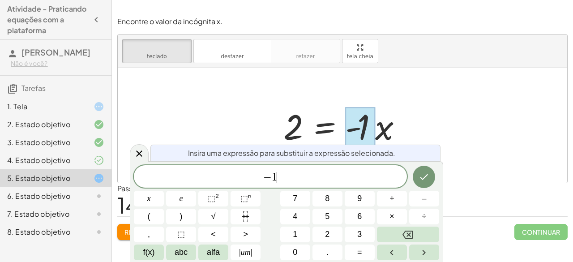
click at [291, 179] on span "− 1 ​" at bounding box center [270, 177] width 273 height 13
click at [390, 215] on div "− 1 ​ x e ⬚ 2 ⬚ n 7 8 9 + – ( ) √ 4 5 6 × ÷ , ⬚ < > 1 2 3 f(x) abc alfa | um | …" at bounding box center [287, 212] width 306 height 95
click at [390, 215] on font "×" at bounding box center [392, 216] width 5 height 9
click at [306, 234] on button "1" at bounding box center [295, 235] width 30 height 16
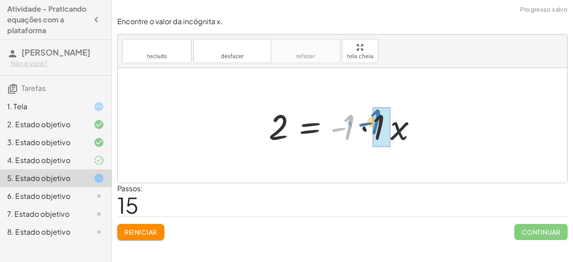
drag, startPoint x: 344, startPoint y: 119, endPoint x: 371, endPoint y: 113, distance: 27.4
click at [371, 113] on div at bounding box center [346, 126] width 164 height 46
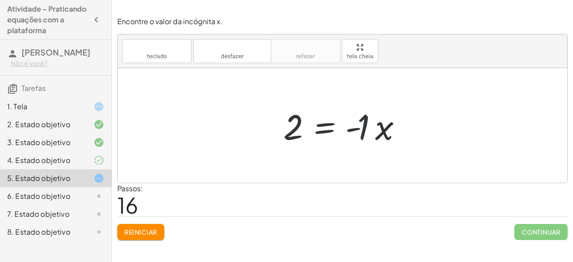
click at [363, 117] on div at bounding box center [346, 126] width 134 height 46
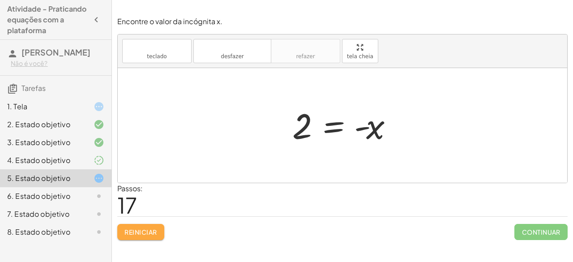
click at [141, 229] on font "Reiniciar" at bounding box center [141, 232] width 32 height 8
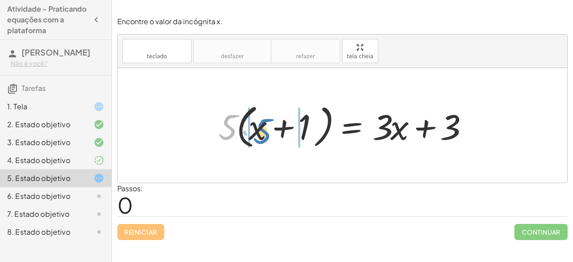
drag, startPoint x: 223, startPoint y: 125, endPoint x: 258, endPoint y: 129, distance: 34.7
click at [258, 129] on div at bounding box center [346, 126] width 264 height 52
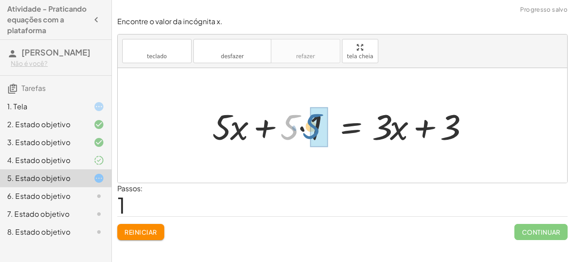
drag, startPoint x: 288, startPoint y: 124, endPoint x: 310, endPoint y: 123, distance: 22.0
click at [310, 123] on div at bounding box center [343, 126] width 271 height 46
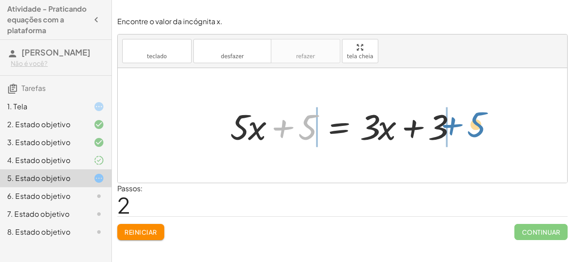
drag, startPoint x: 310, startPoint y: 123, endPoint x: 480, endPoint y: 121, distance: 170.7
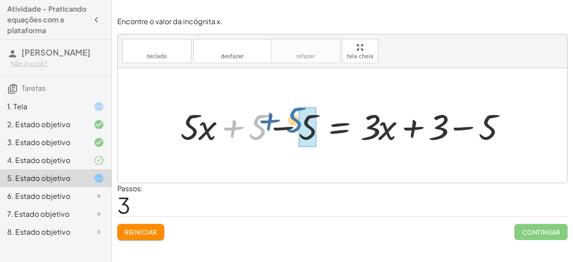
drag, startPoint x: 255, startPoint y: 127, endPoint x: 293, endPoint y: 120, distance: 37.9
click at [293, 120] on div at bounding box center [346, 126] width 341 height 46
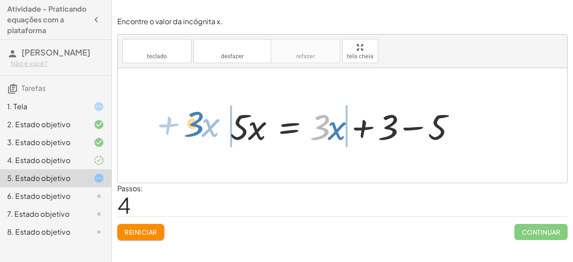
drag, startPoint x: 315, startPoint y: 121, endPoint x: 187, endPoint y: 118, distance: 127.7
click at [187, 118] on div "· 5 · ( + x + 1 ) = + · 3 · x + 3 + · 5 · x + · 5 · 1 = + · 3 · x + 3 + · 5 · x…" at bounding box center [343, 125] width 450 height 115
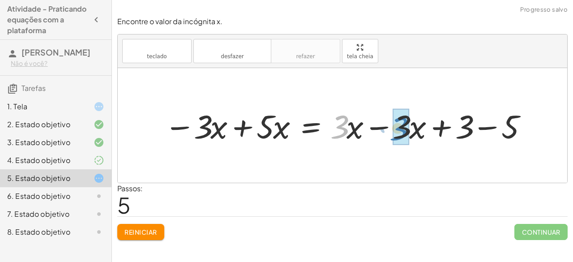
drag, startPoint x: 336, startPoint y: 121, endPoint x: 396, endPoint y: 123, distance: 59.6
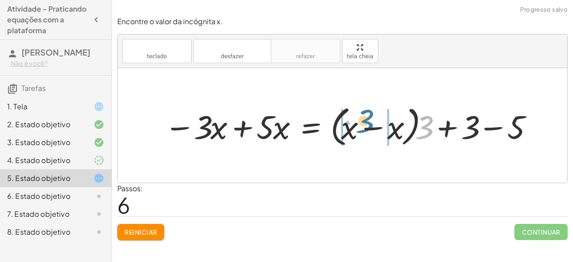
drag, startPoint x: 426, startPoint y: 129, endPoint x: 366, endPoint y: 123, distance: 60.4
click at [366, 123] on div at bounding box center [349, 126] width 379 height 48
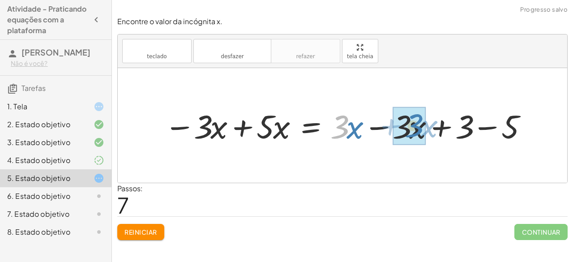
drag, startPoint x: 347, startPoint y: 122, endPoint x: 421, endPoint y: 121, distance: 74.4
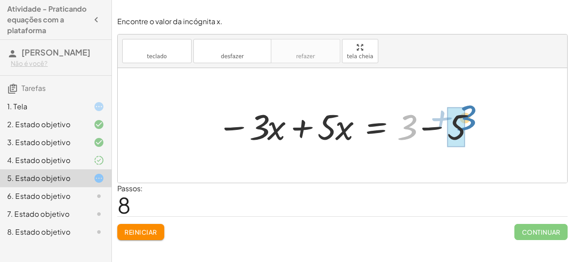
drag, startPoint x: 409, startPoint y: 120, endPoint x: 468, endPoint y: 111, distance: 59.9
click at [468, 111] on div at bounding box center [346, 126] width 267 height 46
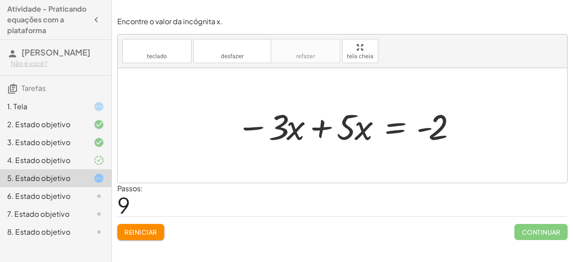
click at [280, 125] on div at bounding box center [346, 126] width 228 height 46
click at [323, 134] on div at bounding box center [346, 126] width 228 height 46
click at [323, 134] on div "· 5 · ( + x + 1 ) = + · 3 · x + 3 + · 5 · x + · 5 · 1 = + · 3 · x + 3 + · 5 · x…" at bounding box center [396, 125] width 146 height 51
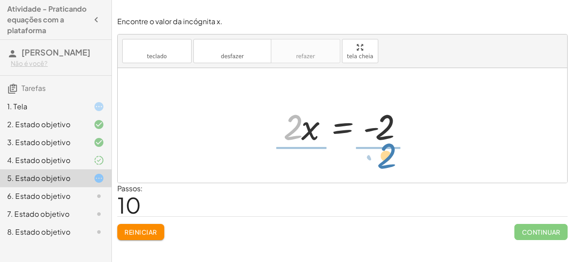
drag, startPoint x: 292, startPoint y: 120, endPoint x: 387, endPoint y: 148, distance: 98.8
click at [387, 148] on div "· 5 · ( + x + 1 ) = + · 3 · x + 3 + · 5 · x + · 5 · 1 = + · 3 · x + 3 + · 5 · x…" at bounding box center [343, 125] width 146 height 51
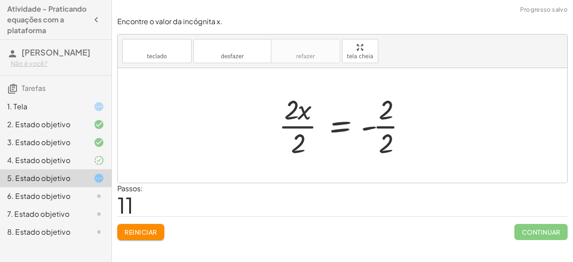
click at [297, 124] on div at bounding box center [346, 125] width 144 height 69
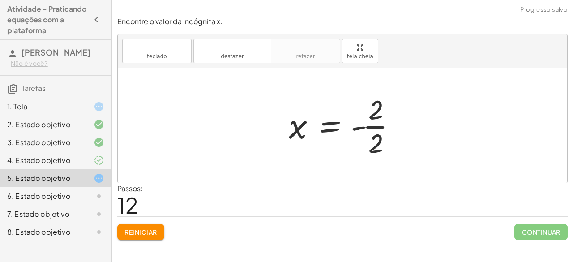
click at [370, 122] on div at bounding box center [346, 125] width 124 height 69
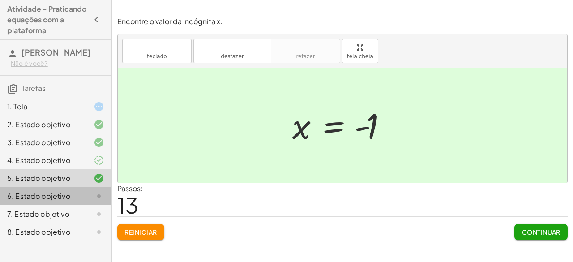
click at [41, 223] on div "6. Estado objetivo" at bounding box center [56, 232] width 112 height 18
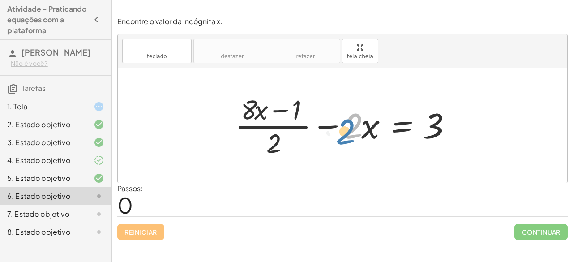
drag, startPoint x: 357, startPoint y: 125, endPoint x: 349, endPoint y: 131, distance: 10.2
click at [349, 131] on div at bounding box center [346, 125] width 231 height 69
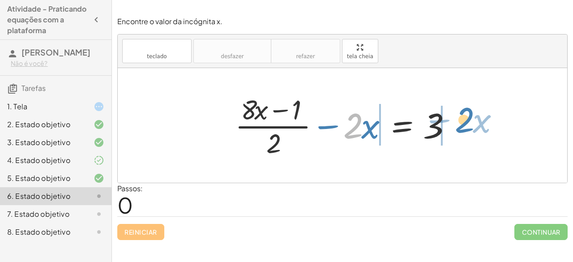
drag, startPoint x: 350, startPoint y: 126, endPoint x: 461, endPoint y: 121, distance: 111.7
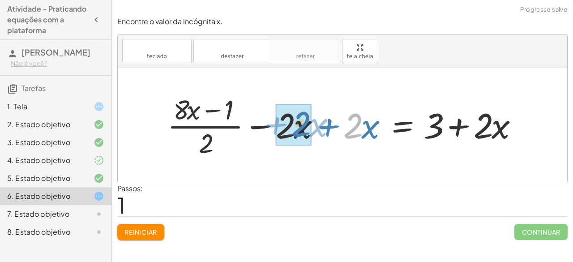
drag, startPoint x: 359, startPoint y: 129, endPoint x: 306, endPoint y: 127, distance: 53.8
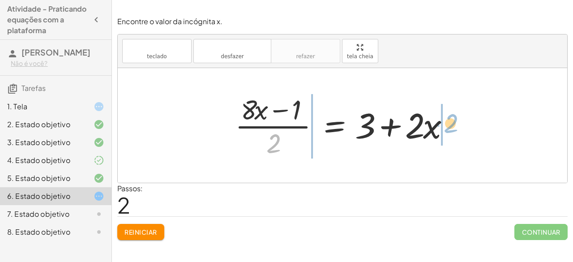
drag, startPoint x: 277, startPoint y: 137, endPoint x: 454, endPoint y: 117, distance: 178.6
click at [454, 117] on div at bounding box center [346, 125] width 231 height 69
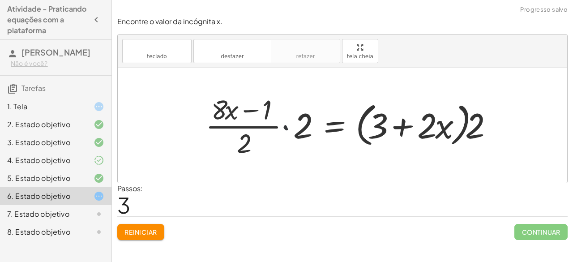
click at [286, 126] on div at bounding box center [352, 125] width 302 height 69
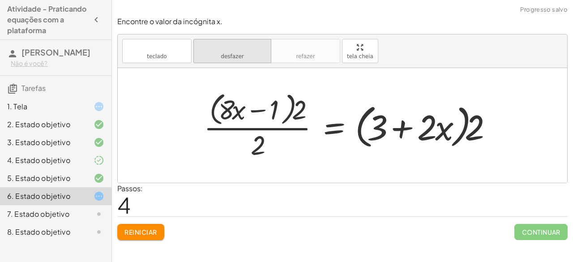
click at [233, 54] on font "desfazer" at bounding box center [232, 56] width 23 height 6
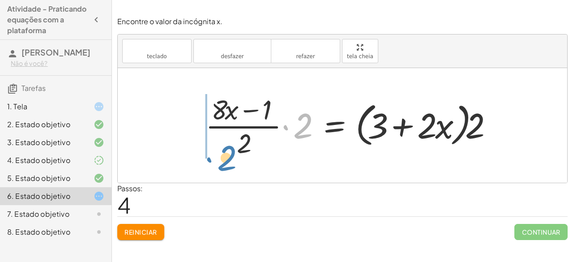
drag, startPoint x: 296, startPoint y: 132, endPoint x: 219, endPoint y: 163, distance: 82.6
click at [219, 163] on div "+ · ( + · 8 · x − 1 ) · 2 − · 2 · x = 3 + · ( + · 8 · x − 1 ) · 2 − · 2 · x + ·…" at bounding box center [343, 125] width 450 height 115
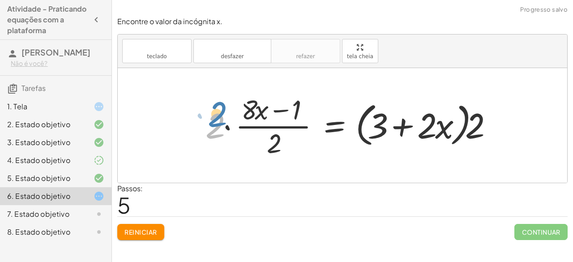
drag, startPoint x: 215, startPoint y: 127, endPoint x: 219, endPoint y: 121, distance: 6.6
click at [219, 121] on div at bounding box center [352, 125] width 302 height 69
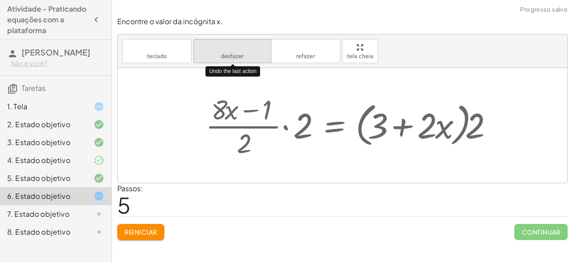
click at [243, 52] on icon "desfazer" at bounding box center [232, 47] width 68 height 11
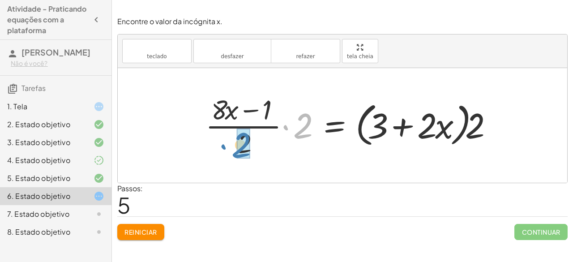
drag, startPoint x: 299, startPoint y: 133, endPoint x: 237, endPoint y: 152, distance: 64.8
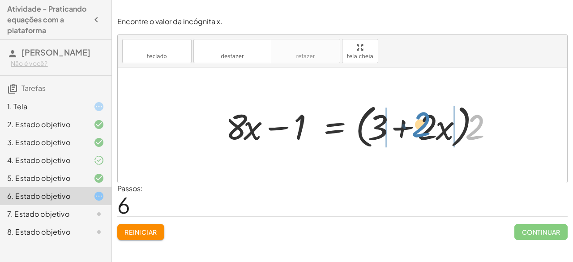
drag, startPoint x: 480, startPoint y: 122, endPoint x: 427, endPoint y: 120, distance: 52.5
click at [427, 120] on div at bounding box center [362, 126] width 282 height 52
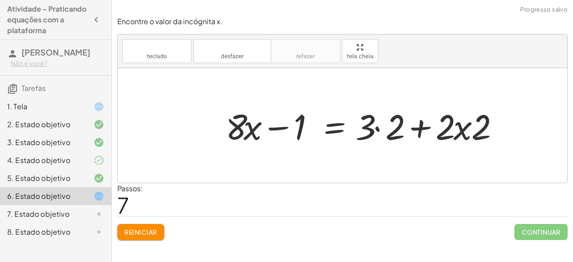
click at [377, 130] on div at bounding box center [365, 126] width 289 height 46
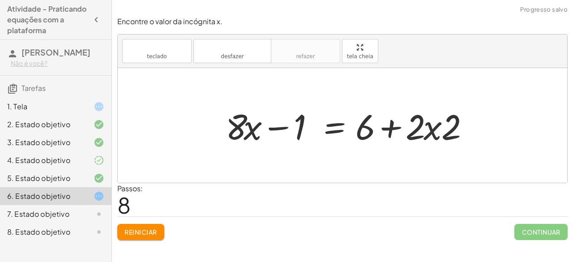
click at [431, 131] on div at bounding box center [350, 126] width 259 height 46
click at [439, 134] on div at bounding box center [350, 126] width 259 height 46
click at [427, 129] on div at bounding box center [350, 126] width 259 height 46
click at [453, 132] on div at bounding box center [350, 126] width 259 height 46
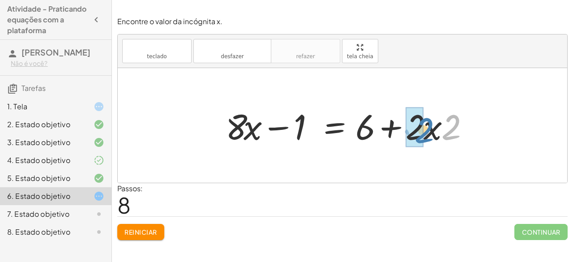
drag, startPoint x: 453, startPoint y: 132, endPoint x: 418, endPoint y: 131, distance: 34.1
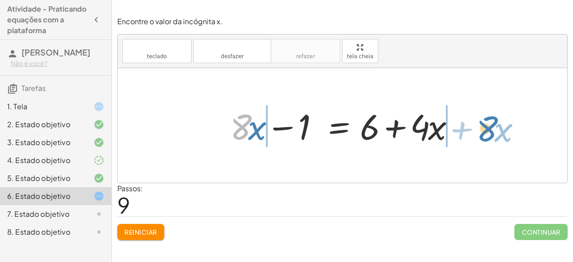
drag, startPoint x: 238, startPoint y: 122, endPoint x: 484, endPoint y: 124, distance: 245.5
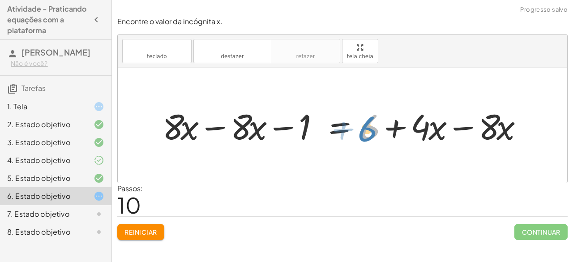
click at [371, 125] on div at bounding box center [346, 126] width 377 height 46
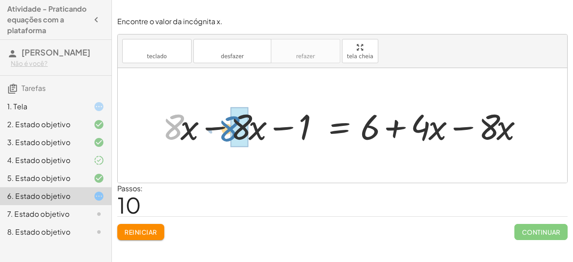
drag, startPoint x: 174, startPoint y: 126, endPoint x: 229, endPoint y: 128, distance: 55.6
click at [229, 128] on div at bounding box center [346, 126] width 377 height 46
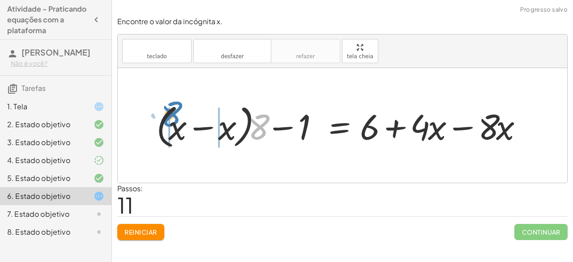
drag, startPoint x: 256, startPoint y: 130, endPoint x: 170, endPoint y: 118, distance: 86.9
click at [170, 118] on div at bounding box center [343, 126] width 383 height 52
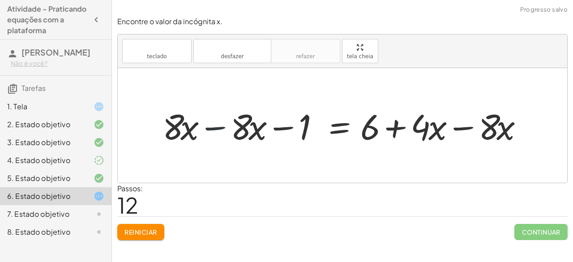
click at [207, 128] on div at bounding box center [346, 126] width 377 height 46
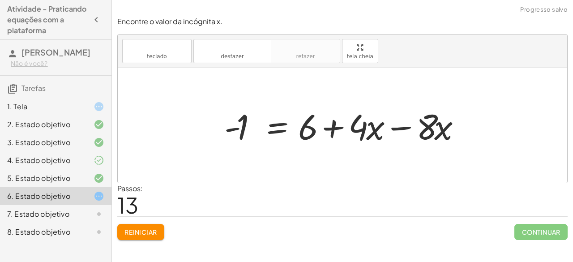
click at [392, 129] on div at bounding box center [346, 126] width 253 height 46
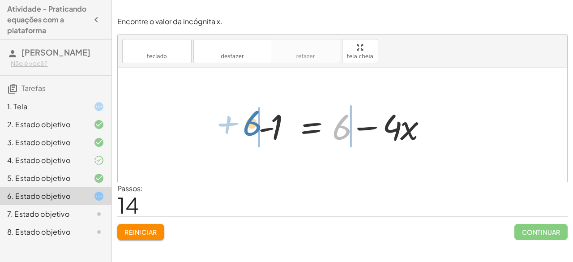
drag, startPoint x: 340, startPoint y: 128, endPoint x: 249, endPoint y: 125, distance: 91.4
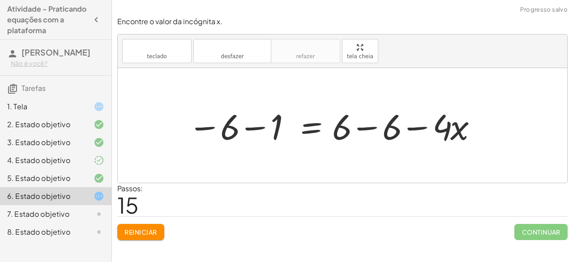
click at [258, 128] on div at bounding box center [333, 126] width 299 height 46
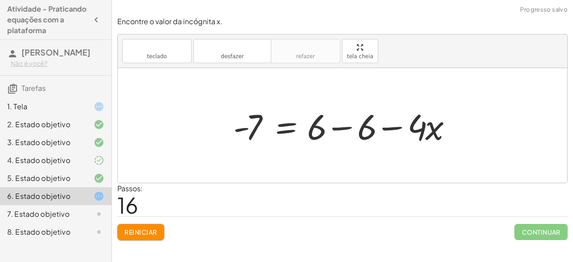
click at [341, 125] on div at bounding box center [346, 126] width 235 height 46
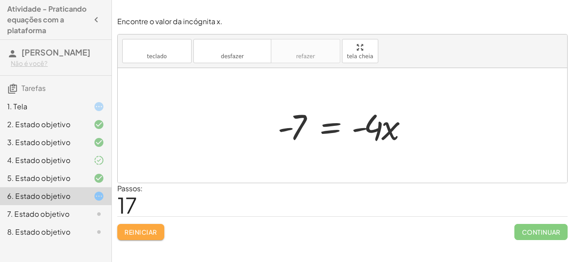
click at [150, 225] on button "Reiniciar" at bounding box center [140, 232] width 47 height 16
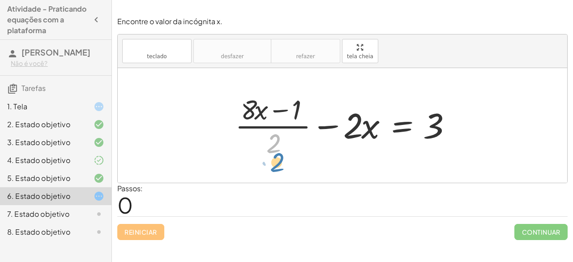
drag, startPoint x: 269, startPoint y: 147, endPoint x: 274, endPoint y: 159, distance: 12.2
click at [274, 159] on div at bounding box center [346, 125] width 231 height 69
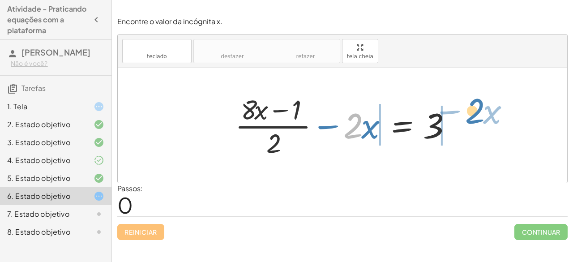
drag, startPoint x: 356, startPoint y: 125, endPoint x: 480, endPoint y: 111, distance: 124.9
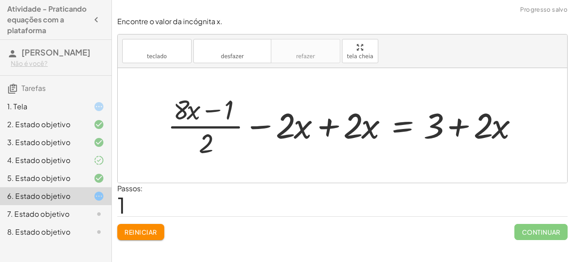
click at [327, 125] on div at bounding box center [346, 125] width 367 height 69
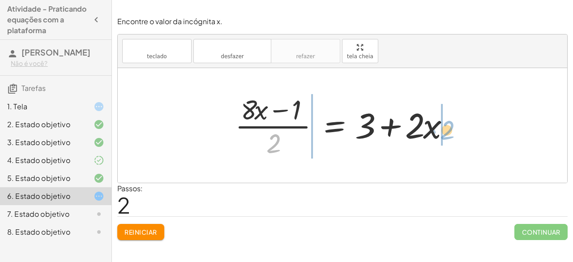
drag, startPoint x: 272, startPoint y: 138, endPoint x: 447, endPoint y: 125, distance: 175.2
click at [447, 125] on div at bounding box center [346, 125] width 231 height 69
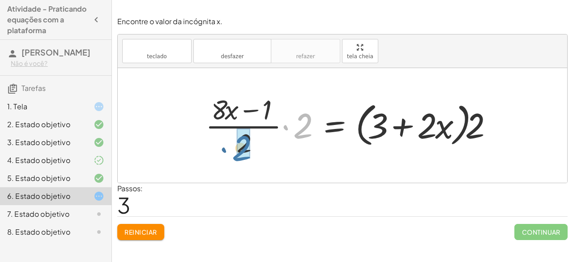
drag, startPoint x: 303, startPoint y: 129, endPoint x: 241, endPoint y: 151, distance: 66.2
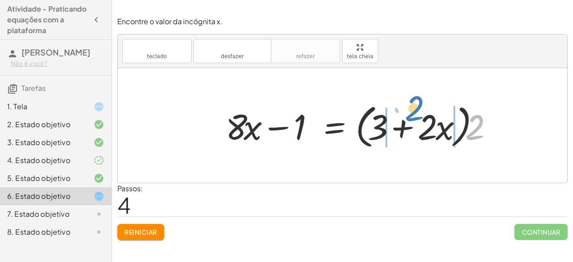
drag, startPoint x: 476, startPoint y: 124, endPoint x: 415, endPoint y: 105, distance: 63.8
click at [415, 105] on div at bounding box center [362, 126] width 282 height 52
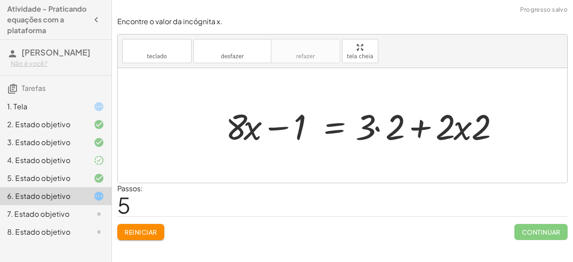
click at [379, 130] on div at bounding box center [365, 126] width 289 height 46
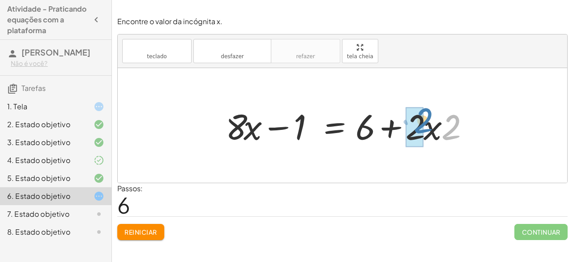
drag, startPoint x: 450, startPoint y: 130, endPoint x: 422, endPoint y: 124, distance: 28.6
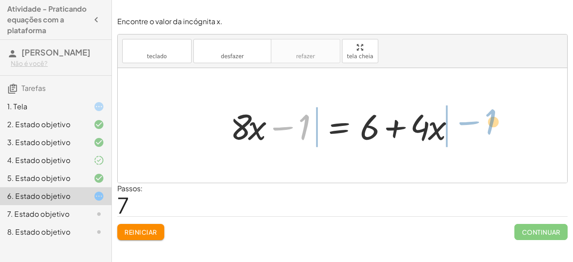
drag, startPoint x: 304, startPoint y: 124, endPoint x: 491, endPoint y: 119, distance: 186.5
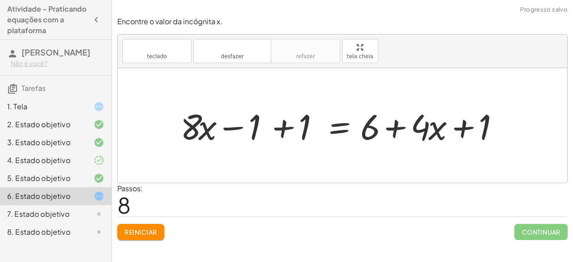
click at [283, 125] on div at bounding box center [346, 126] width 341 height 46
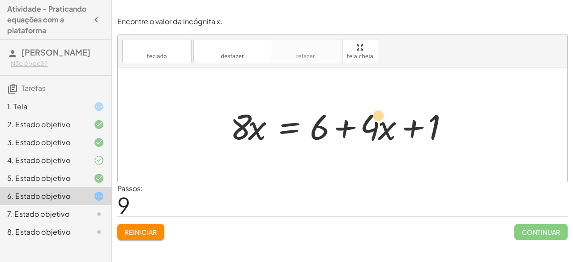
drag, startPoint x: 371, startPoint y: 122, endPoint x: 374, endPoint y: 112, distance: 11.2
click at [374, 112] on div at bounding box center [346, 126] width 241 height 46
click at [376, 119] on div at bounding box center [346, 126] width 241 height 46
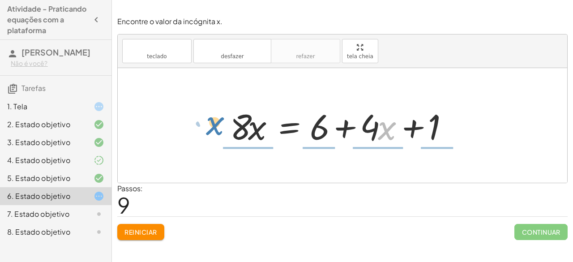
drag, startPoint x: 379, startPoint y: 125, endPoint x: 207, endPoint y: 120, distance: 172.6
click at [207, 120] on div "+ · ( + · 8 · x − 1 ) · 2 − · 2 · x = 3 + · ( + · 8 · x − 1 ) · 2 − · 2 · x + ·…" at bounding box center [343, 125] width 450 height 115
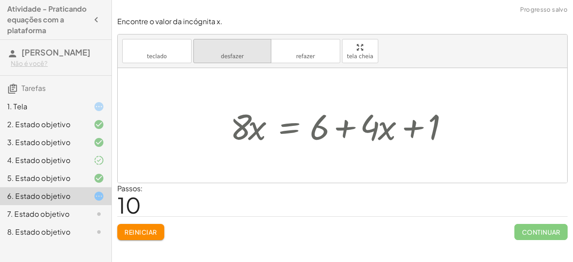
click at [255, 54] on button "desfazer desfazer" at bounding box center [233, 51] width 78 height 24
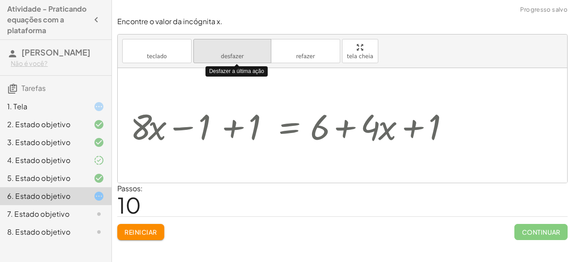
click at [255, 54] on button "desfazer desfazer" at bounding box center [233, 51] width 78 height 24
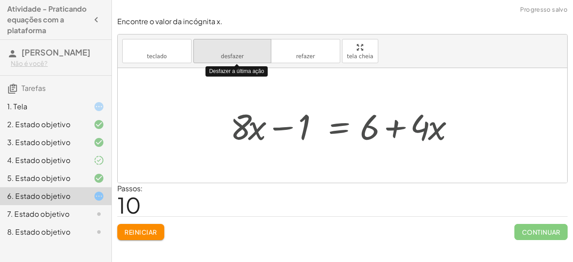
click at [255, 54] on button "desfazer desfazer" at bounding box center [233, 51] width 78 height 24
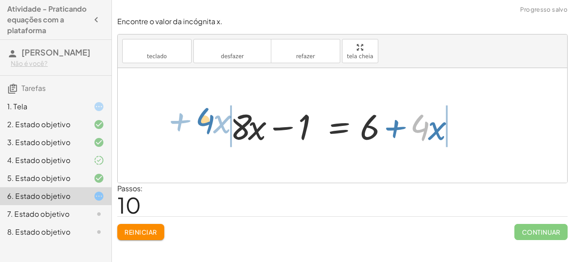
drag, startPoint x: 415, startPoint y: 124, endPoint x: 199, endPoint y: 117, distance: 216.1
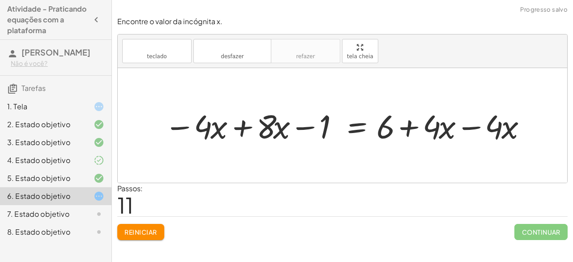
click at [469, 128] on div at bounding box center [346, 125] width 373 height 43
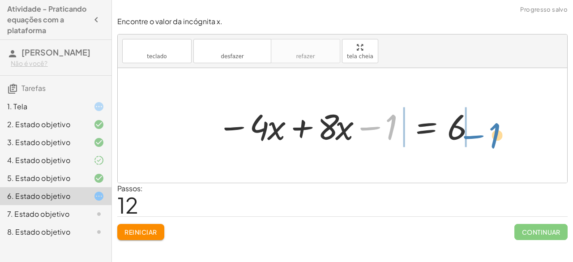
drag, startPoint x: 390, startPoint y: 127, endPoint x: 514, endPoint y: 136, distance: 124.0
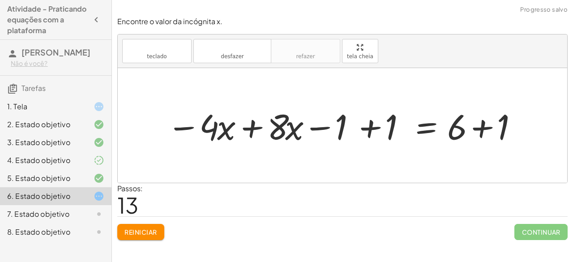
click at [367, 122] on div at bounding box center [346, 126] width 367 height 46
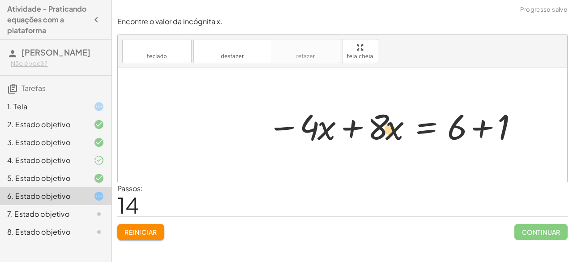
drag, startPoint x: 367, startPoint y: 122, endPoint x: 371, endPoint y: 128, distance: 6.6
click at [371, 128] on div at bounding box center [396, 126] width 267 height 46
click at [483, 127] on div at bounding box center [396, 126] width 267 height 46
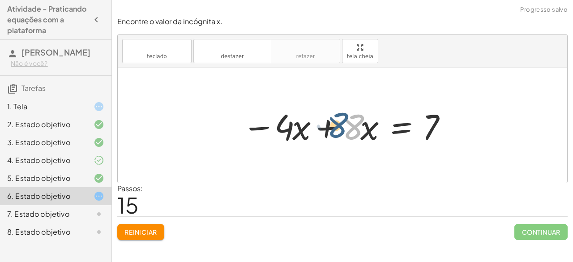
click at [353, 128] on div at bounding box center [346, 126] width 217 height 46
click at [331, 126] on div at bounding box center [346, 126] width 217 height 46
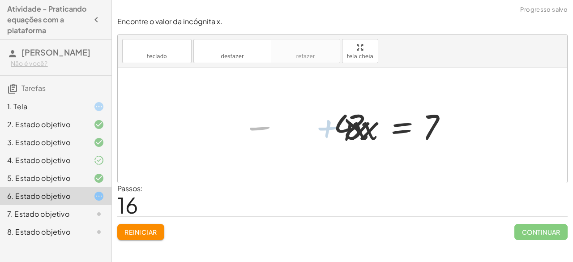
click at [331, 126] on div "+ · ( + · 8 · x − 1 ) · 2 − · 2 · x = 3 + · ( + · 8 · x − 1 ) · 2 − · 2 · x + ·…" at bounding box center [396, 125] width 134 height 51
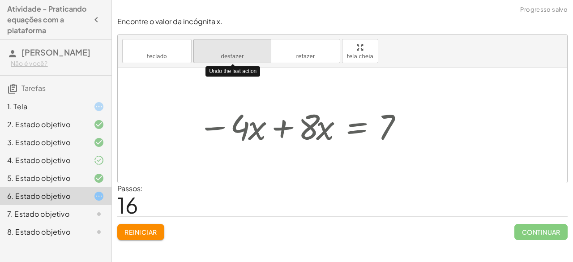
click at [240, 61] on button "desfazer desfazer" at bounding box center [233, 51] width 78 height 24
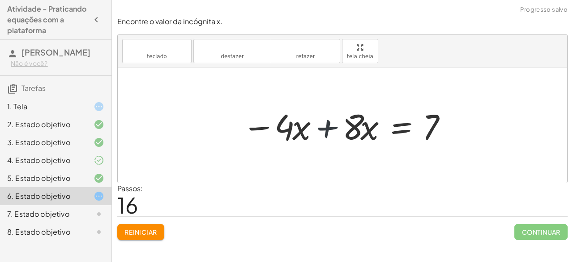
click at [325, 125] on div at bounding box center [346, 126] width 217 height 46
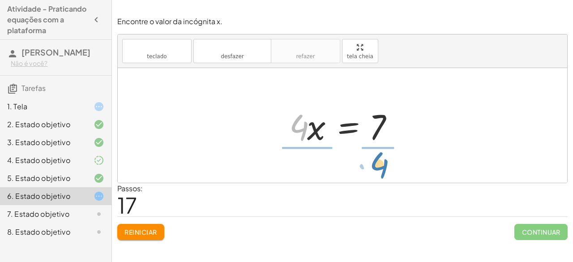
drag, startPoint x: 304, startPoint y: 124, endPoint x: 384, endPoint y: 161, distance: 88.8
click at [384, 161] on div "+ · ( + · 8 · x − 1 ) · 2 − · 2 · x = 3 + · ( + · 8 · x − 1 ) · 2 − · 2 · x + ·…" at bounding box center [343, 125] width 450 height 115
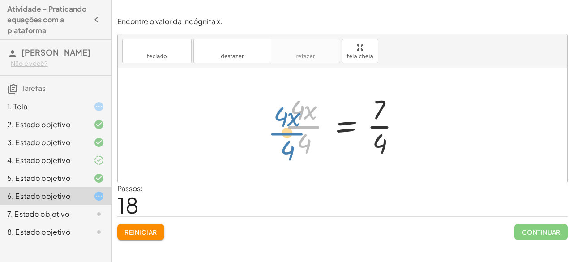
drag, startPoint x: 308, startPoint y: 125, endPoint x: 296, endPoint y: 130, distance: 13.6
click at [296, 130] on div at bounding box center [346, 125] width 132 height 69
click at [297, 126] on div at bounding box center [346, 125] width 132 height 69
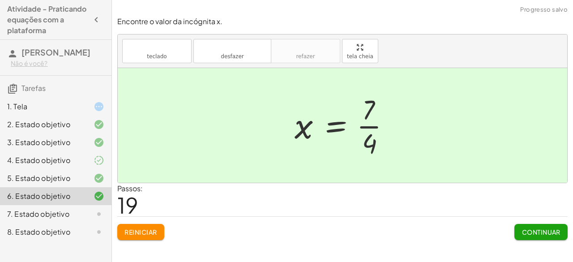
click at [73, 216] on div "7. Estado objetivo" at bounding box center [43, 214] width 72 height 11
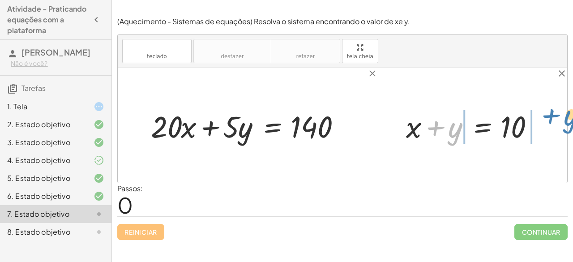
drag, startPoint x: 454, startPoint y: 124, endPoint x: 570, endPoint y: 112, distance: 116.2
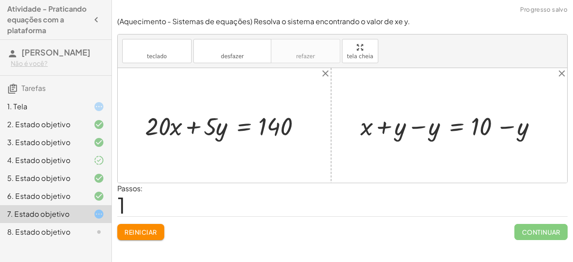
click at [415, 125] on div at bounding box center [453, 125] width 194 height 33
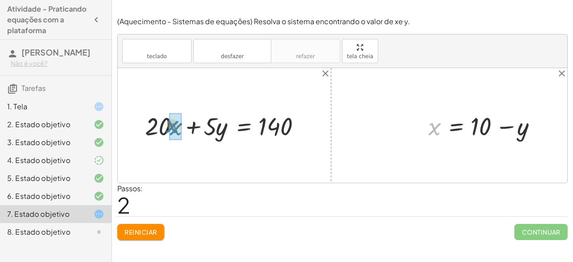
drag, startPoint x: 431, startPoint y: 126, endPoint x: 168, endPoint y: 124, distance: 262.5
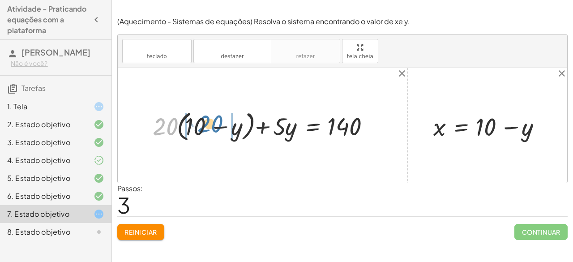
drag, startPoint x: 157, startPoint y: 122, endPoint x: 202, endPoint y: 120, distance: 44.9
click at [202, 120] on div at bounding box center [266, 125] width 236 height 36
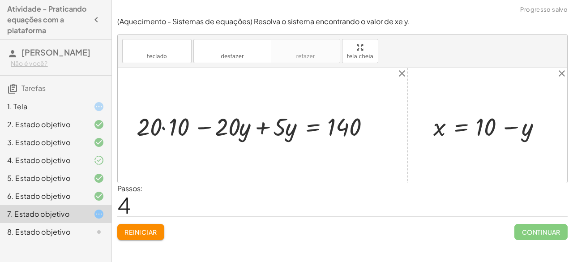
click at [163, 127] on div at bounding box center [258, 125] width 252 height 33
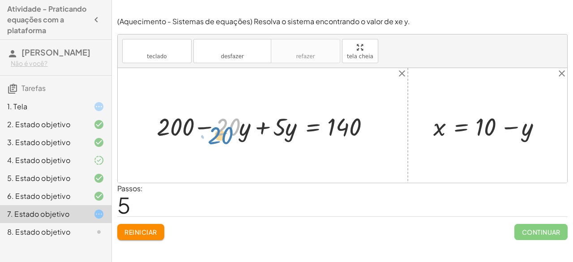
drag, startPoint x: 220, startPoint y: 122, endPoint x: 213, endPoint y: 131, distance: 11.1
click at [213, 131] on div at bounding box center [268, 125] width 232 height 33
click at [259, 127] on div at bounding box center [268, 125] width 232 height 33
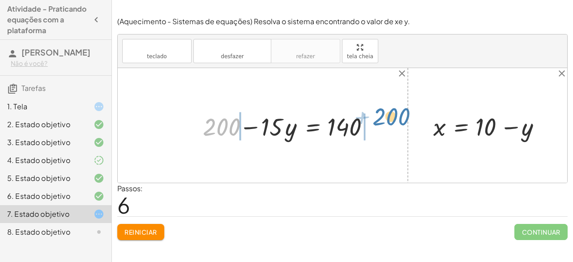
drag, startPoint x: 224, startPoint y: 120, endPoint x: 393, endPoint y: 110, distance: 170.1
click at [393, 110] on div "+ · 20 · x + · 5 · y = 140 + · 20 · ( + 10 − y ) + · 5 · y = 140 + · 20 · 10 − …" at bounding box center [343, 125] width 450 height 115
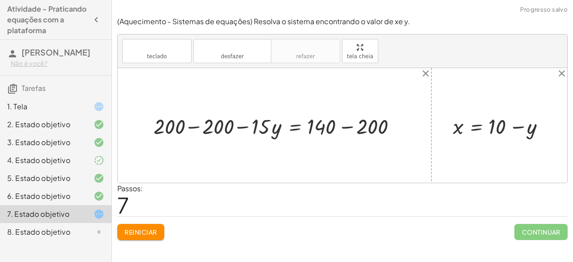
click at [195, 128] on div at bounding box center [278, 126] width 258 height 28
click at [345, 125] on div at bounding box center [323, 126] width 167 height 28
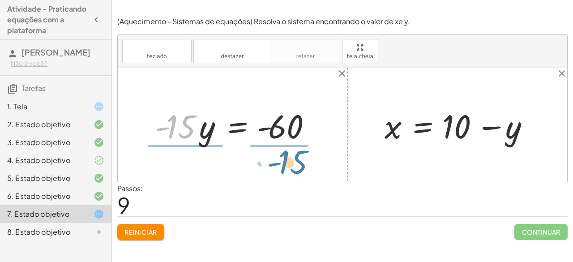
drag, startPoint x: 187, startPoint y: 130, endPoint x: 300, endPoint y: 165, distance: 118.3
click at [300, 165] on div "+ · 20 · x + · 5 · y = 140 + · 20 · ( + 10 − y ) + · 5 · y = 140 + · 20 · 10 − …" at bounding box center [343, 125] width 450 height 115
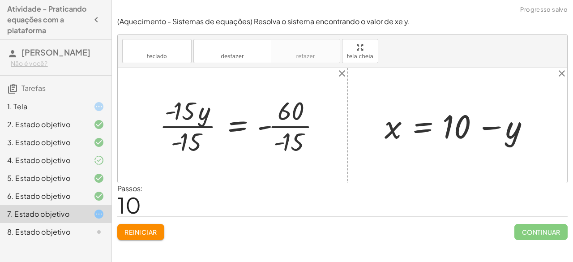
click at [190, 127] on div at bounding box center [244, 125] width 178 height 65
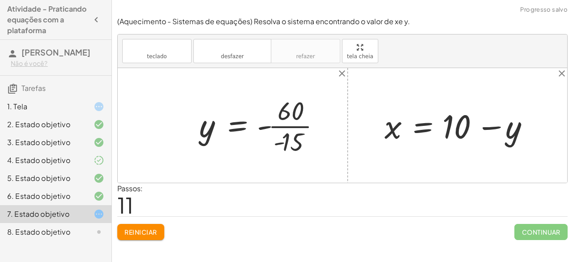
click at [282, 125] on div at bounding box center [264, 125] width 138 height 65
click at [272, 124] on div at bounding box center [255, 126] width 121 height 42
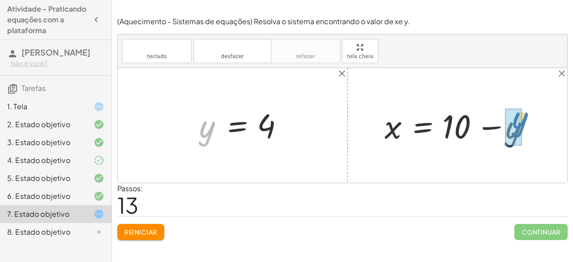
drag, startPoint x: 206, startPoint y: 128, endPoint x: 514, endPoint y: 122, distance: 308.3
click at [492, 123] on div at bounding box center [461, 125] width 162 height 43
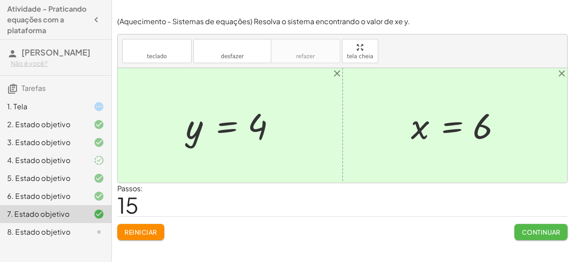
click at [542, 224] on button "Continuar" at bounding box center [541, 232] width 53 height 16
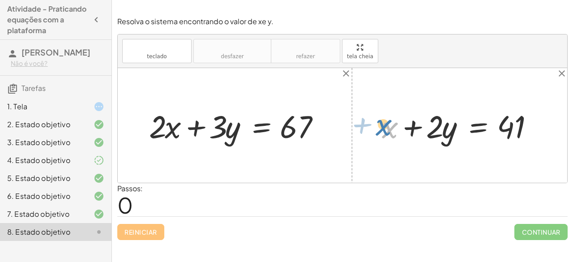
drag, startPoint x: 393, startPoint y: 128, endPoint x: 388, endPoint y: 125, distance: 5.6
click at [388, 125] on div at bounding box center [463, 125] width 171 height 41
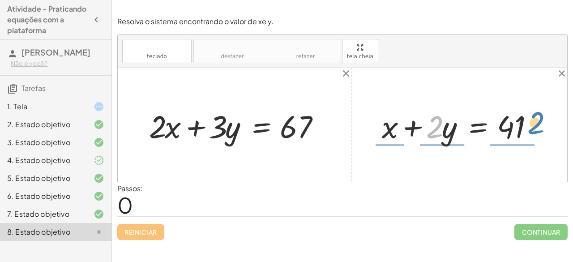
drag, startPoint x: 430, startPoint y: 121, endPoint x: 538, endPoint y: 121, distance: 108.4
click at [538, 121] on div at bounding box center [463, 125] width 171 height 41
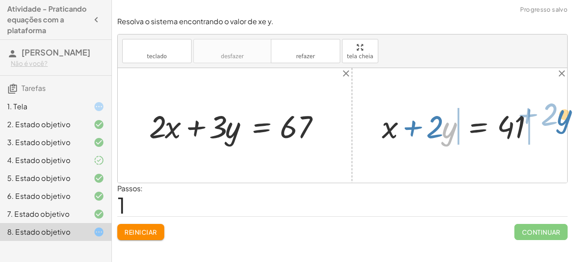
drag, startPoint x: 450, startPoint y: 130, endPoint x: 565, endPoint y: 119, distance: 115.3
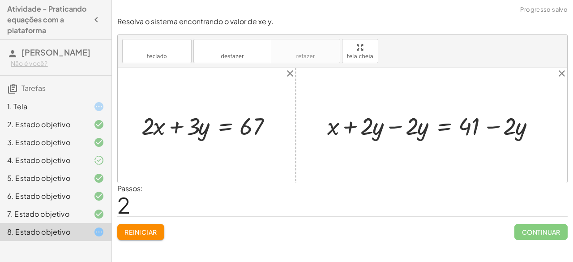
click at [397, 123] on div at bounding box center [435, 125] width 224 height 32
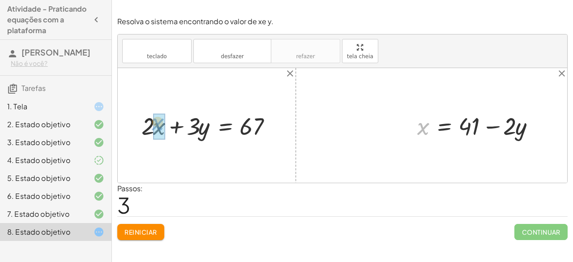
drag, startPoint x: 418, startPoint y: 125, endPoint x: 152, endPoint y: 121, distance: 265.3
click at [152, 121] on div "+ · 2 · x + · 3 · y = 67 + x + · 2 · y = 41 + x + · 2 · y − · 2 · y = + 41 − · …" at bounding box center [343, 125] width 450 height 115
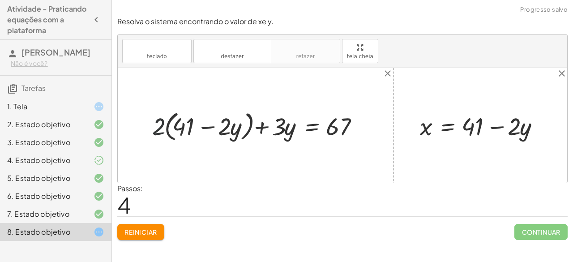
click at [152, 121] on div at bounding box center [259, 126] width 223 height 36
drag, startPoint x: 159, startPoint y: 125, endPoint x: 190, endPoint y: 121, distance: 31.1
click at [190, 121] on div at bounding box center [259, 126] width 223 height 36
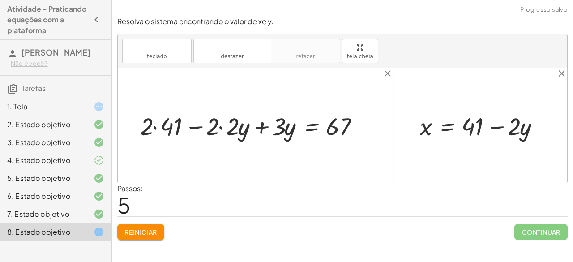
click at [154, 126] on div at bounding box center [253, 125] width 235 height 33
click at [200, 126] on div at bounding box center [263, 125] width 215 height 33
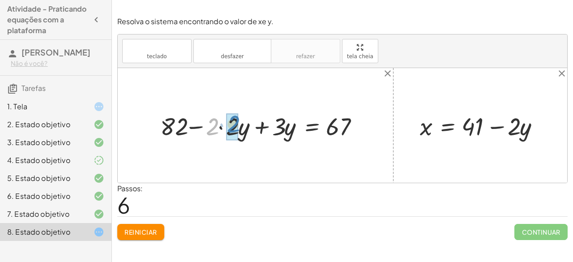
drag, startPoint x: 211, startPoint y: 129, endPoint x: 232, endPoint y: 126, distance: 20.8
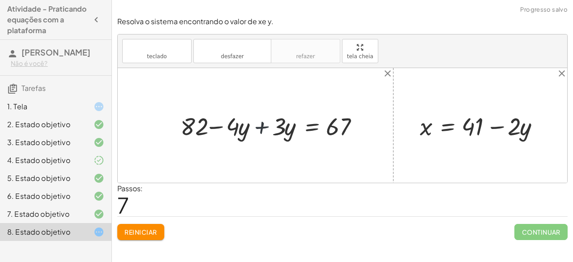
click at [257, 127] on div at bounding box center [273, 125] width 194 height 33
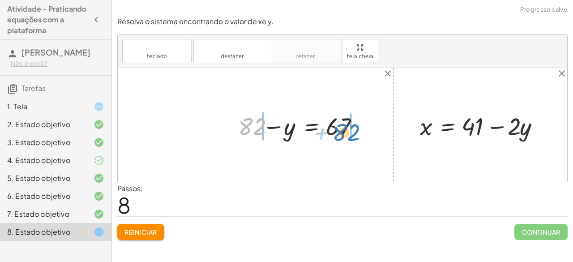
drag, startPoint x: 246, startPoint y: 121, endPoint x: 340, endPoint y: 126, distance: 94.3
click at [340, 126] on div at bounding box center [302, 125] width 137 height 33
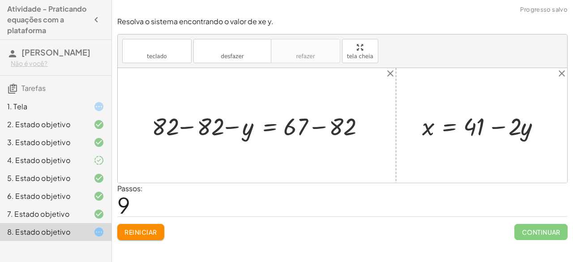
click at [190, 127] on div at bounding box center [260, 125] width 226 height 32
click at [316, 129] on div at bounding box center [301, 125] width 143 height 32
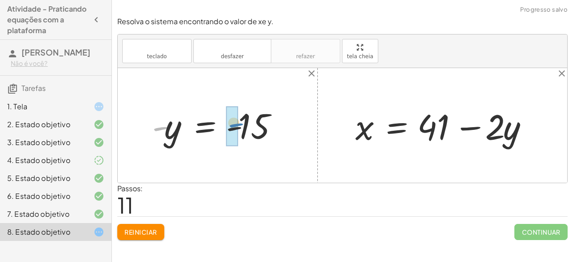
drag, startPoint x: 164, startPoint y: 132, endPoint x: 241, endPoint y: 129, distance: 76.7
click at [241, 129] on div at bounding box center [221, 125] width 147 height 44
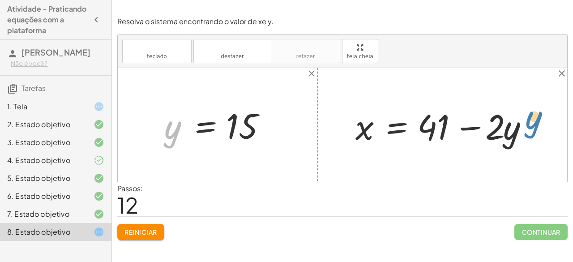
drag, startPoint x: 170, startPoint y: 128, endPoint x: 532, endPoint y: 118, distance: 361.7
drag, startPoint x: 172, startPoint y: 131, endPoint x: 510, endPoint y: 129, distance: 338.3
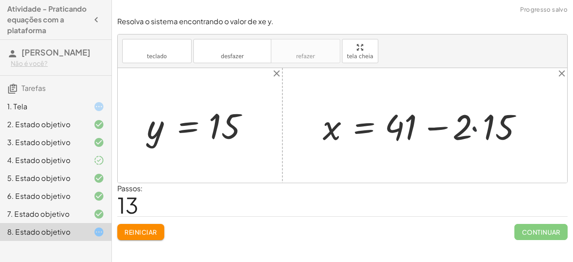
click at [475, 128] on div at bounding box center [429, 126] width 220 height 46
click at [440, 125] on div at bounding box center [414, 126] width 190 height 46
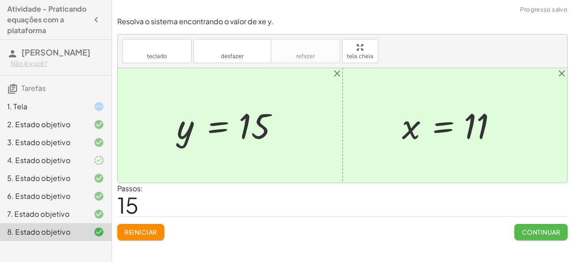
click at [547, 232] on font "Continuar" at bounding box center [541, 232] width 39 height 8
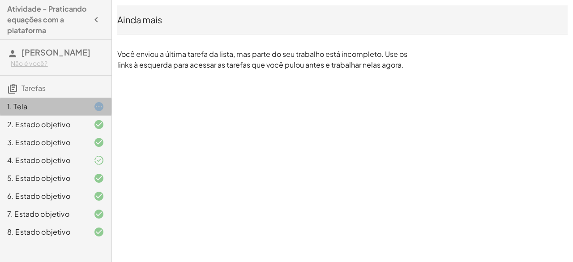
click at [79, 102] on div at bounding box center [91, 106] width 25 height 11
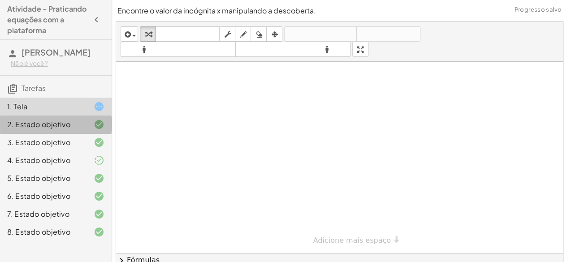
click at [85, 127] on div at bounding box center [91, 124] width 25 height 11
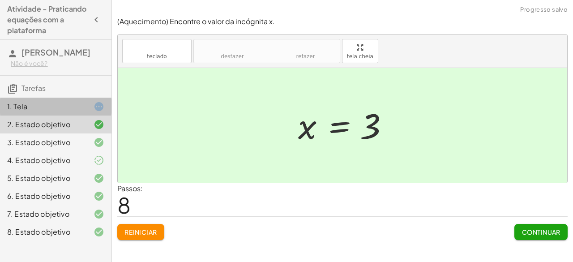
click at [66, 111] on div "1. Tela" at bounding box center [43, 106] width 72 height 11
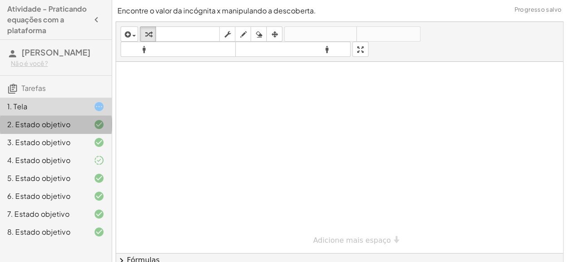
click at [62, 121] on font "2. Estado objetivo" at bounding box center [38, 124] width 63 height 9
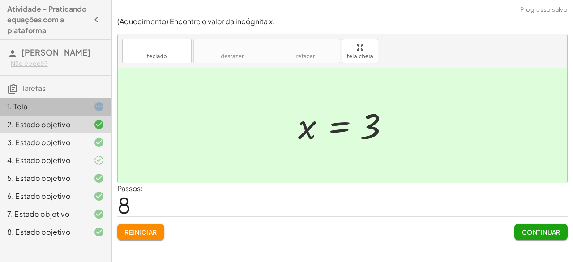
click at [69, 102] on div "1. Tela" at bounding box center [43, 106] width 72 height 11
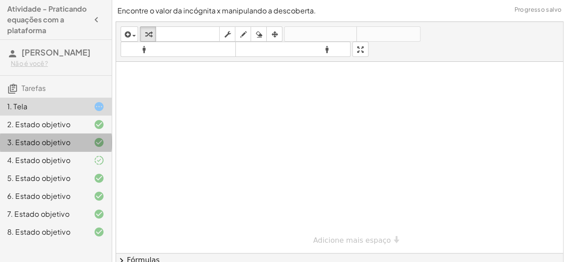
click at [20, 139] on font "3. Estado objetivo" at bounding box center [38, 142] width 63 height 9
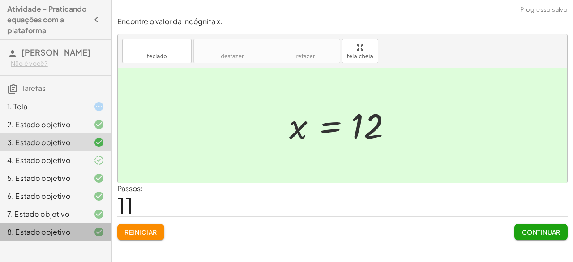
click at [32, 228] on font "8. Estado objetivo" at bounding box center [38, 231] width 63 height 9
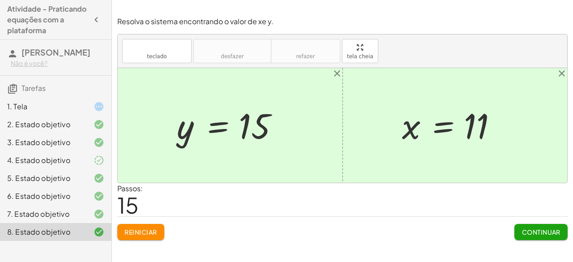
click at [48, 106] on div "1. Tela" at bounding box center [43, 106] width 72 height 11
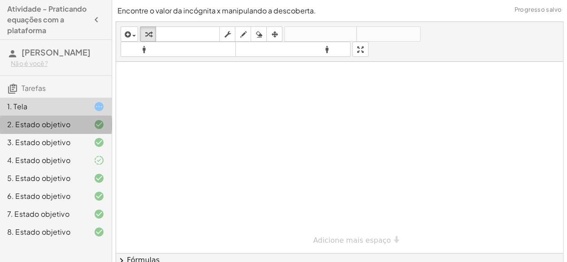
click at [48, 121] on font "2. Estado objetivo" at bounding box center [38, 124] width 63 height 9
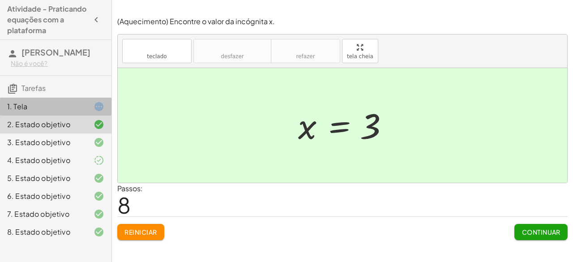
click at [43, 103] on div "1. Tela" at bounding box center [43, 106] width 72 height 11
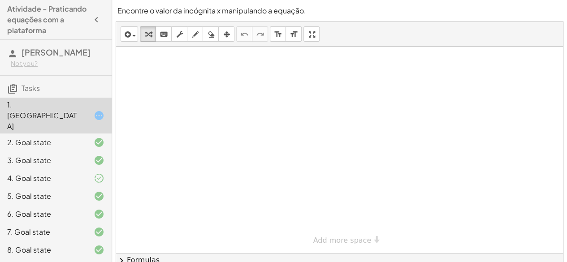
click at [171, 228] on div at bounding box center [339, 150] width 447 height 207
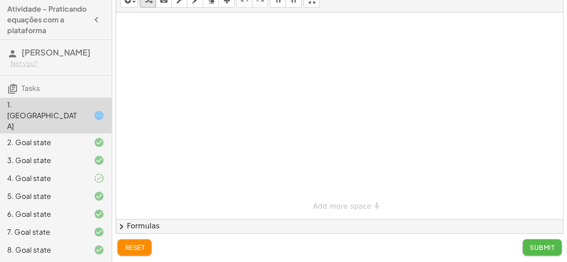
click at [544, 247] on span "Submit" at bounding box center [542, 247] width 25 height 8
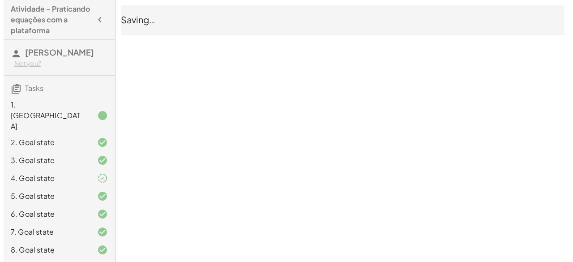
scroll to position [0, 0]
